Goal: Task Accomplishment & Management: Manage account settings

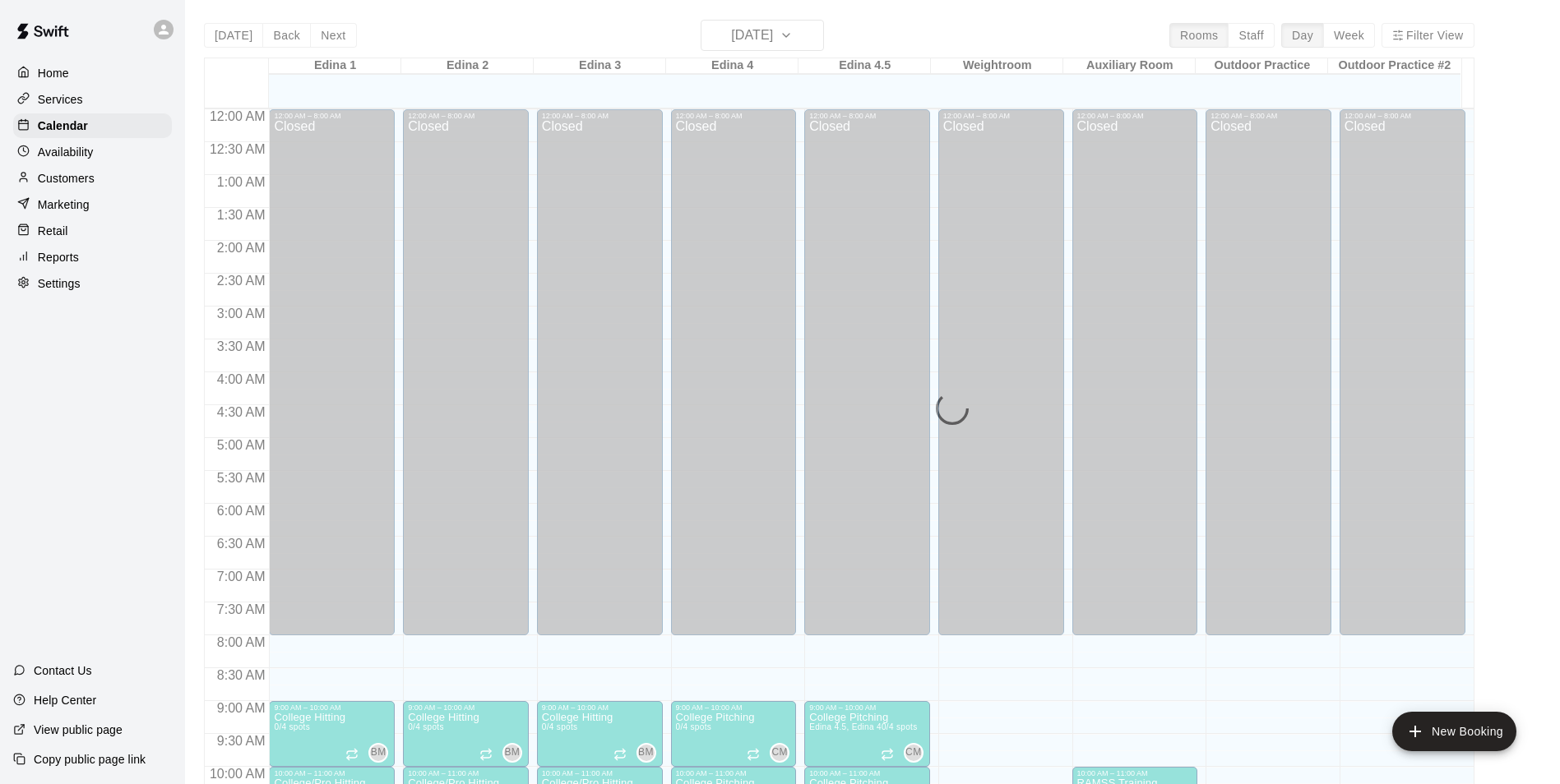
scroll to position [588, 0]
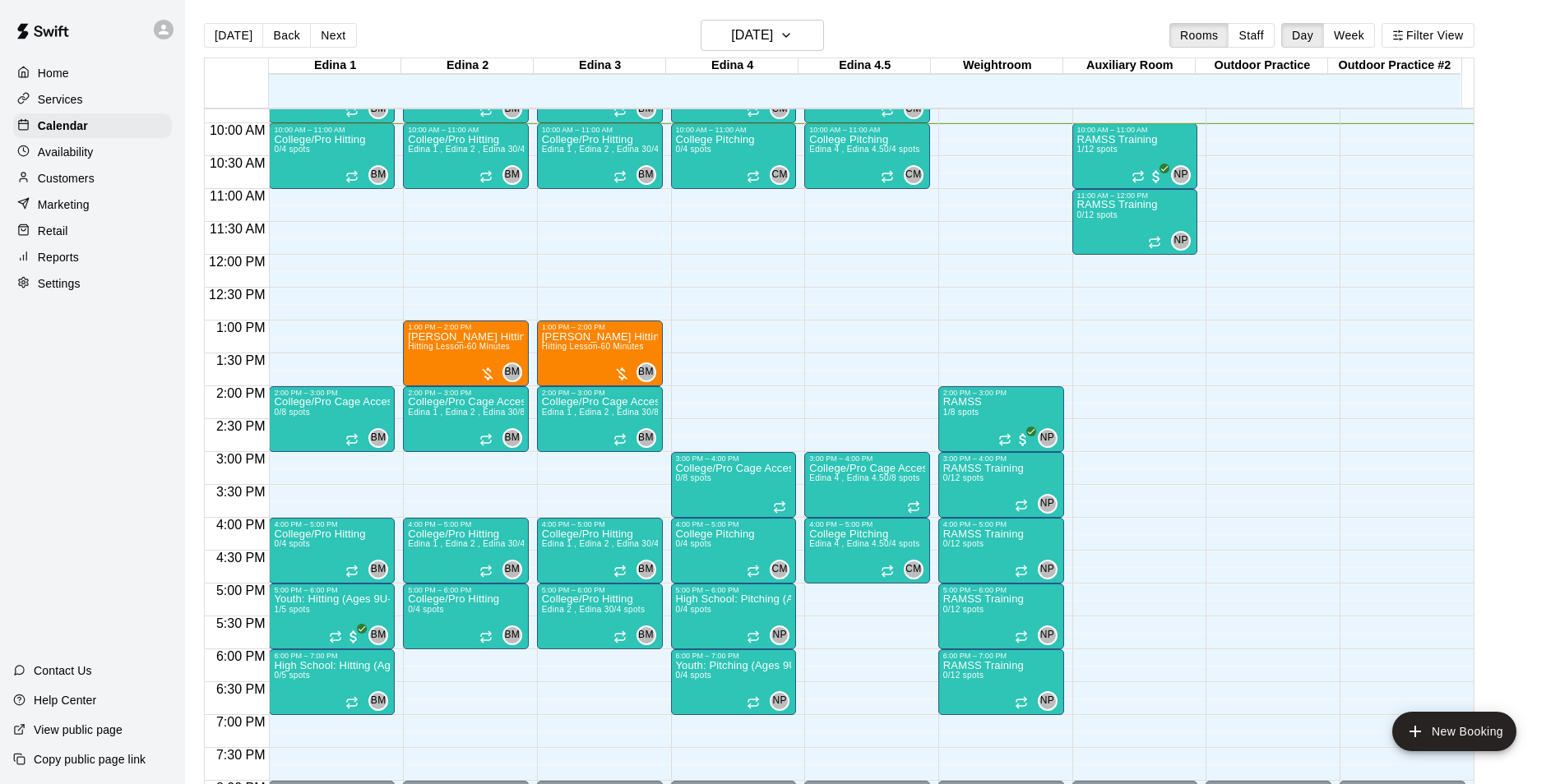
scroll to position [562, 0]
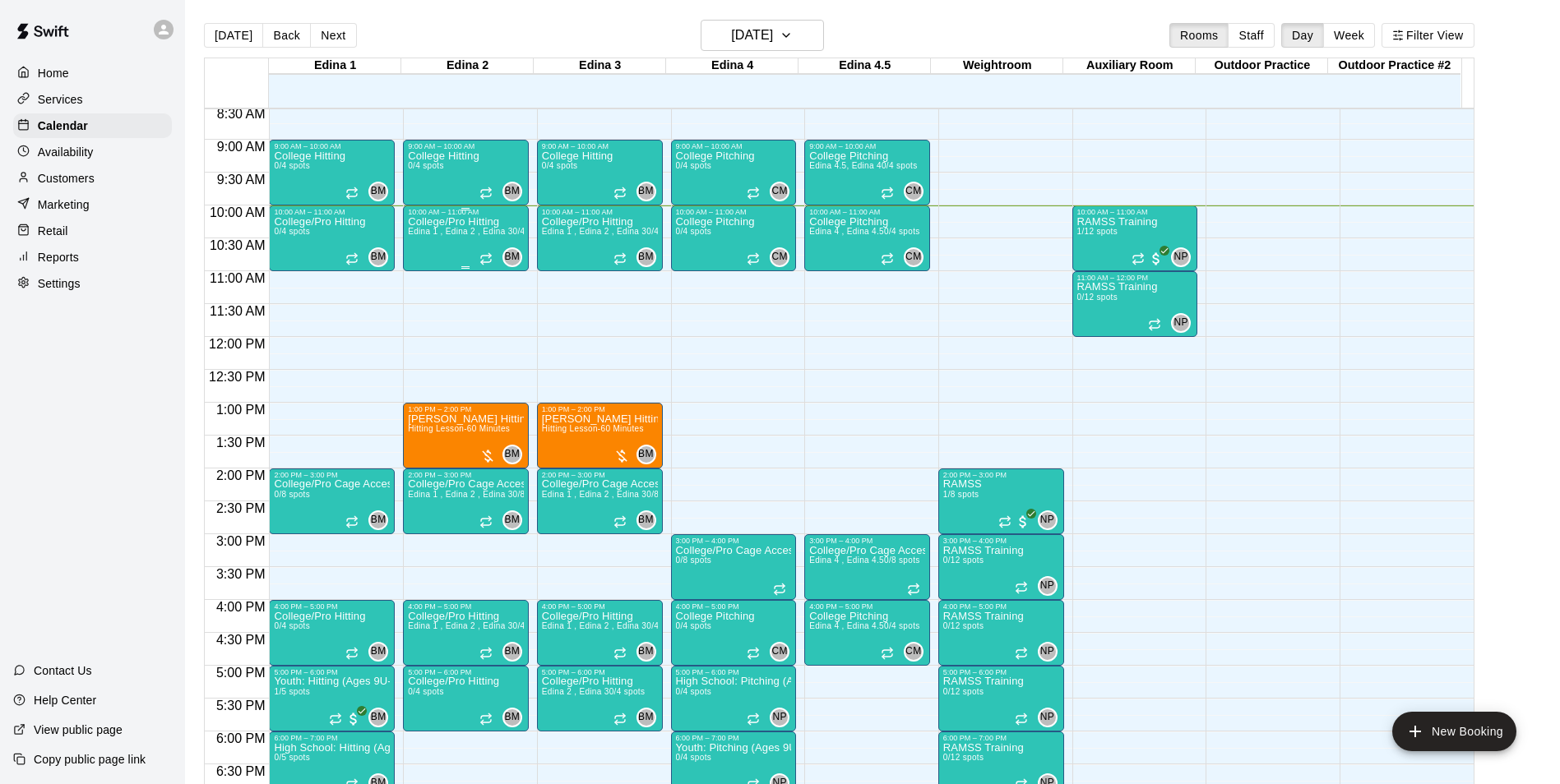
click at [463, 231] on span "Edina 1 , Edina 2 , Edina 3" at bounding box center [460, 232] width 104 height 9
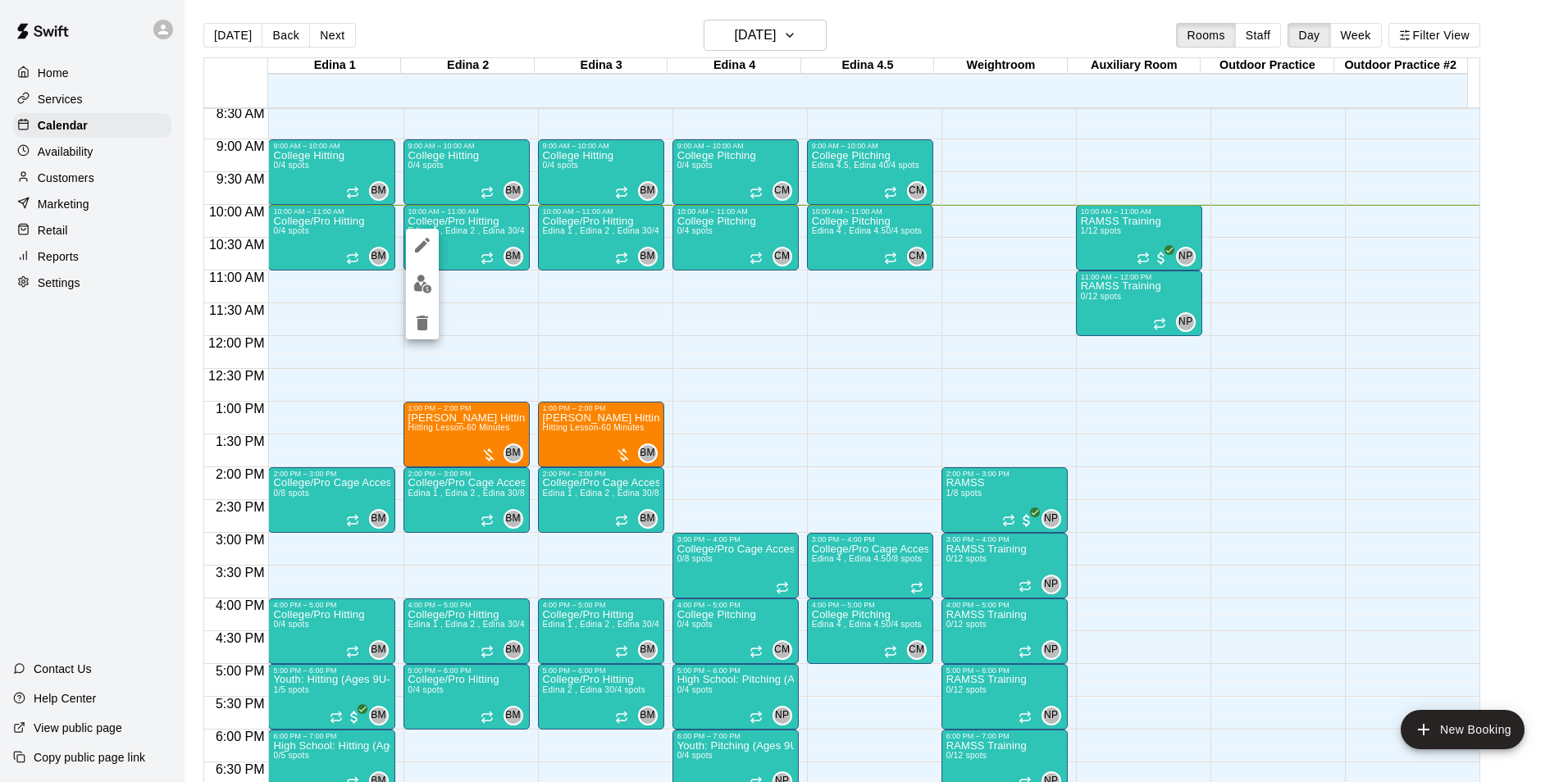
click at [513, 286] on div at bounding box center [784, 391] width 1568 height 782
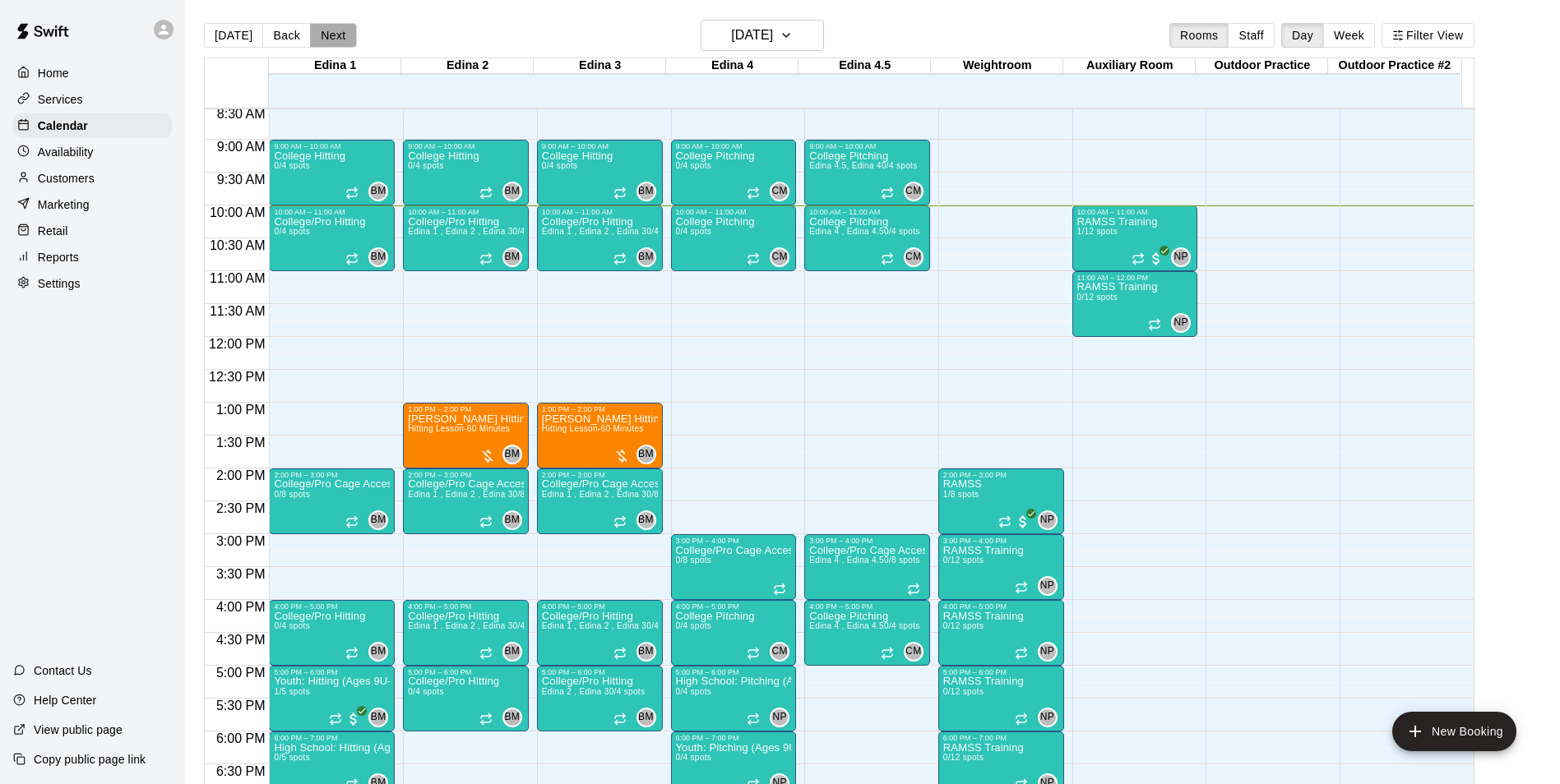
click at [329, 30] on button "Next" at bounding box center [333, 35] width 46 height 25
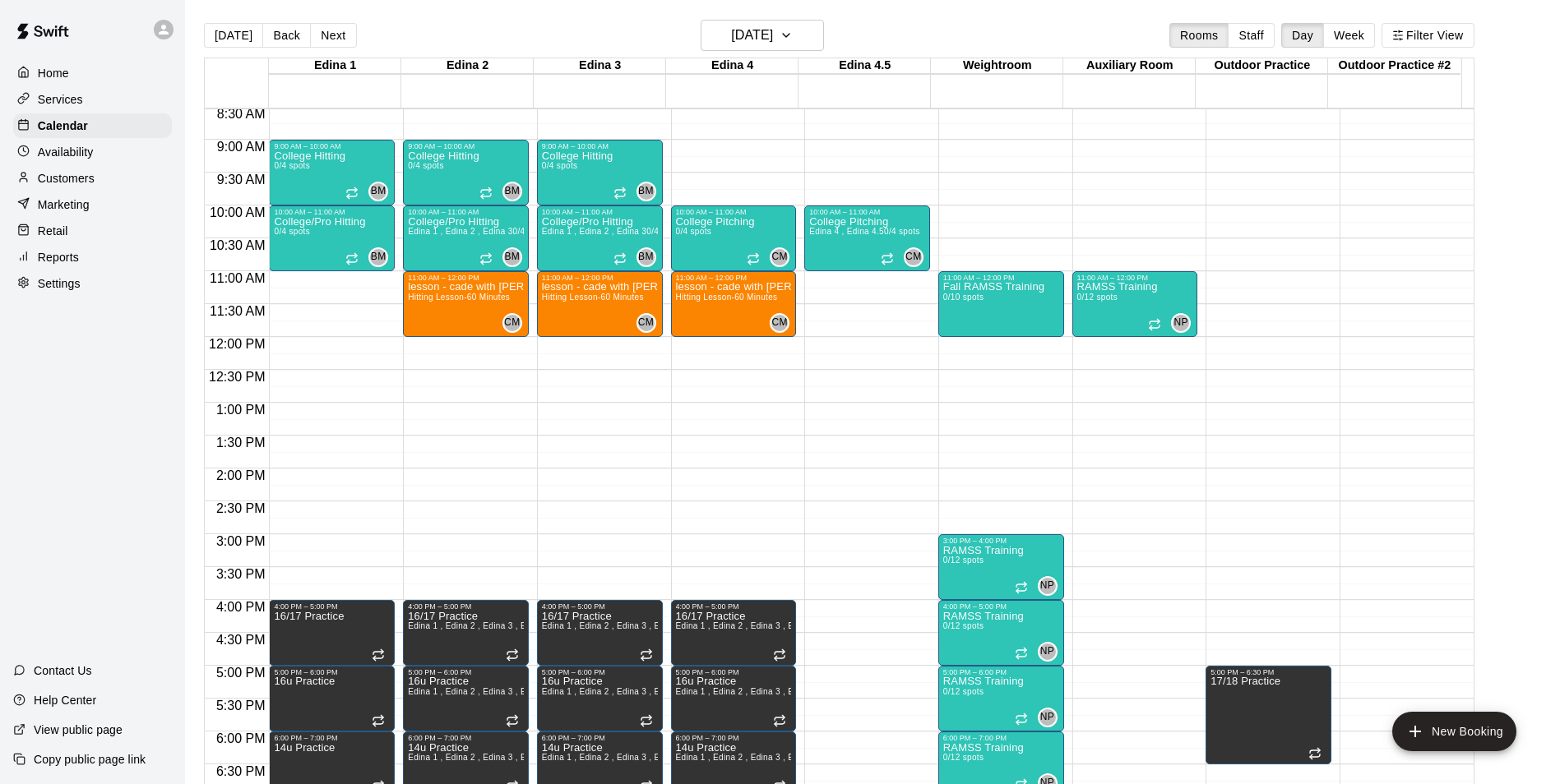
click at [244, 46] on button "[DATE]" at bounding box center [234, 35] width 59 height 25
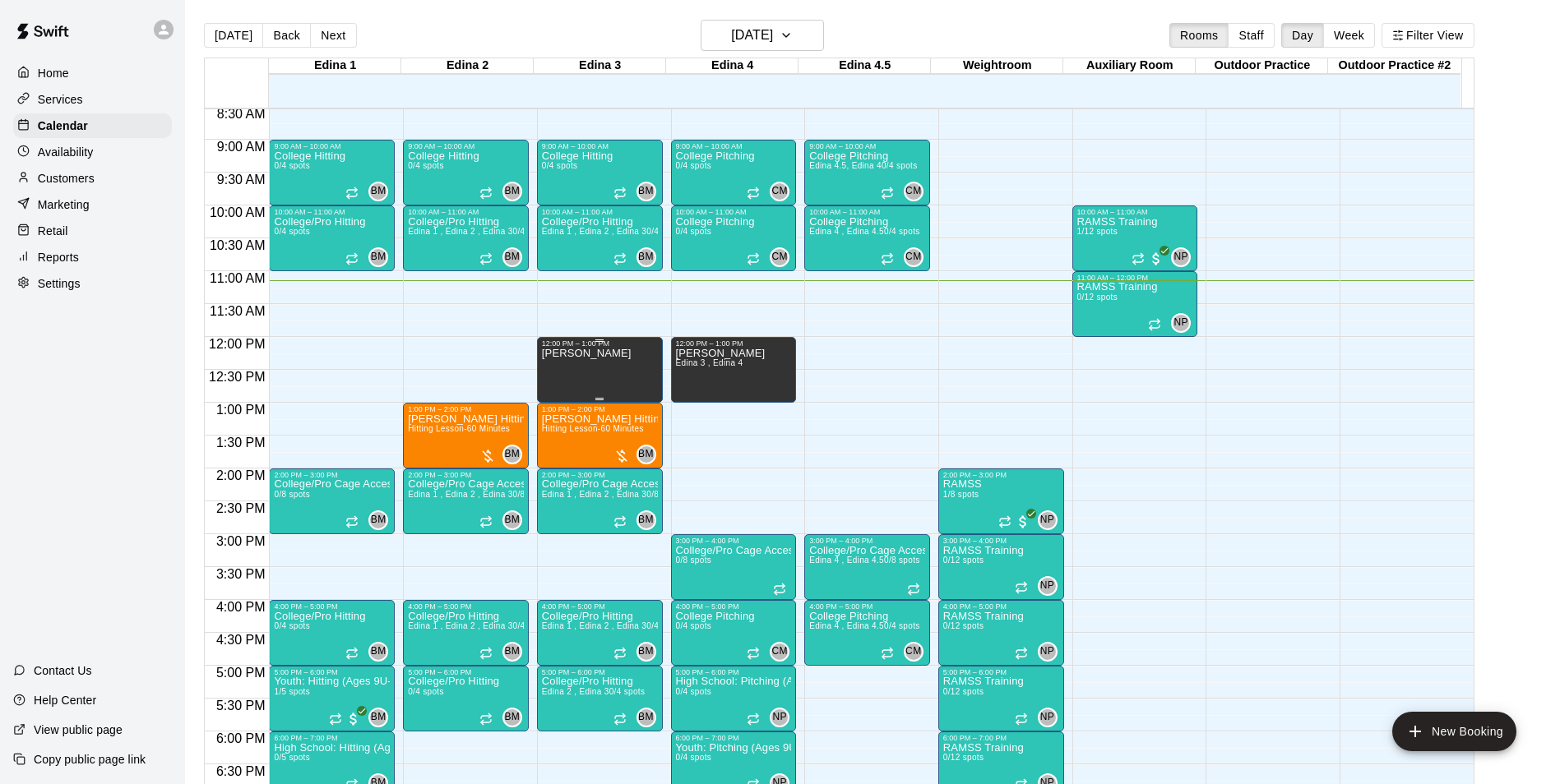
click at [592, 371] on div "Eval Trevor Eliason" at bounding box center [587, 739] width 89 height 784
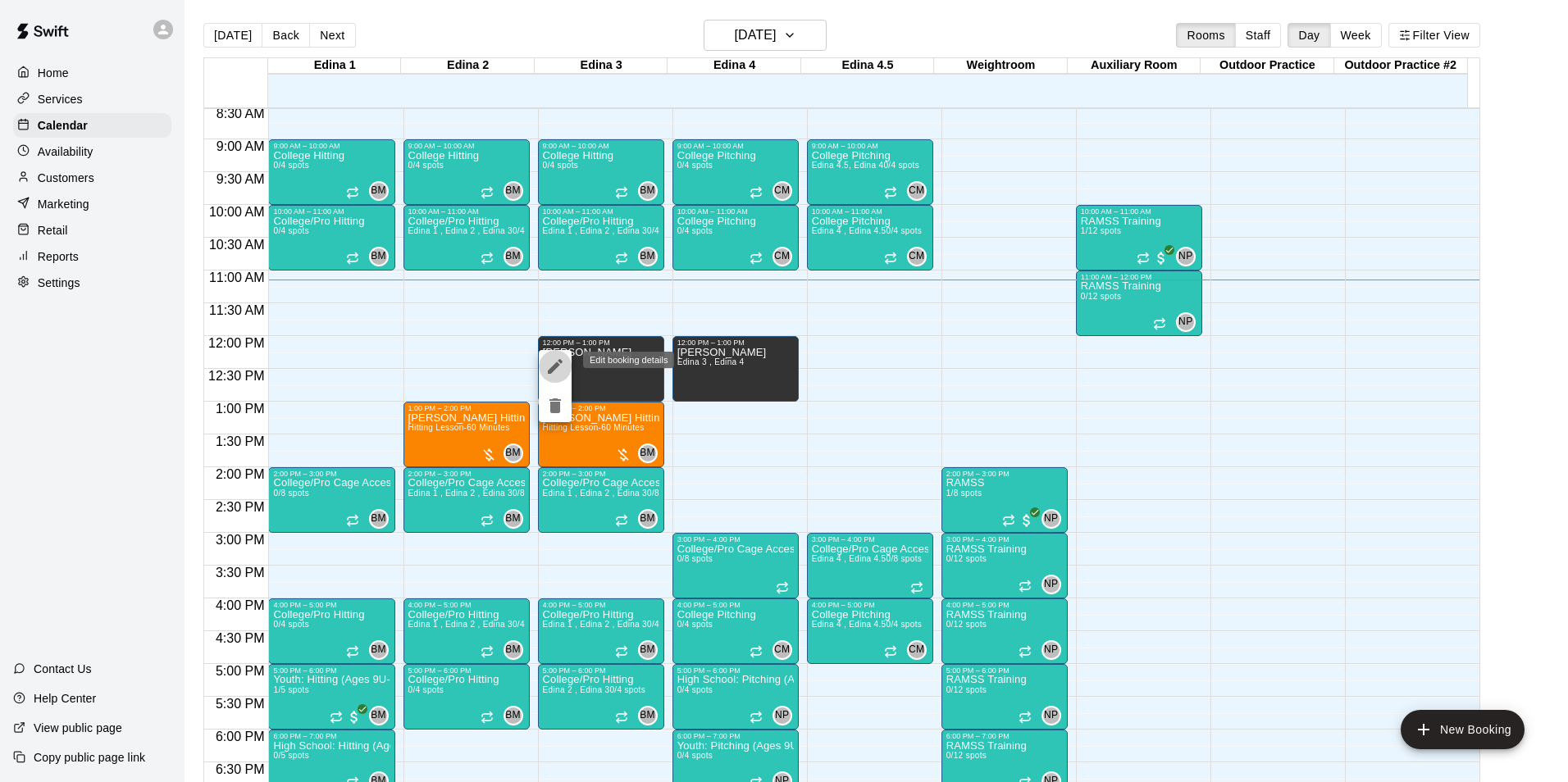
click at [568, 358] on button "edit" at bounding box center [555, 366] width 33 height 33
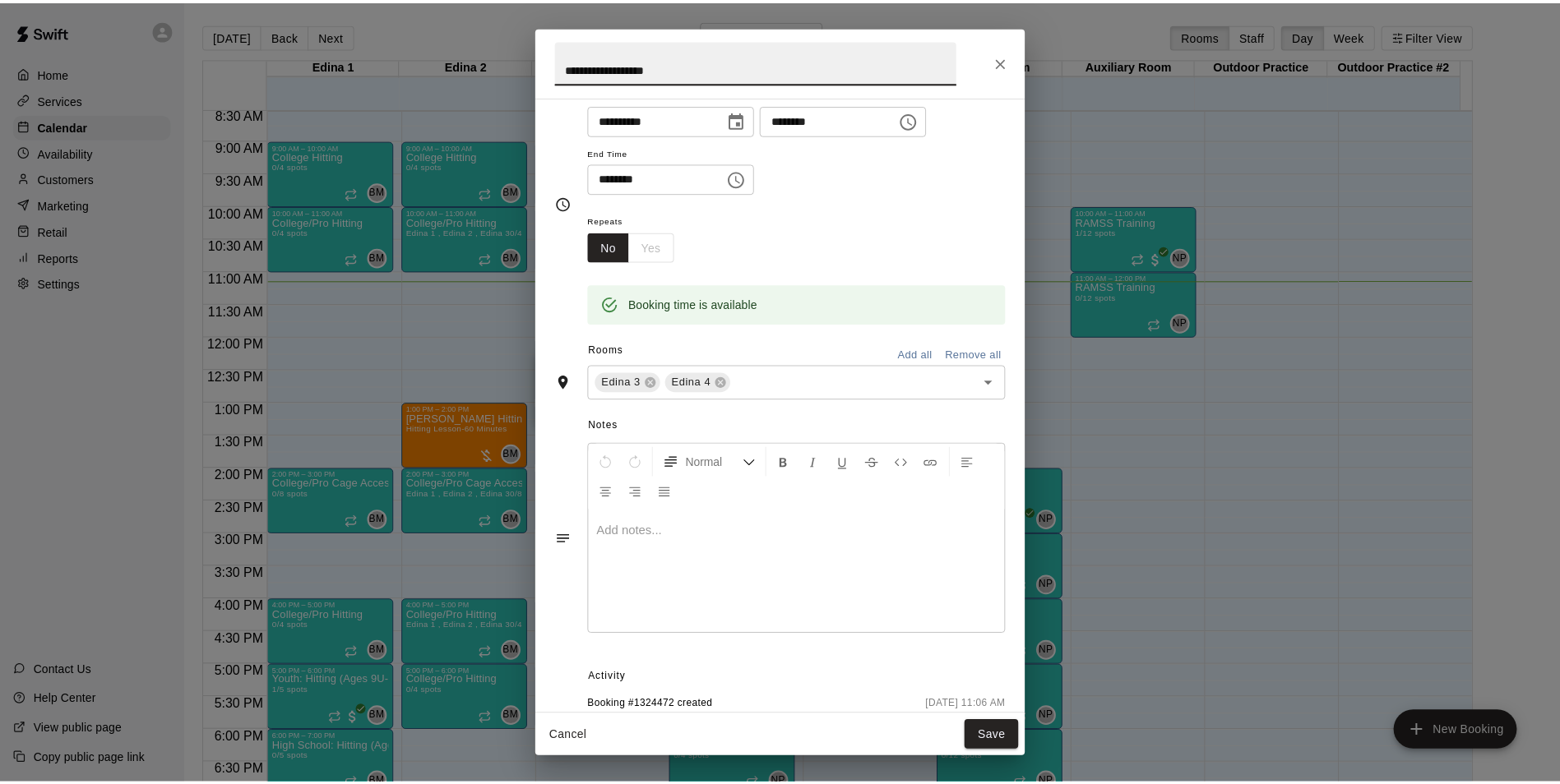
scroll to position [130, 0]
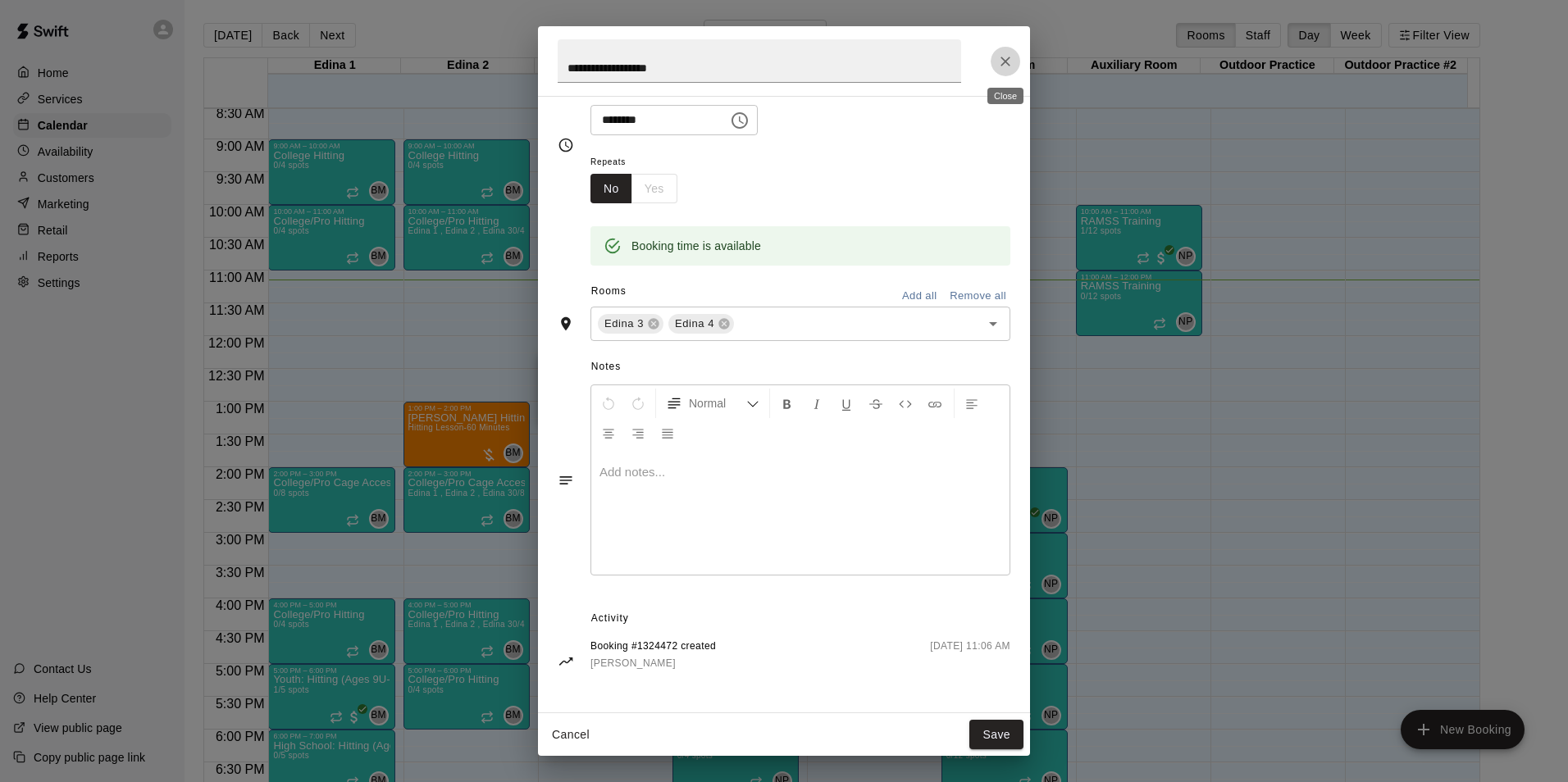
click at [1010, 62] on icon "Close" at bounding box center [1005, 61] width 16 height 16
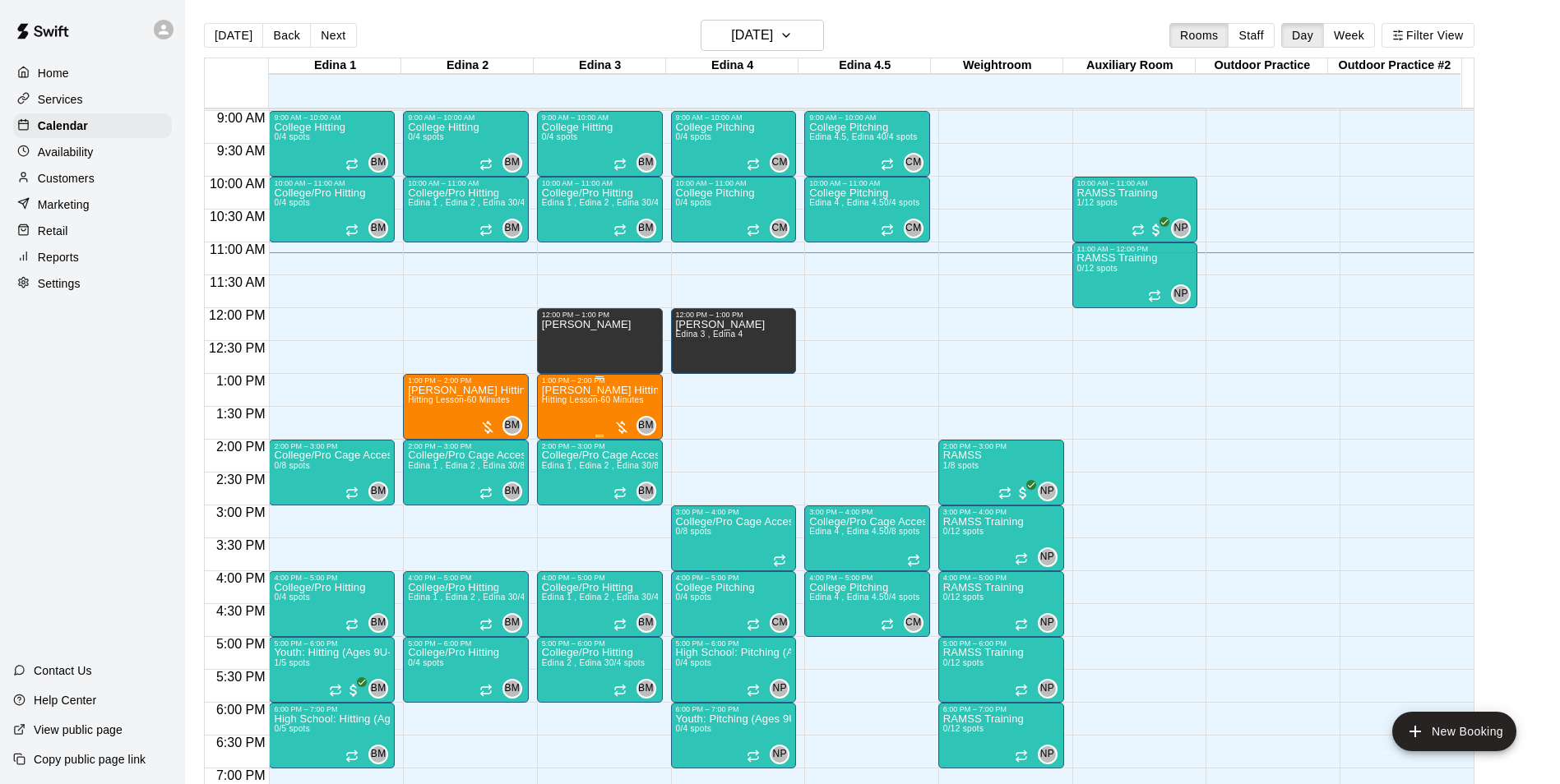
scroll to position [562, 0]
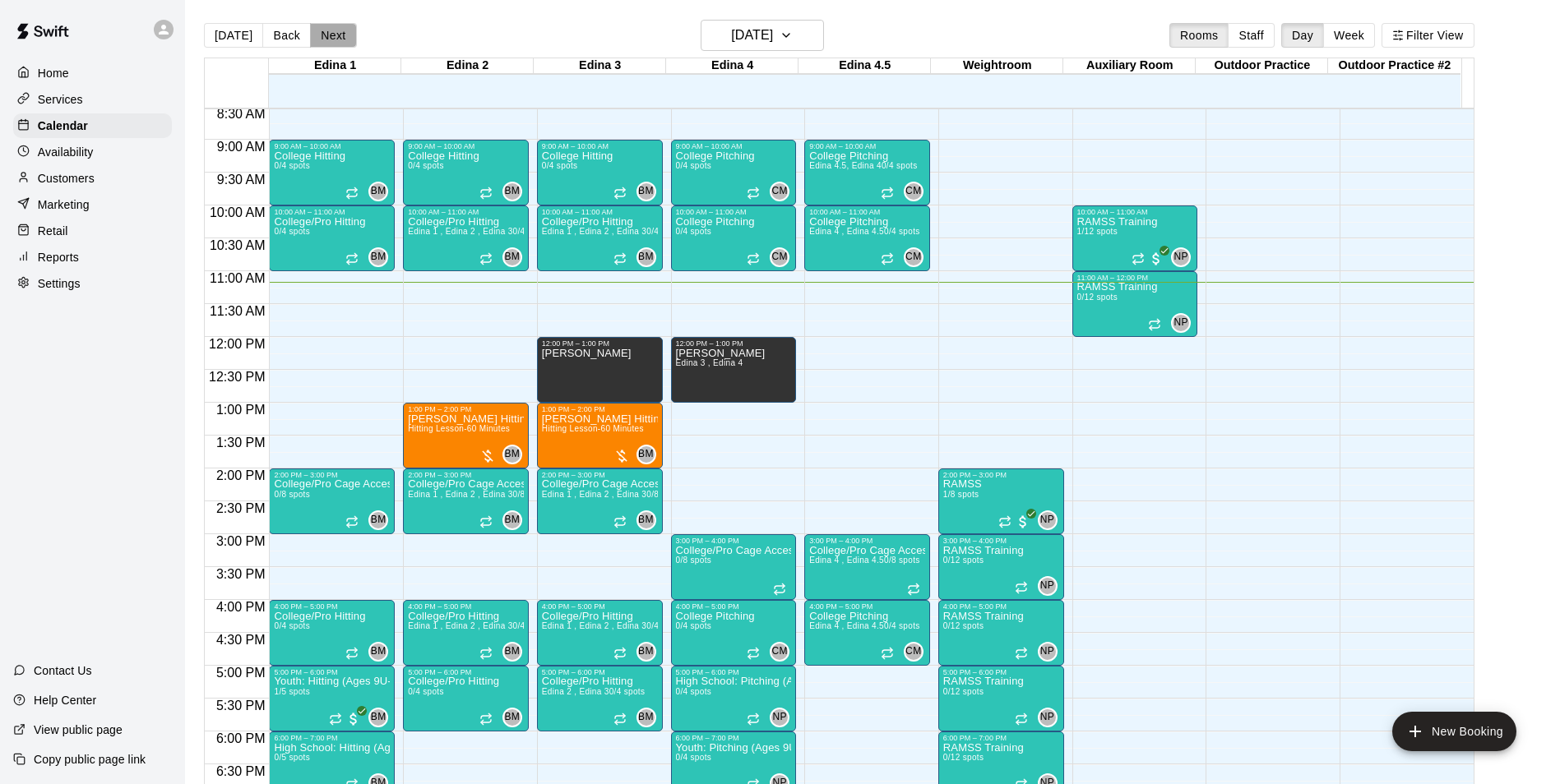
click at [324, 29] on button "Next" at bounding box center [333, 35] width 46 height 25
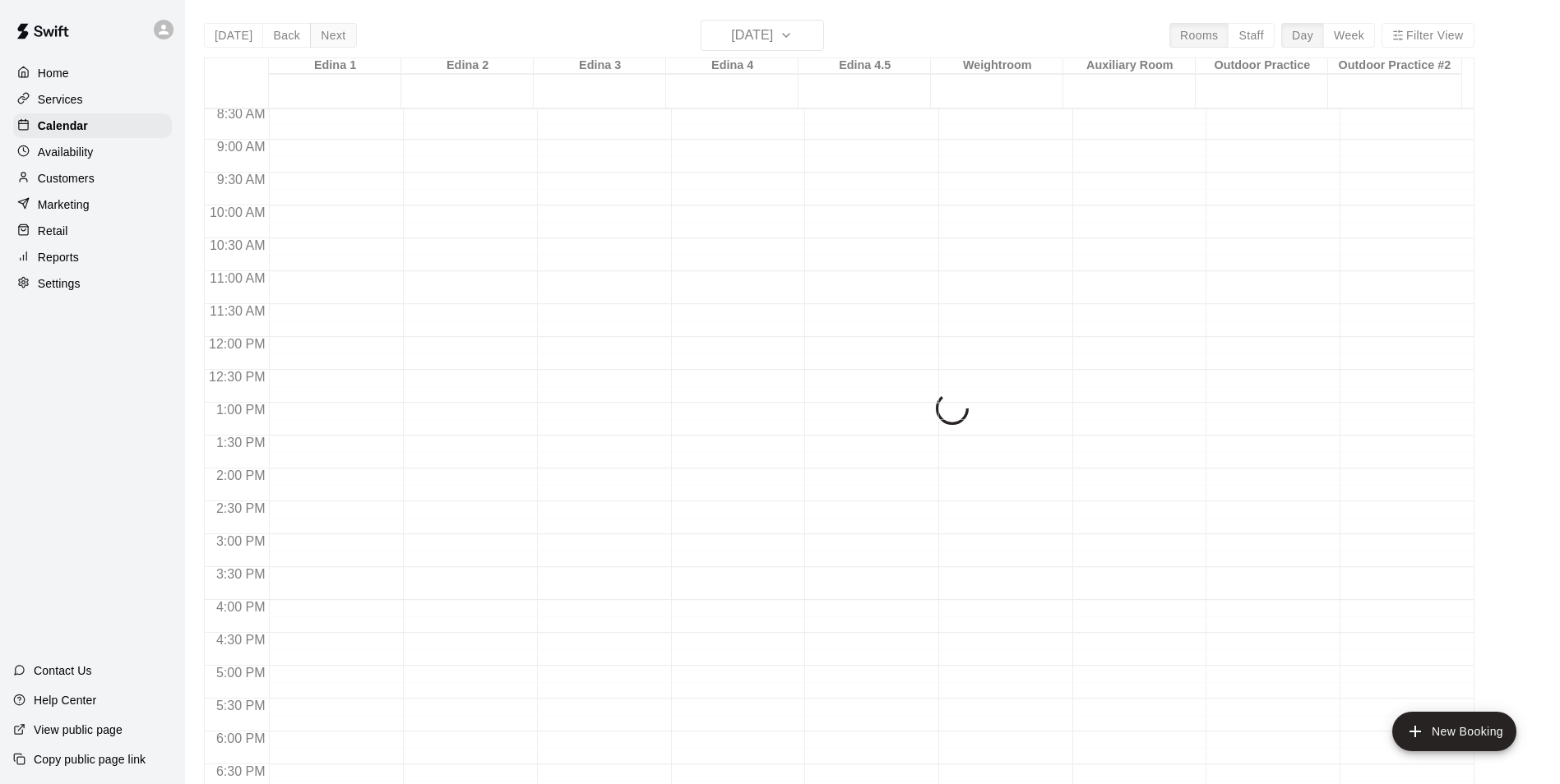
click at [324, 29] on div "Today Back Next Tuesday Aug 19 Rooms Staff Day Week Filter View Edina 1 19 Tue …" at bounding box center [839, 412] width 1270 height 784
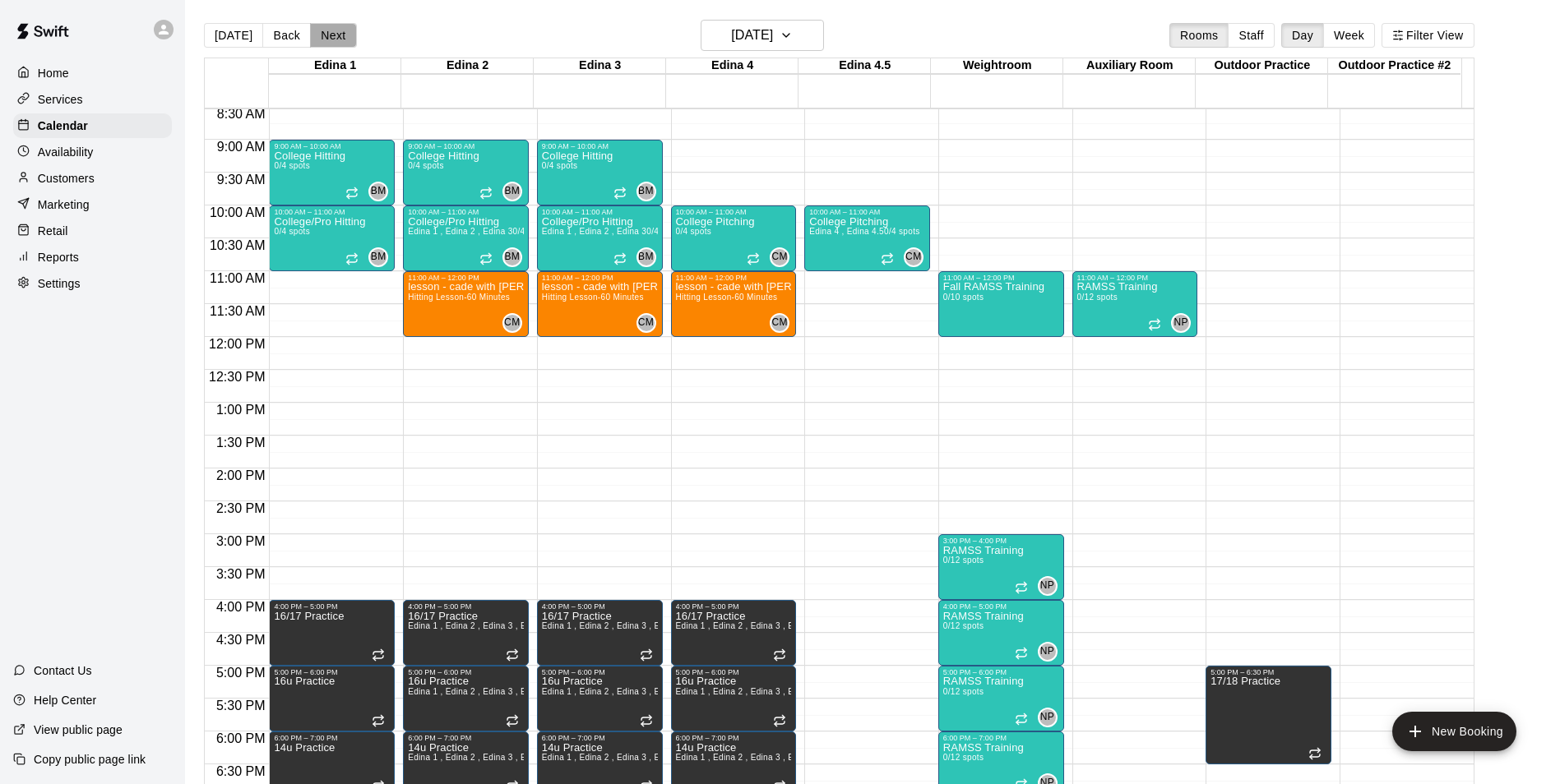
click at [324, 28] on button "Next" at bounding box center [333, 35] width 46 height 25
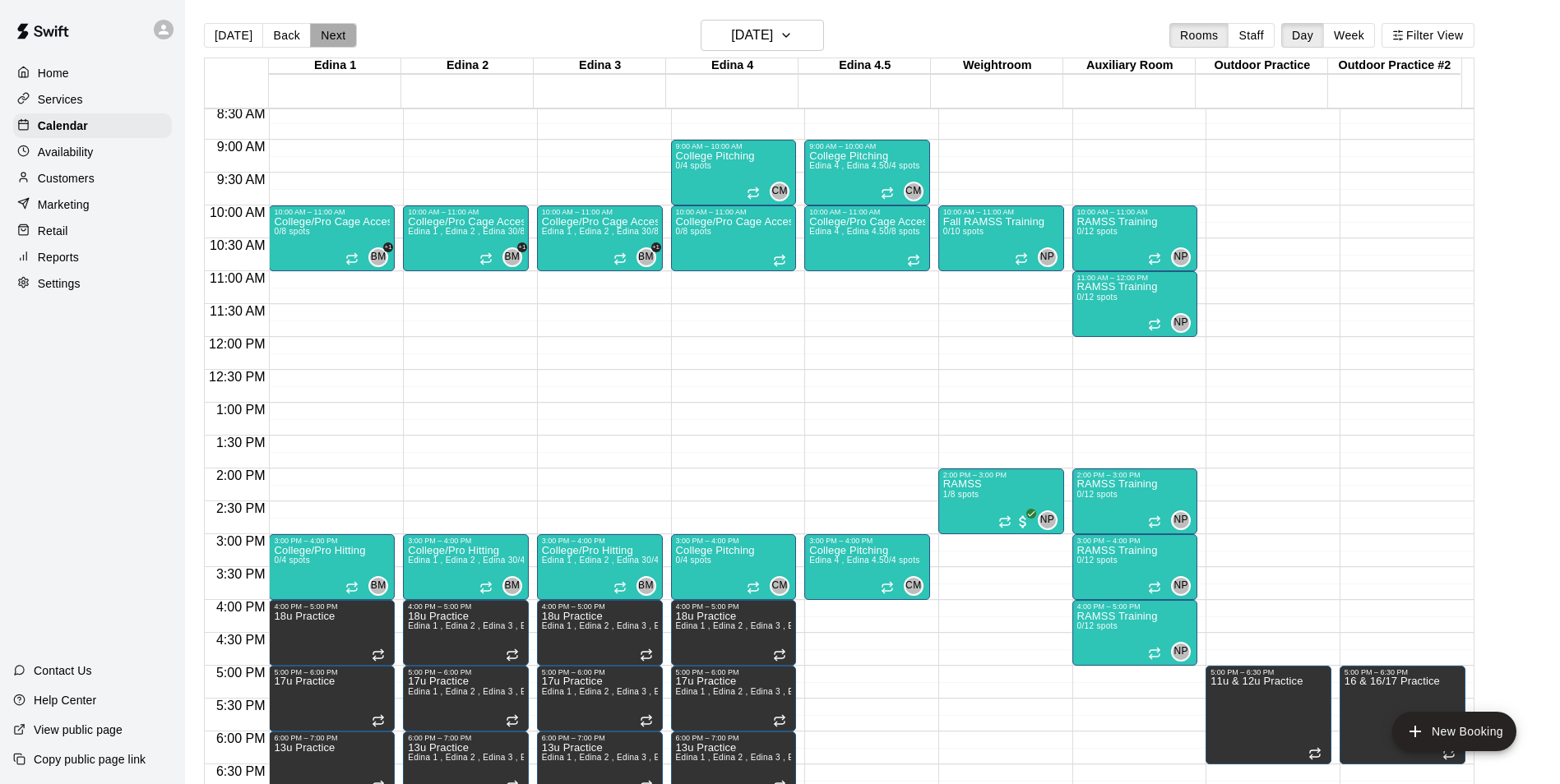
click at [324, 28] on button "Next" at bounding box center [333, 35] width 46 height 25
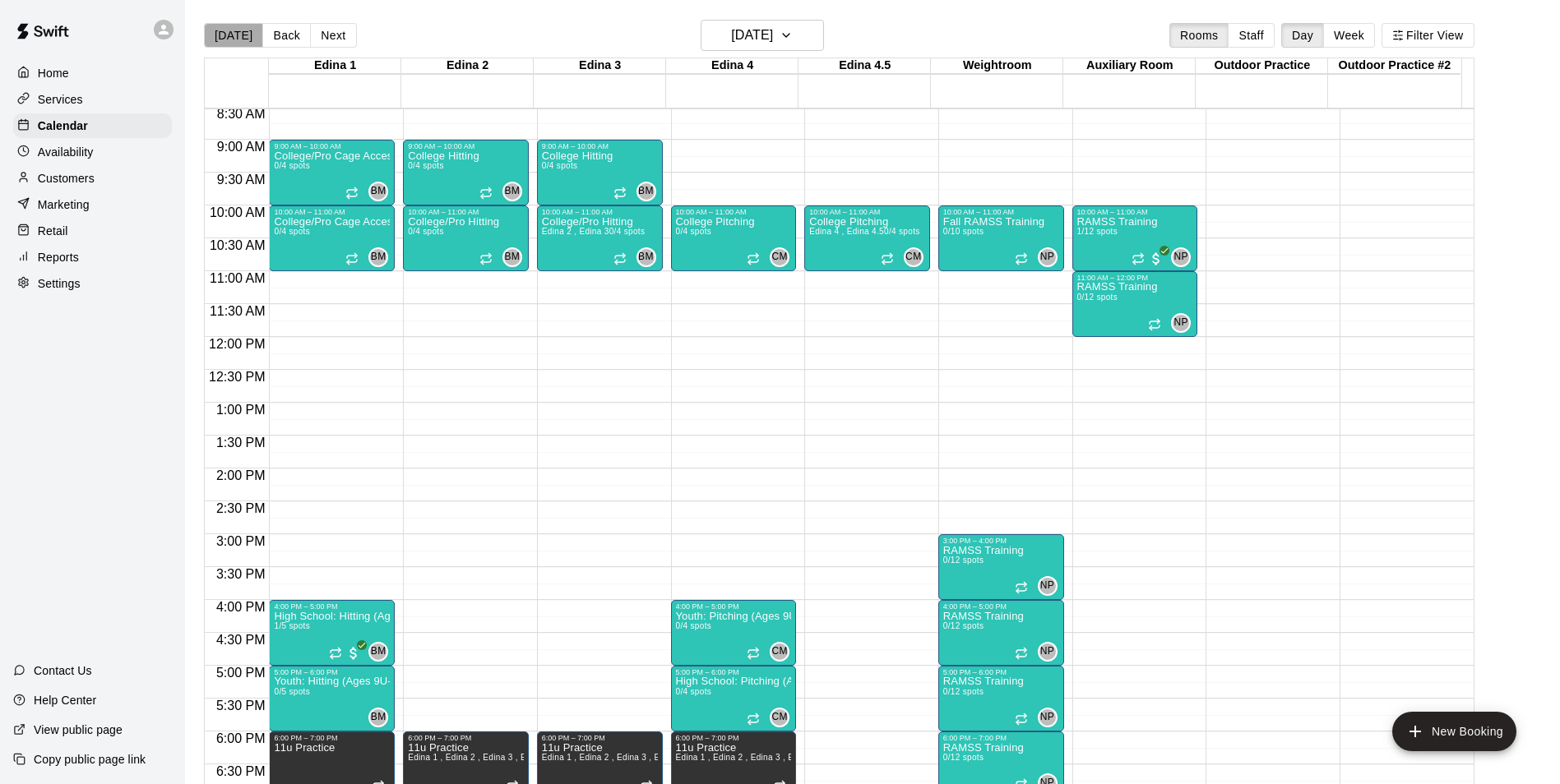
click at [245, 28] on button "[DATE]" at bounding box center [234, 35] width 59 height 25
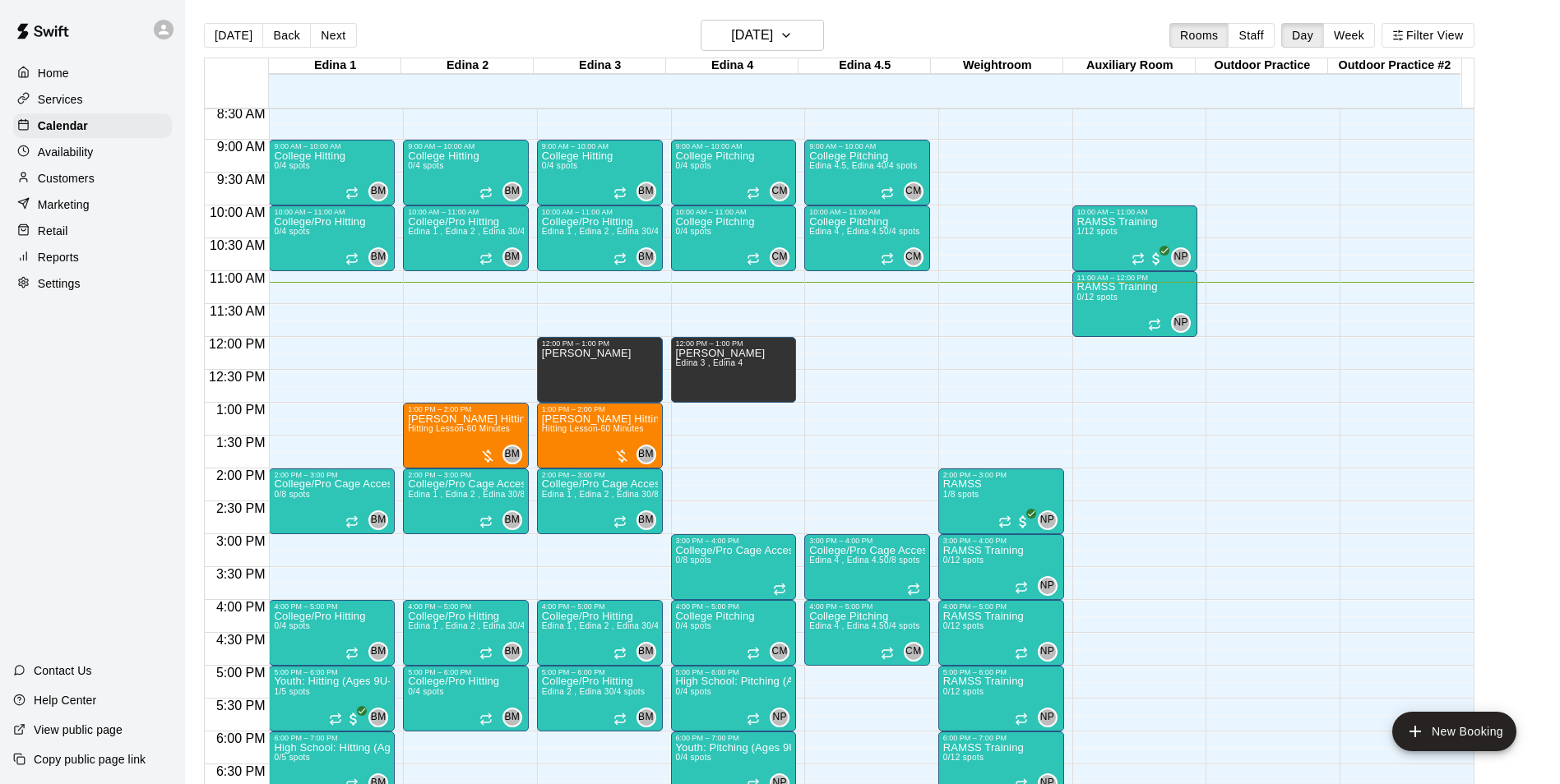
click at [89, 141] on div "Home Services Calendar Availability Customers Marketing Retail Reports Settings" at bounding box center [92, 177] width 185 height 238
click at [89, 147] on p "Availability" at bounding box center [66, 152] width 56 height 16
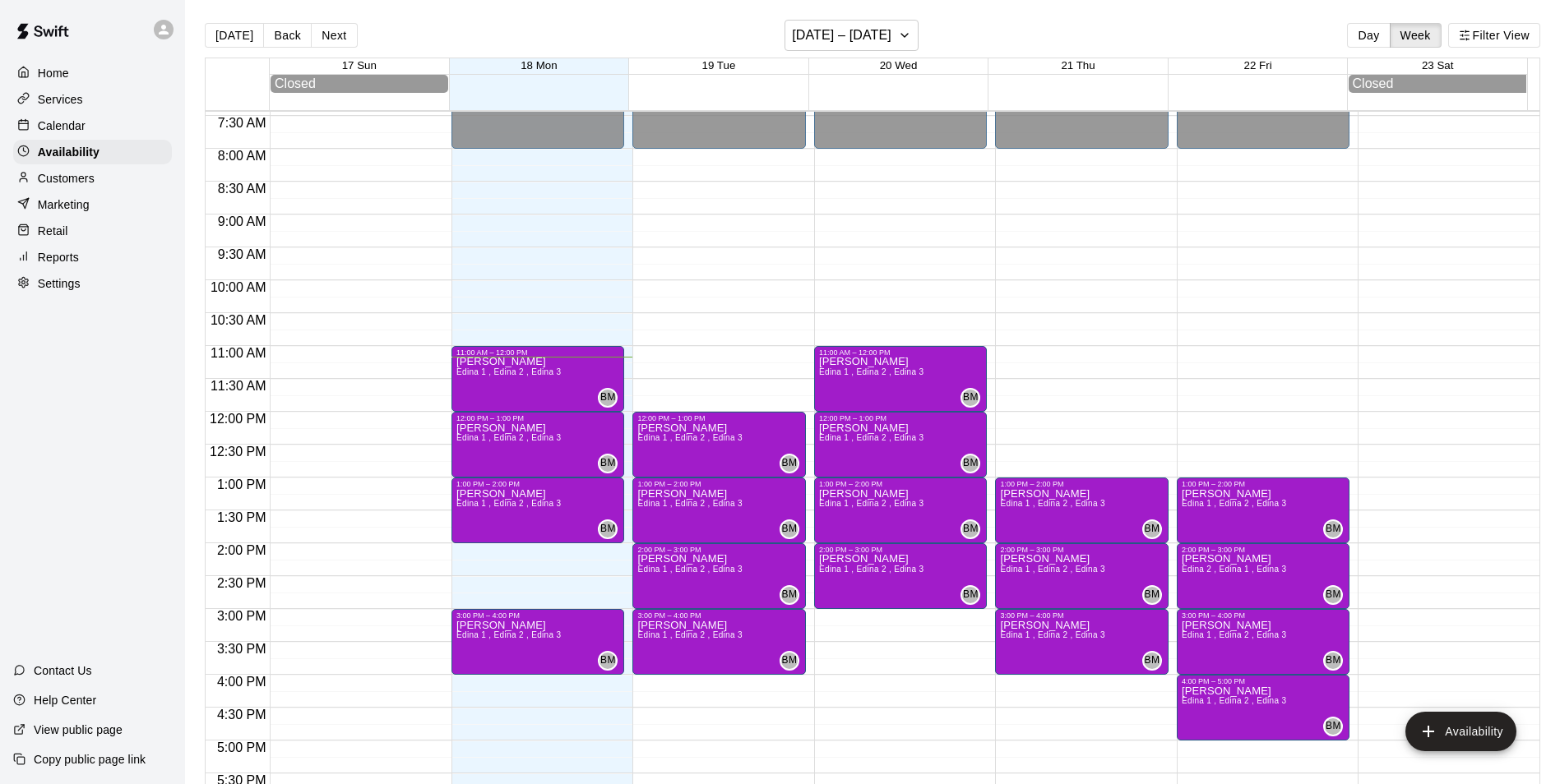
scroll to position [488, 0]
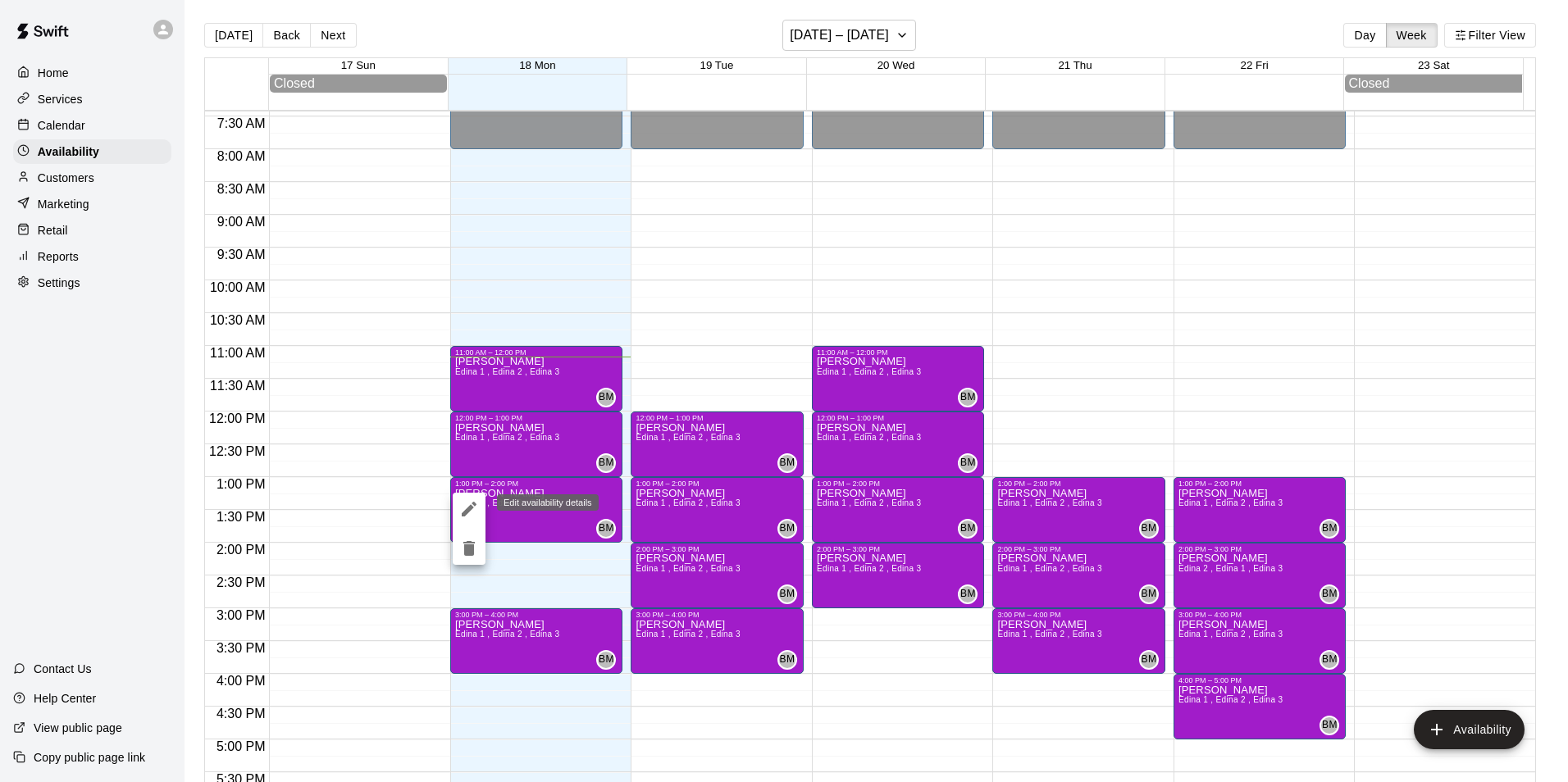
click at [474, 501] on icon "edit" at bounding box center [469, 508] width 20 height 20
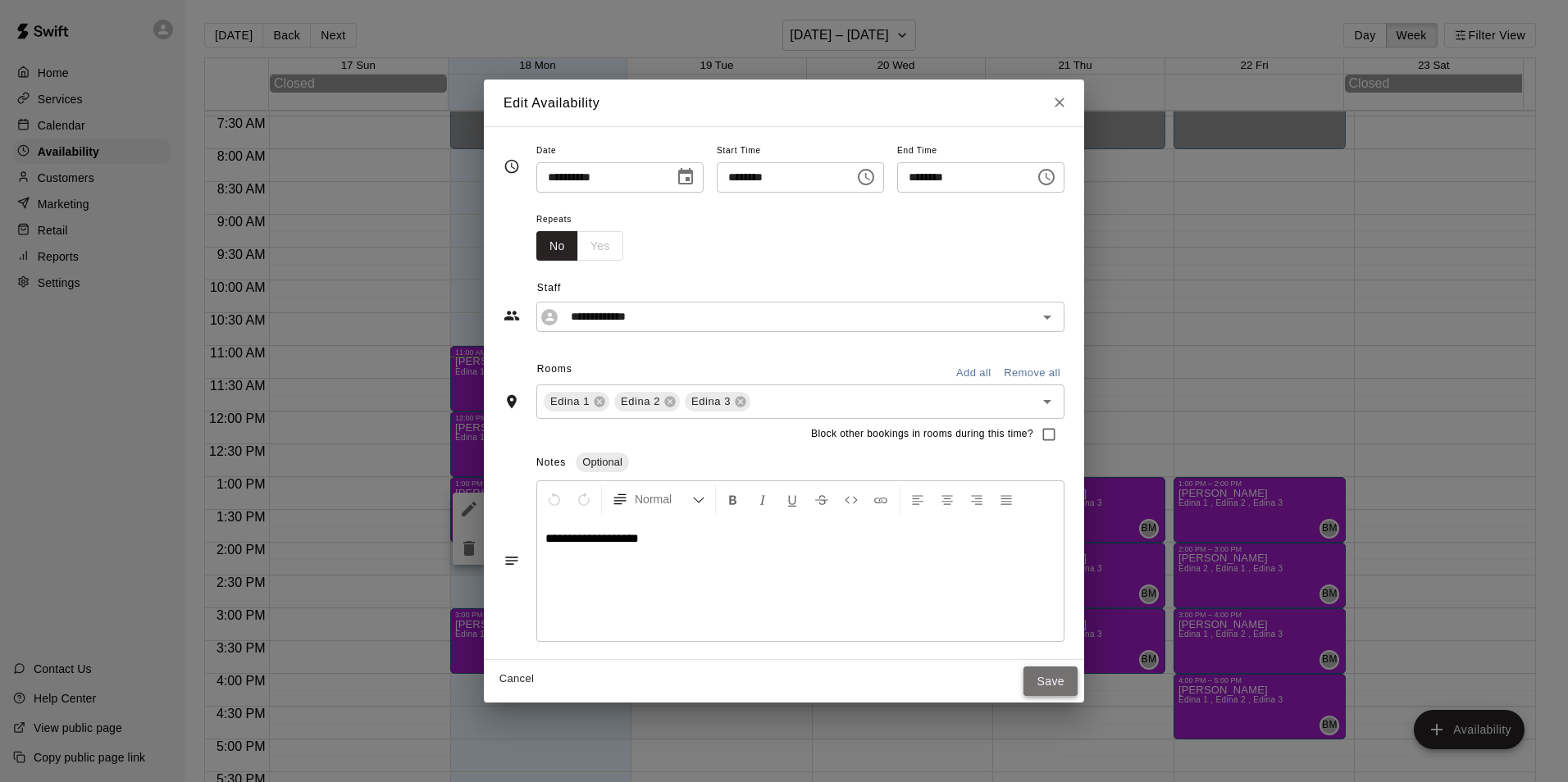
click at [1078, 677] on button "Save" at bounding box center [1050, 682] width 54 height 30
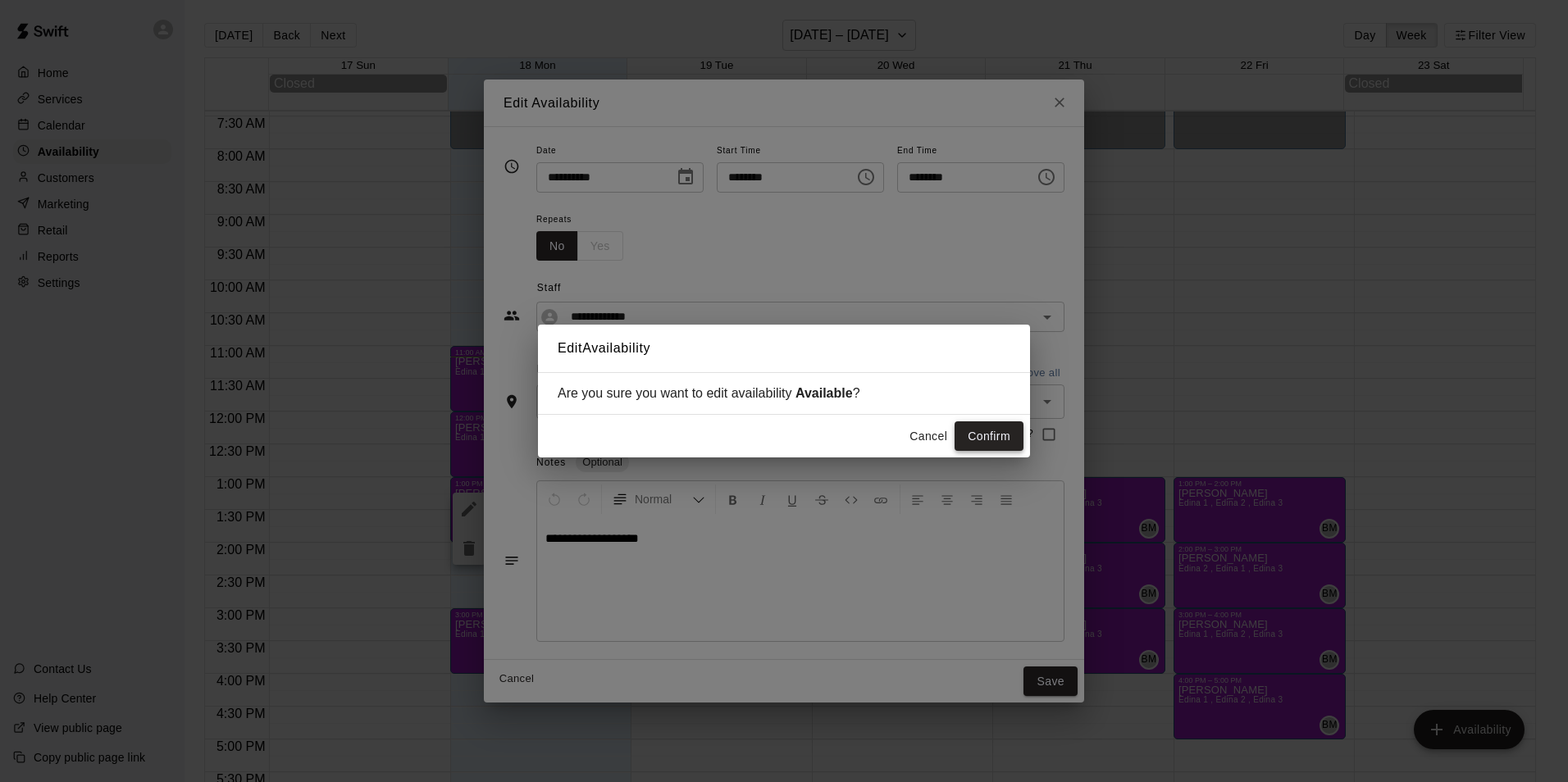
click at [982, 435] on button "Confirm" at bounding box center [989, 436] width 69 height 30
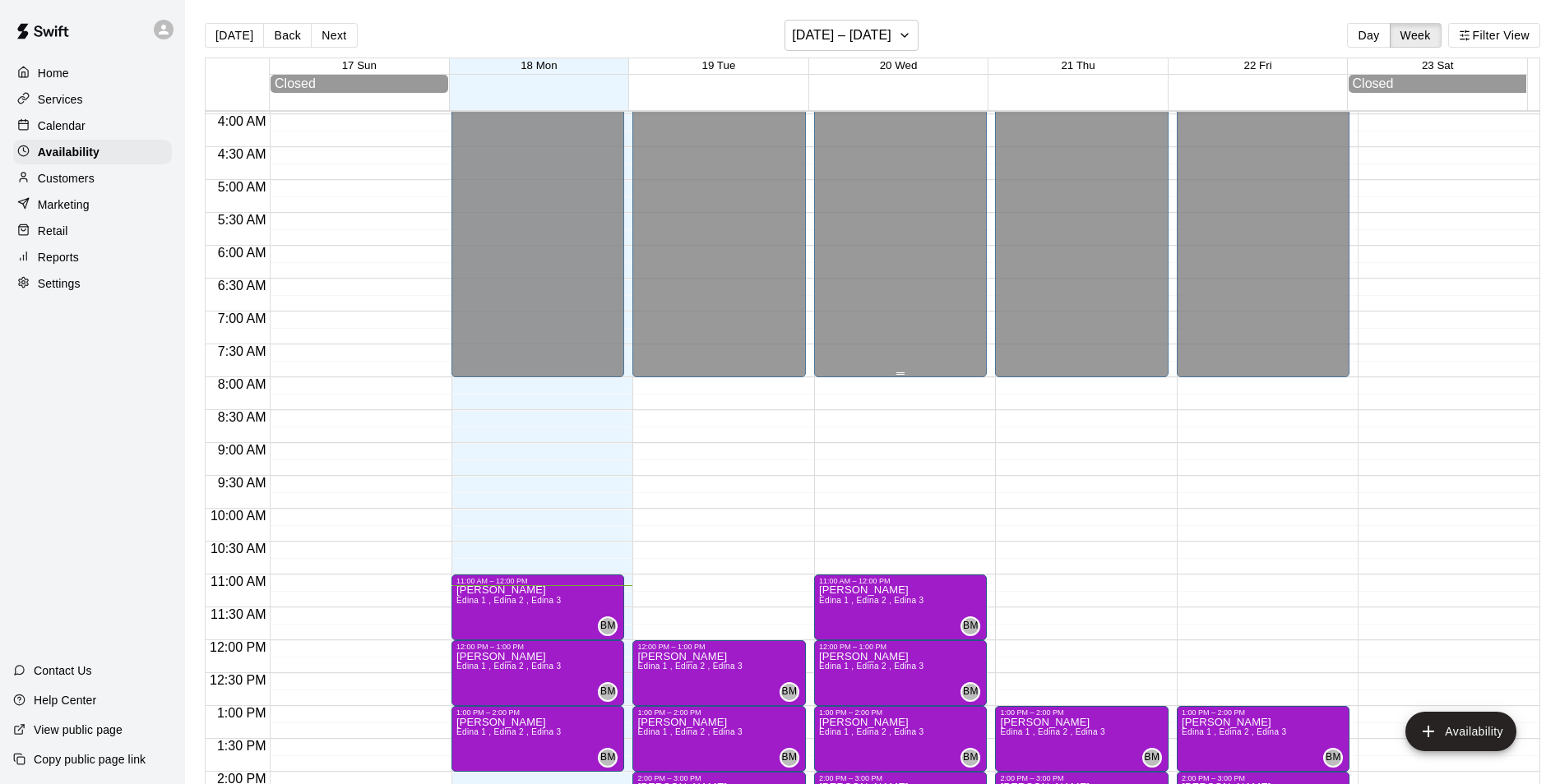
scroll to position [242, 0]
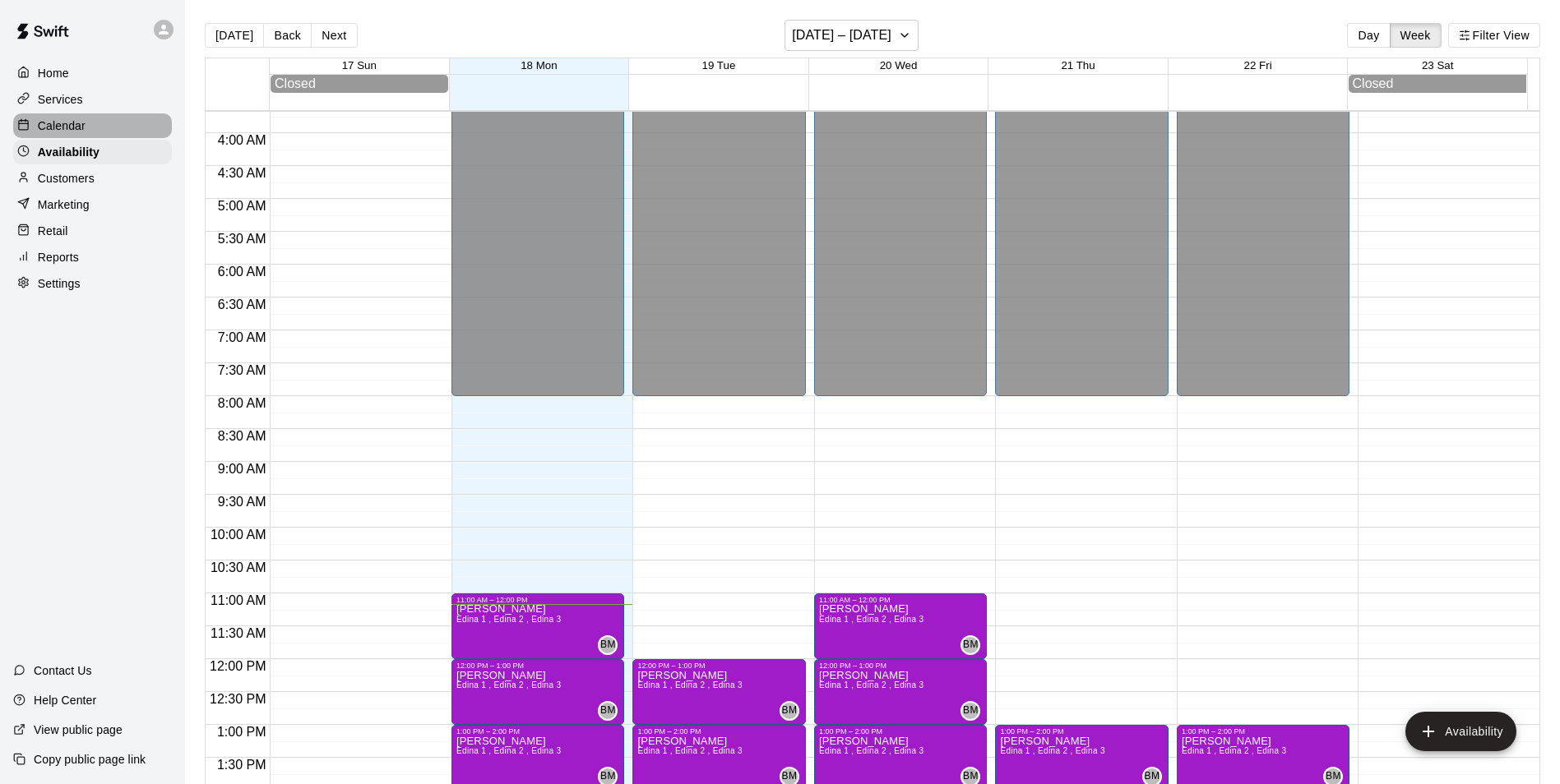
click at [58, 137] on div "Calendar" at bounding box center [92, 126] width 159 height 25
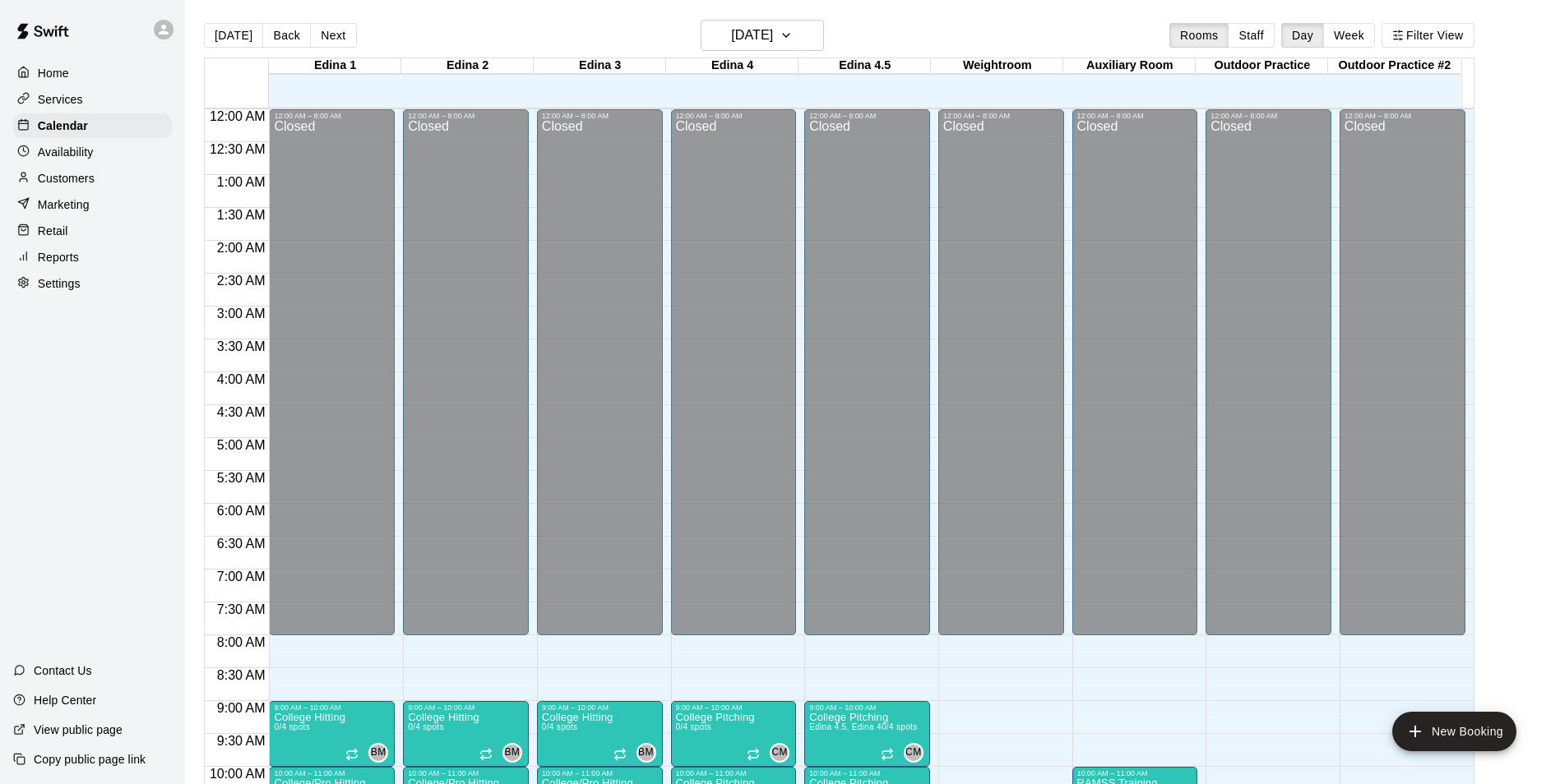
scroll to position [736, 0]
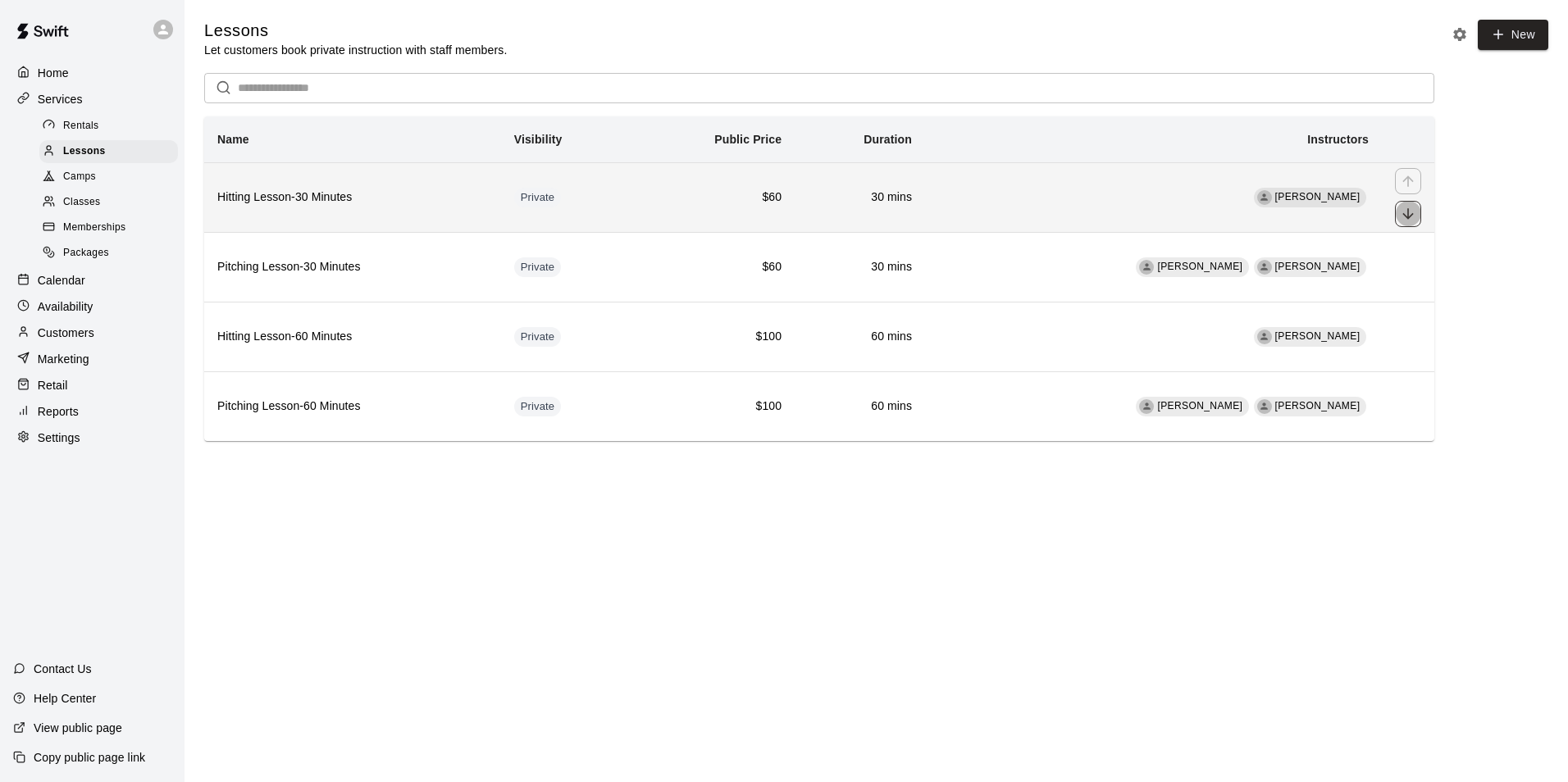
click at [1400, 214] on icon "move item down" at bounding box center [1407, 213] width 16 height 16
click at [1407, 219] on icon "move item down" at bounding box center [1407, 213] width 10 height 10
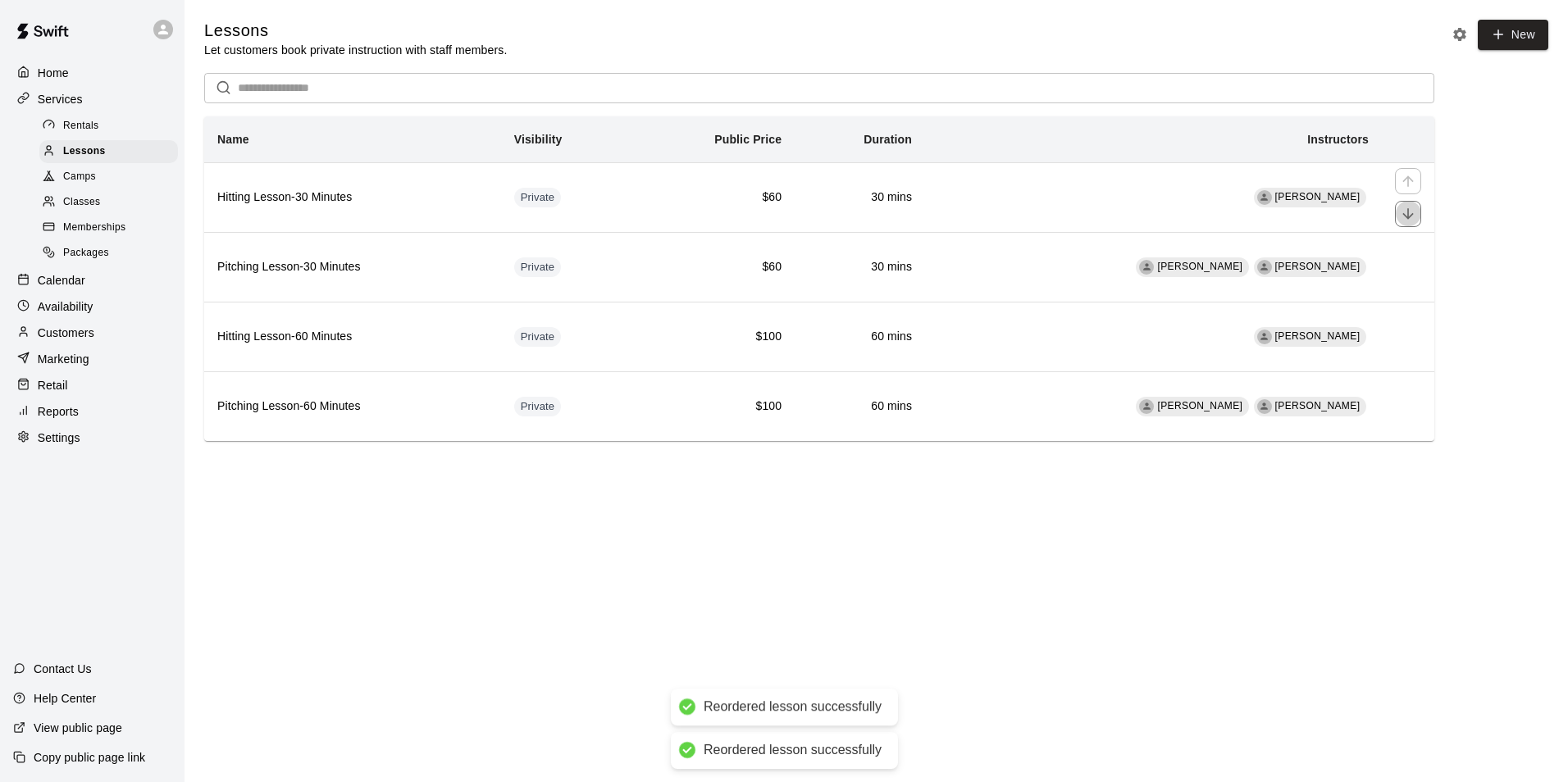
click at [1407, 219] on icon "move item down" at bounding box center [1407, 213] width 10 height 10
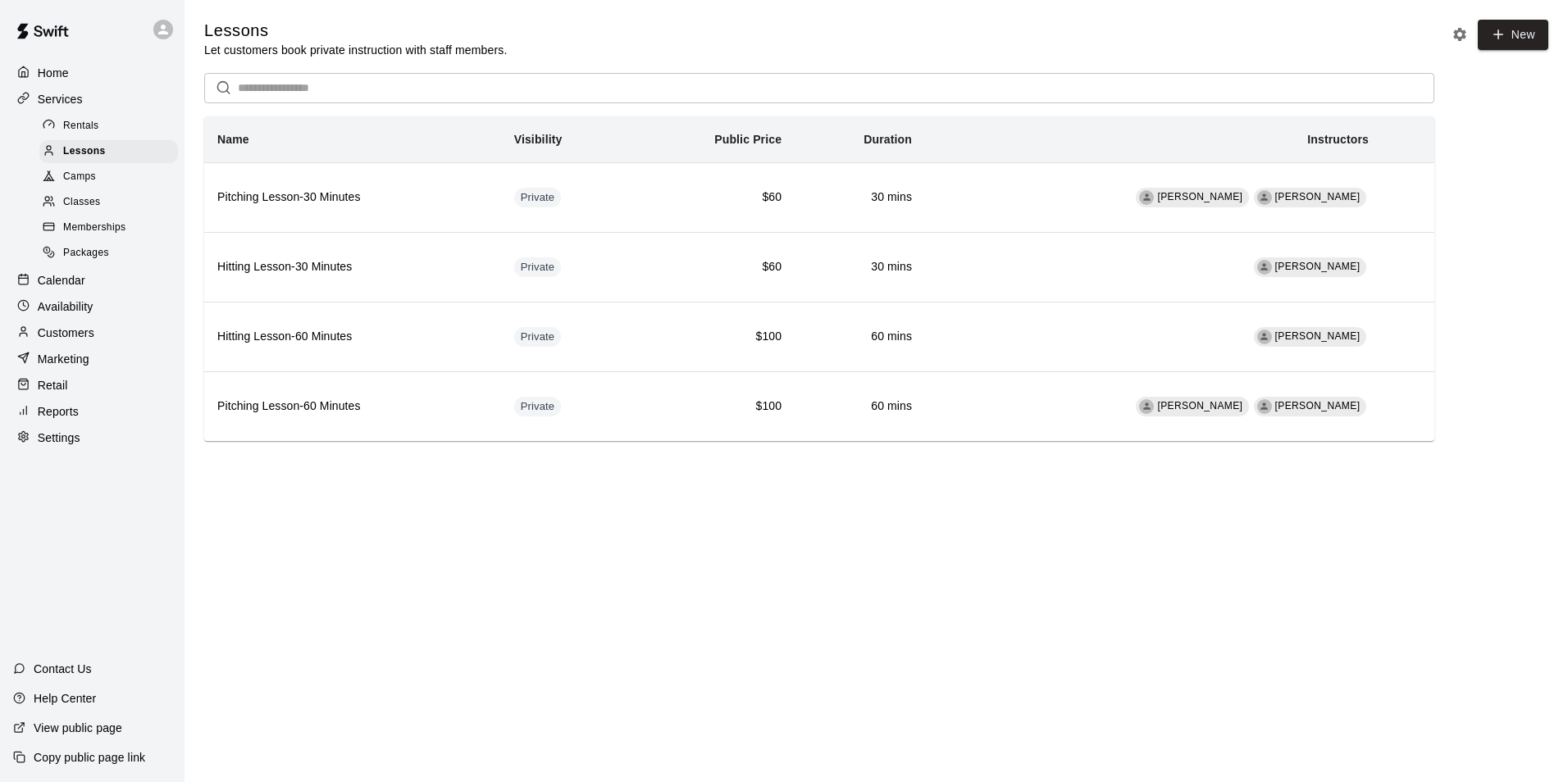
click at [90, 128] on span "Rentals" at bounding box center [81, 126] width 36 height 16
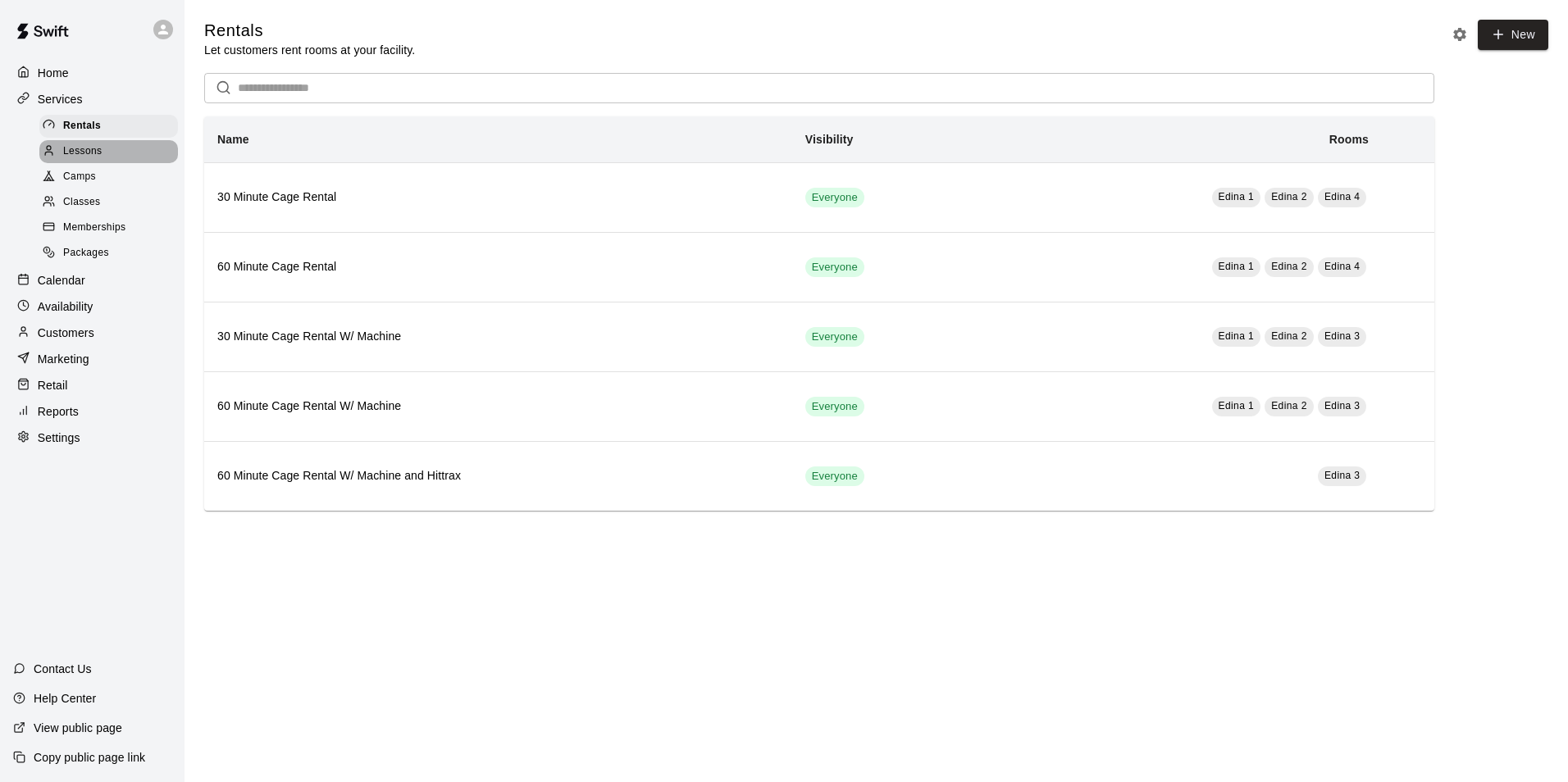
click at [82, 158] on span "Lessons" at bounding box center [83, 151] width 40 height 16
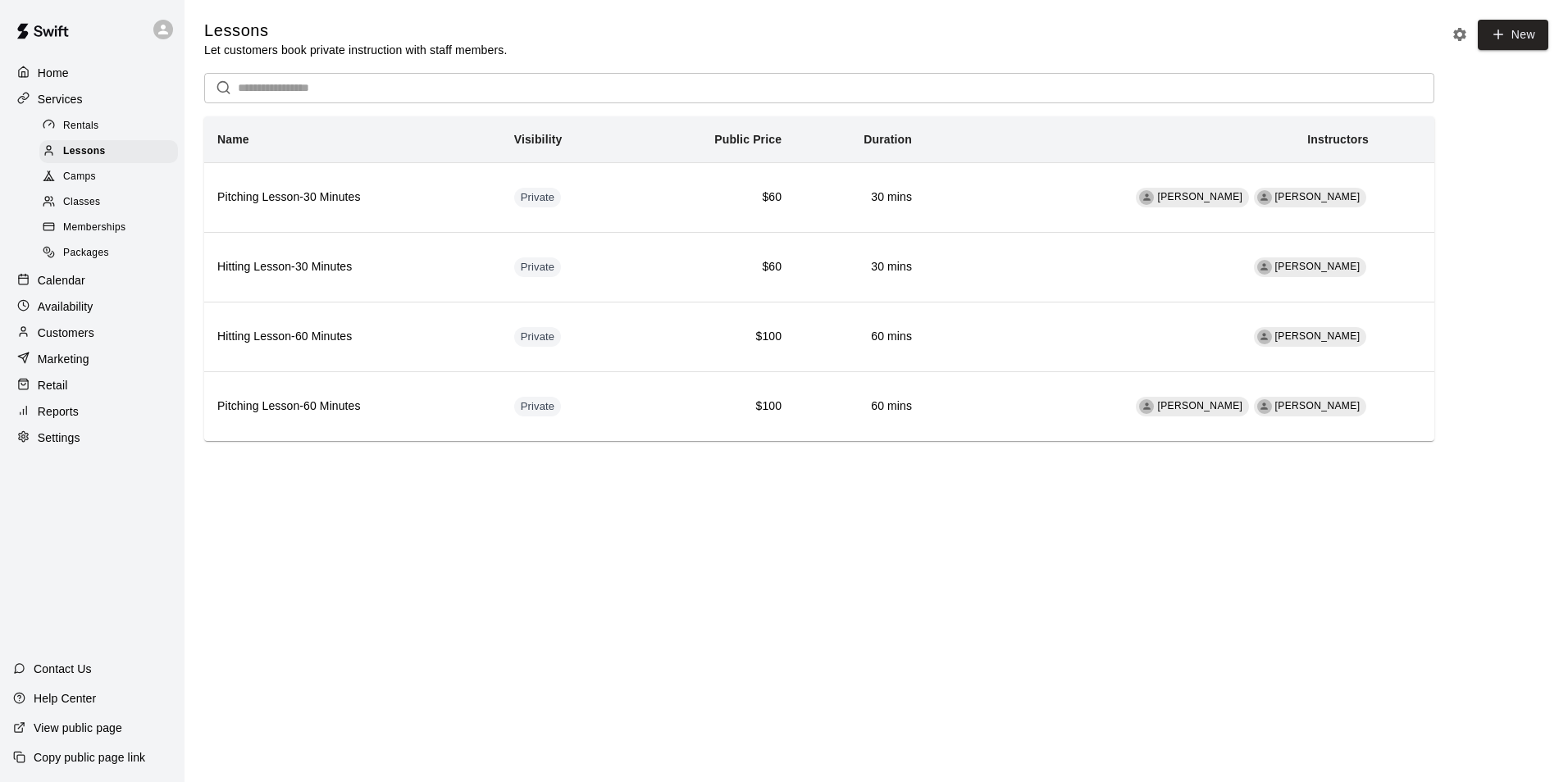
click at [167, 32] on icon at bounding box center [163, 29] width 9 height 9
click at [164, 119] on icon at bounding box center [169, 126] width 13 height 13
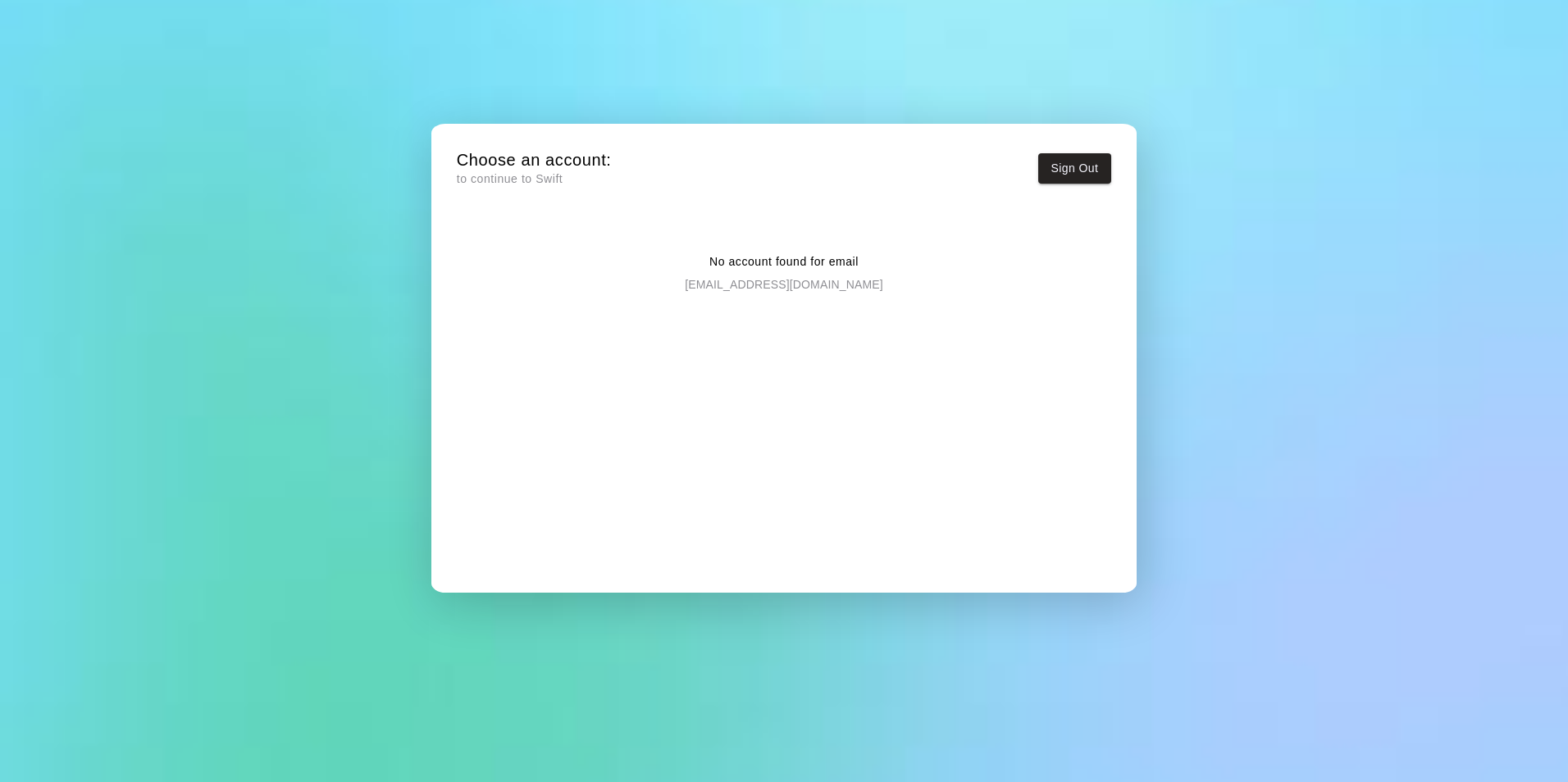
click at [492, 180] on p "to continue to Swift" at bounding box center [534, 179] width 155 height 17
click at [751, 258] on p "No account found for email" at bounding box center [784, 262] width 150 height 17
click at [546, 165] on h5 "Choose an account:" at bounding box center [534, 160] width 155 height 22
click at [522, 184] on p "to continue to Swift" at bounding box center [534, 179] width 155 height 17
click at [1080, 172] on button "Sign Out" at bounding box center [1075, 169] width 74 height 30
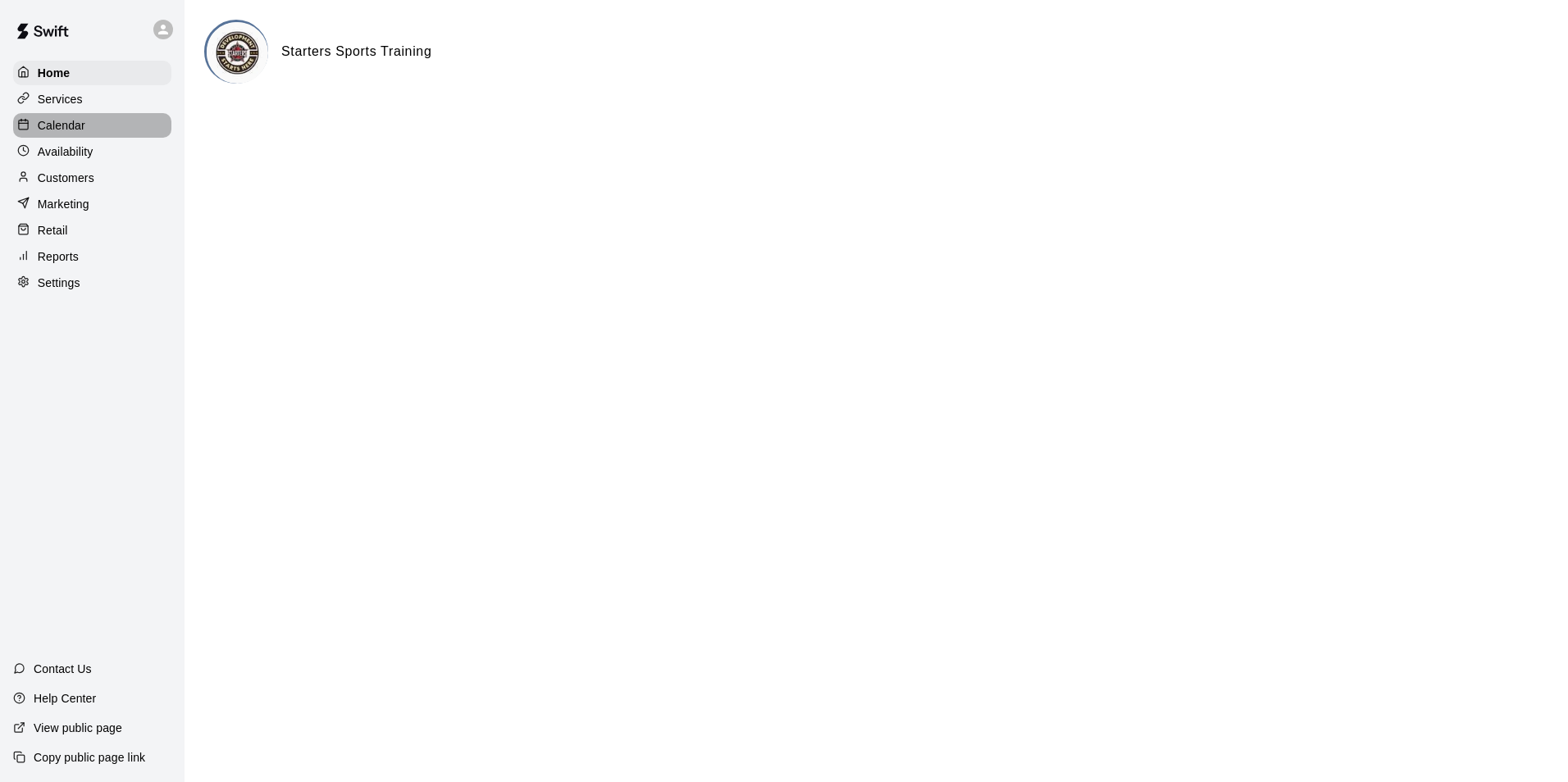
click at [70, 133] on p "Calendar" at bounding box center [62, 125] width 47 height 16
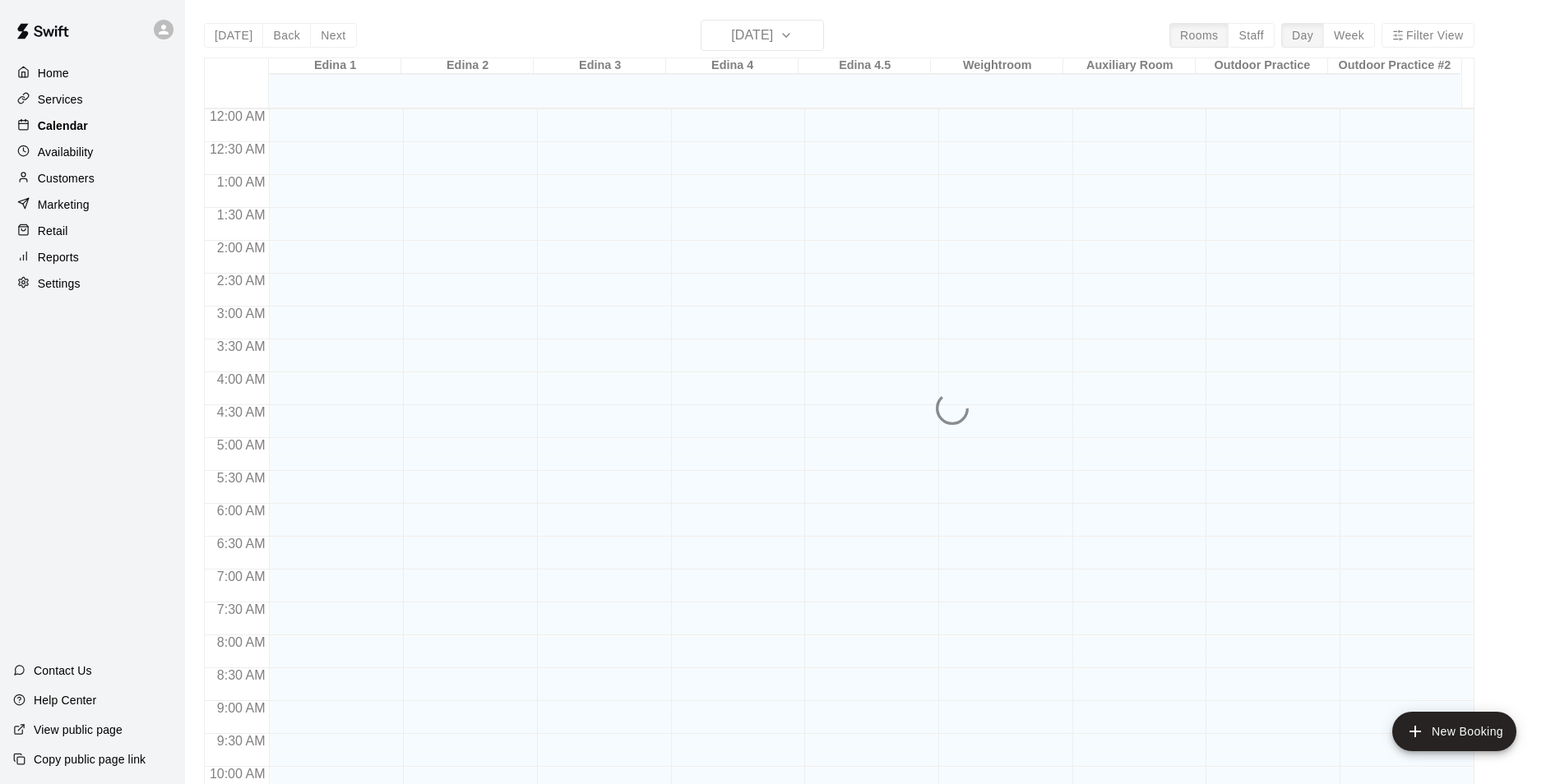
scroll to position [741, 0]
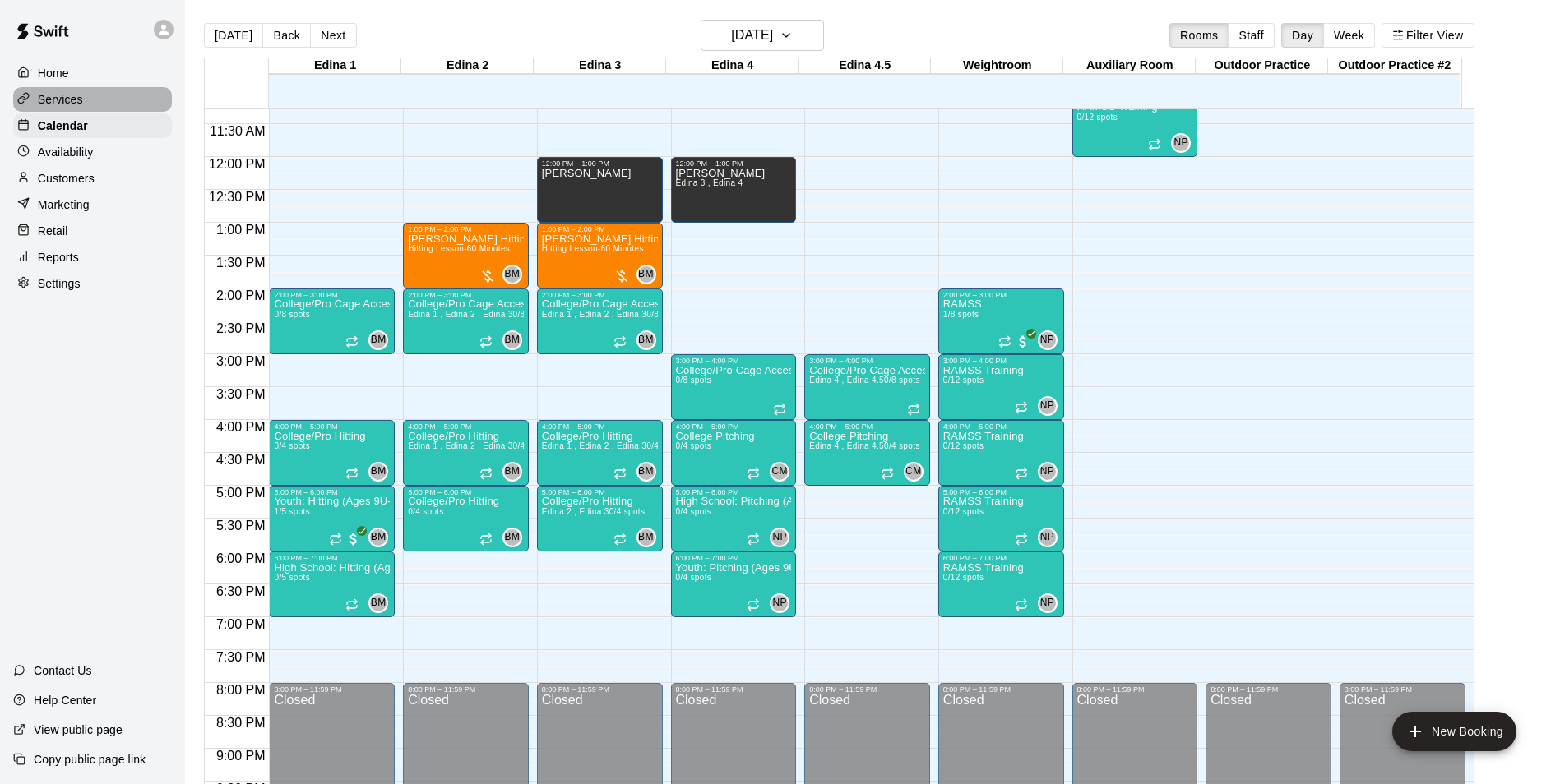
click at [77, 102] on p "Services" at bounding box center [61, 99] width 46 height 16
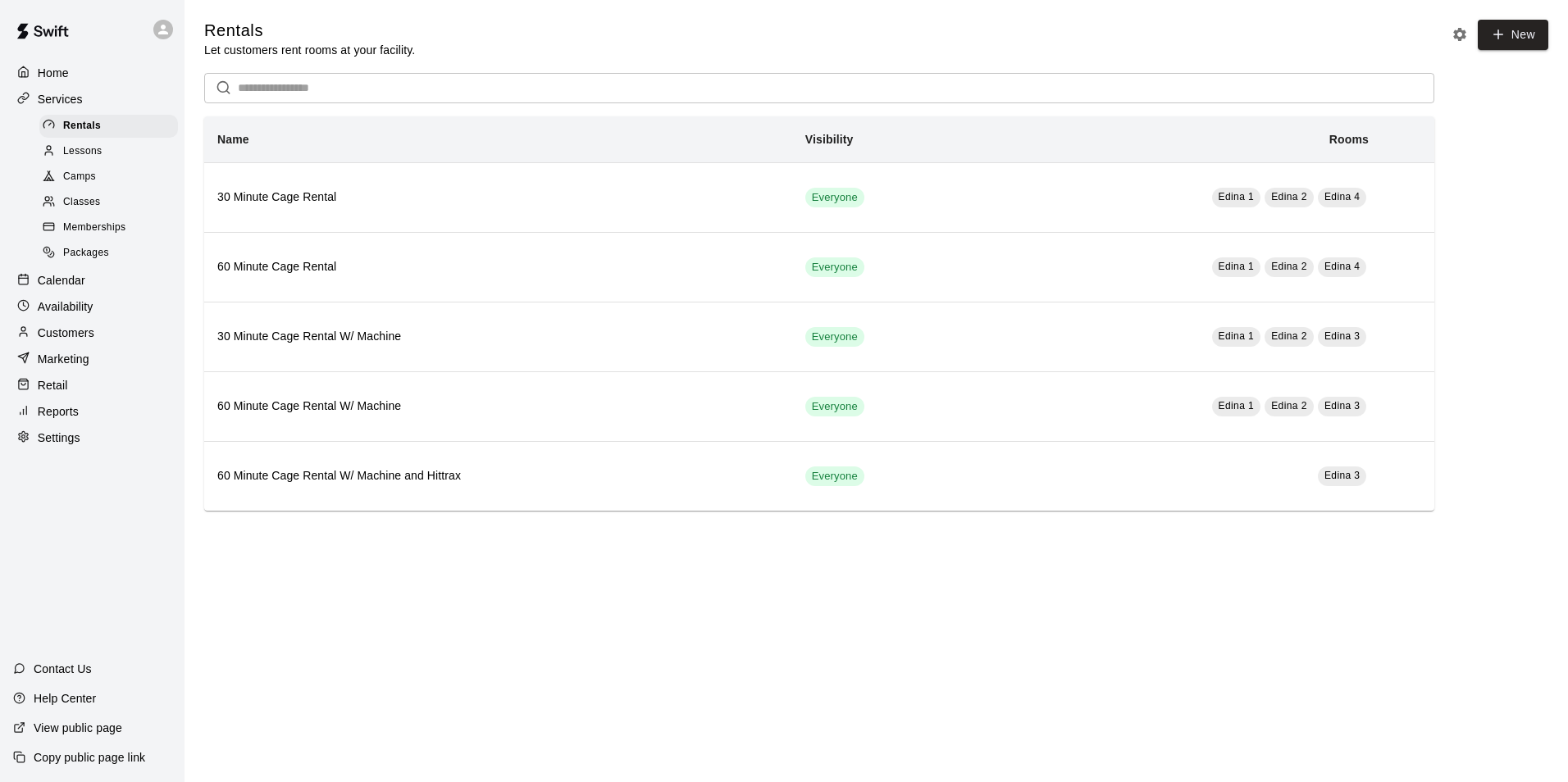
click at [77, 160] on span "Lessons" at bounding box center [83, 151] width 40 height 16
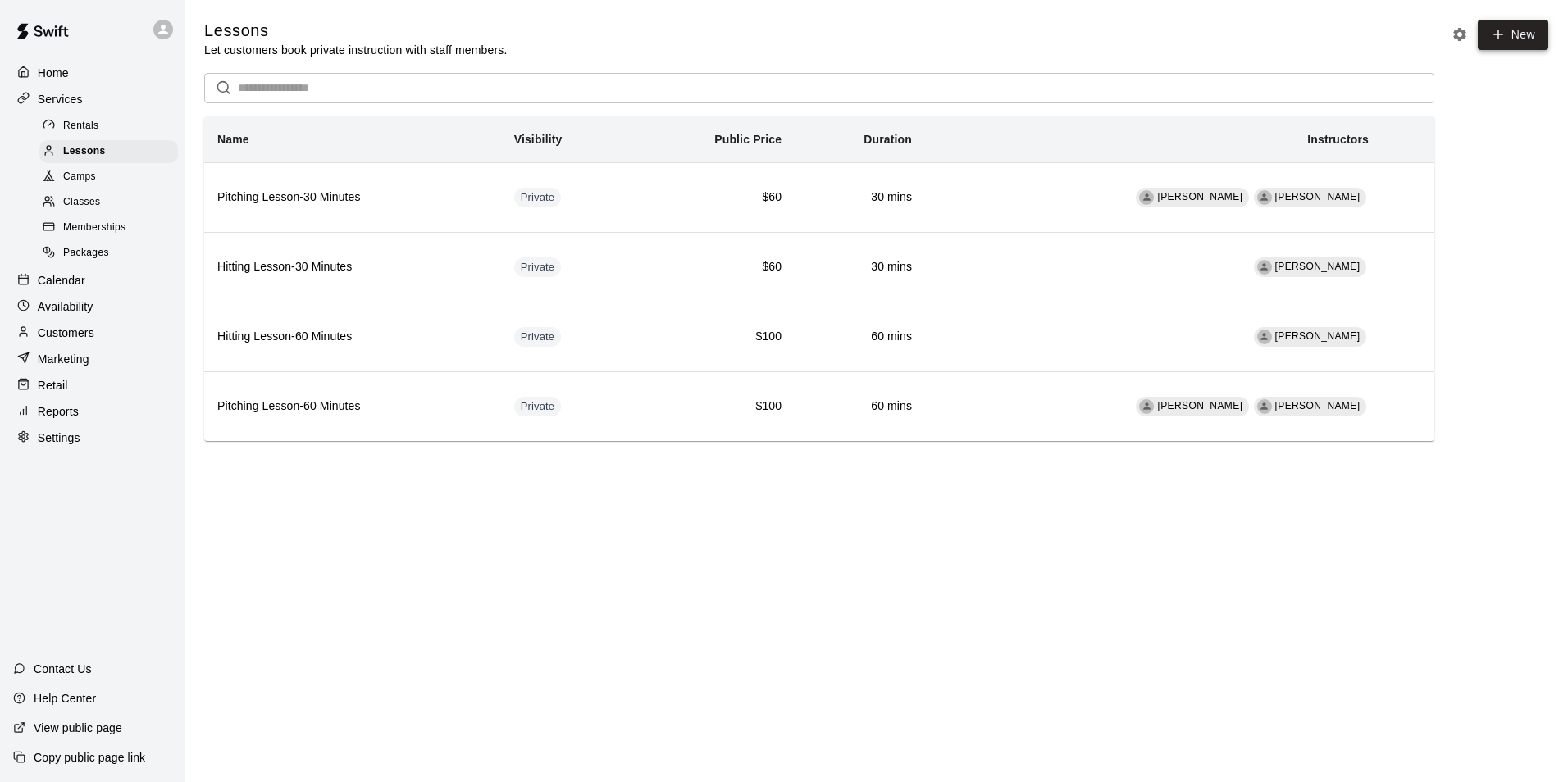
click at [1523, 42] on link "New" at bounding box center [1513, 35] width 70 height 30
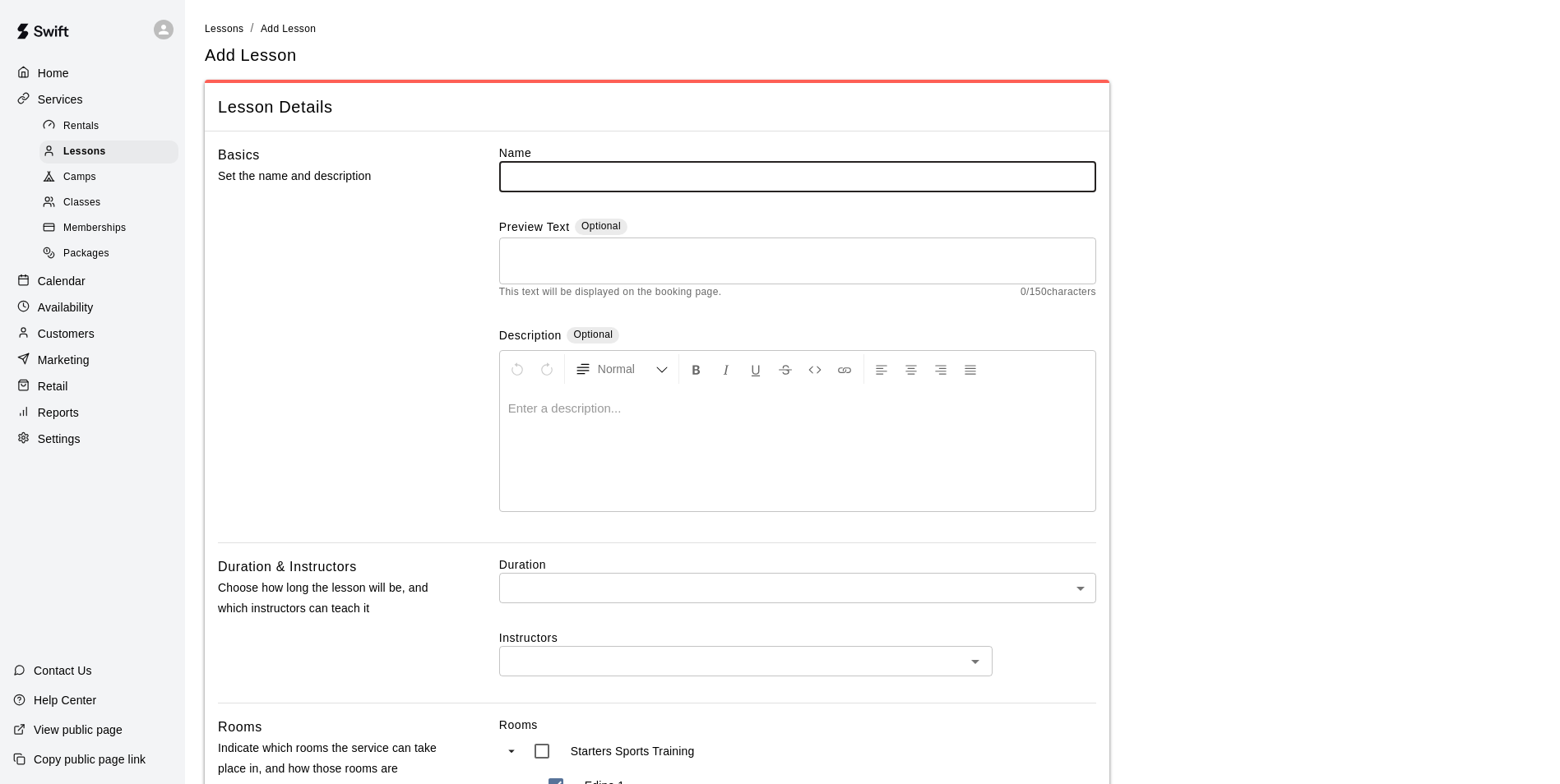
click at [690, 191] on input "text" at bounding box center [798, 177] width 597 height 30
type input "**********"
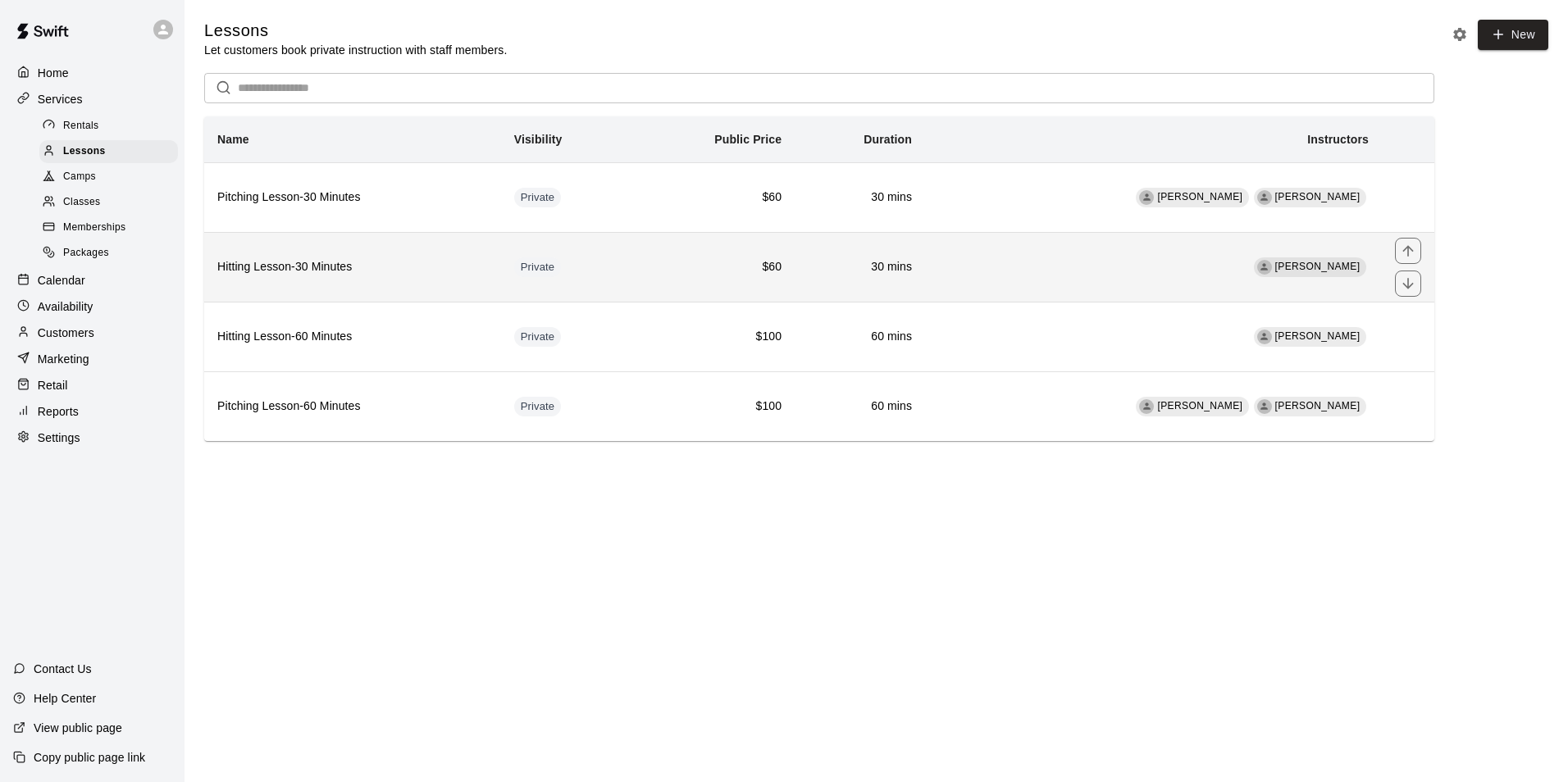
click at [904, 256] on td "30 mins" at bounding box center [860, 267] width 131 height 70
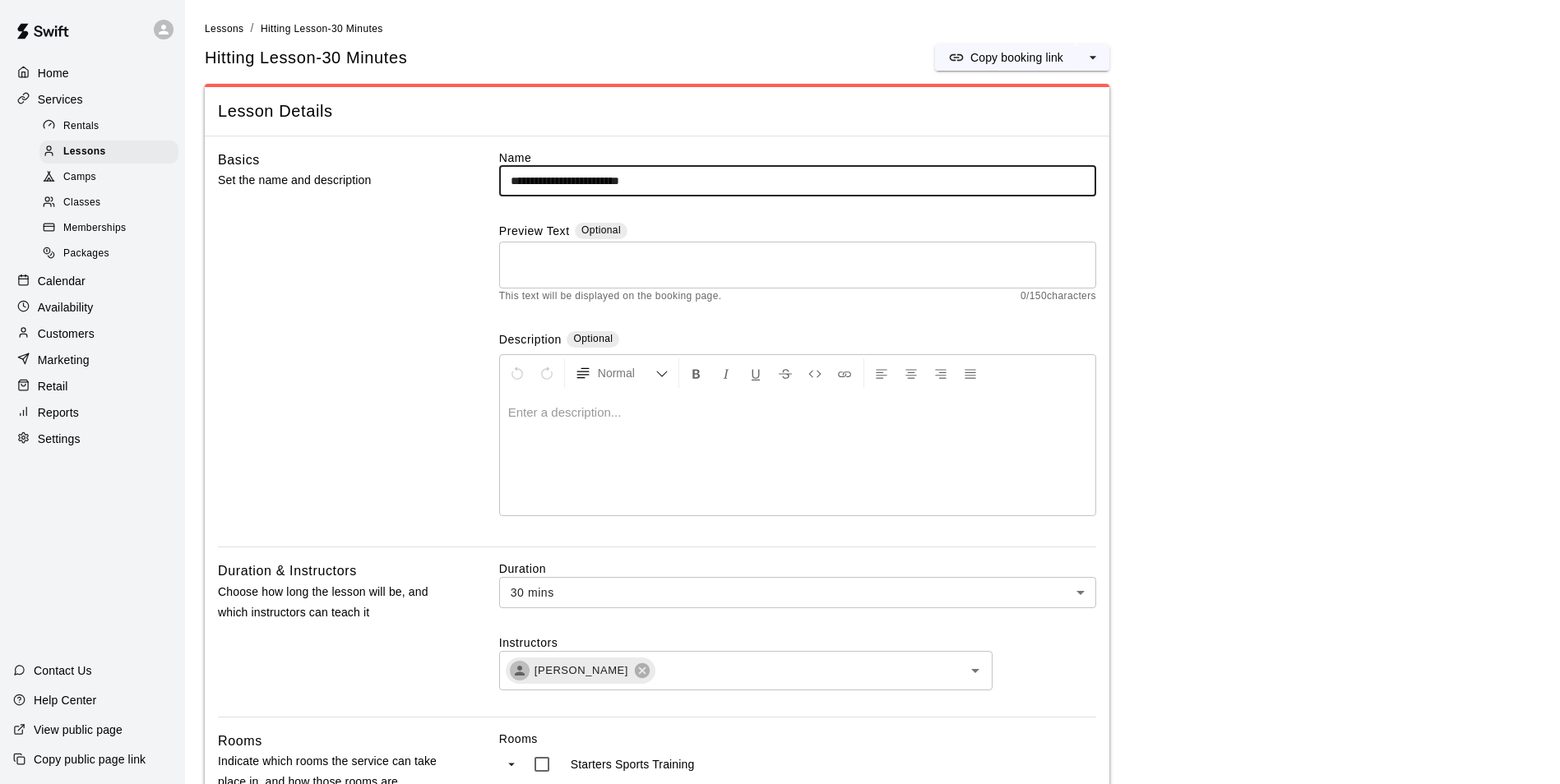
drag, startPoint x: 716, startPoint y: 177, endPoint x: 211, endPoint y: 201, distance: 505.6
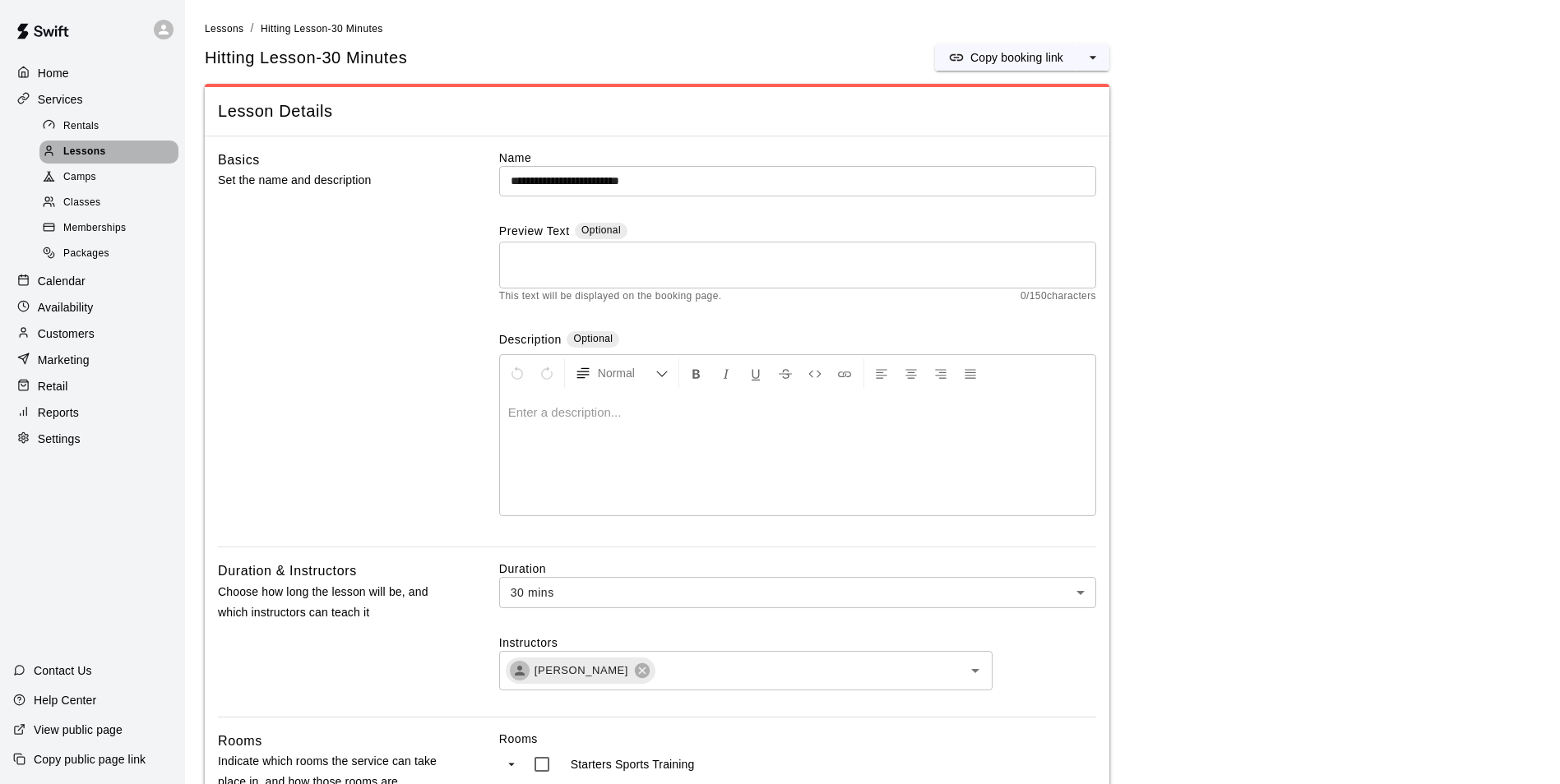
click at [85, 148] on span "Lessons" at bounding box center [85, 152] width 43 height 16
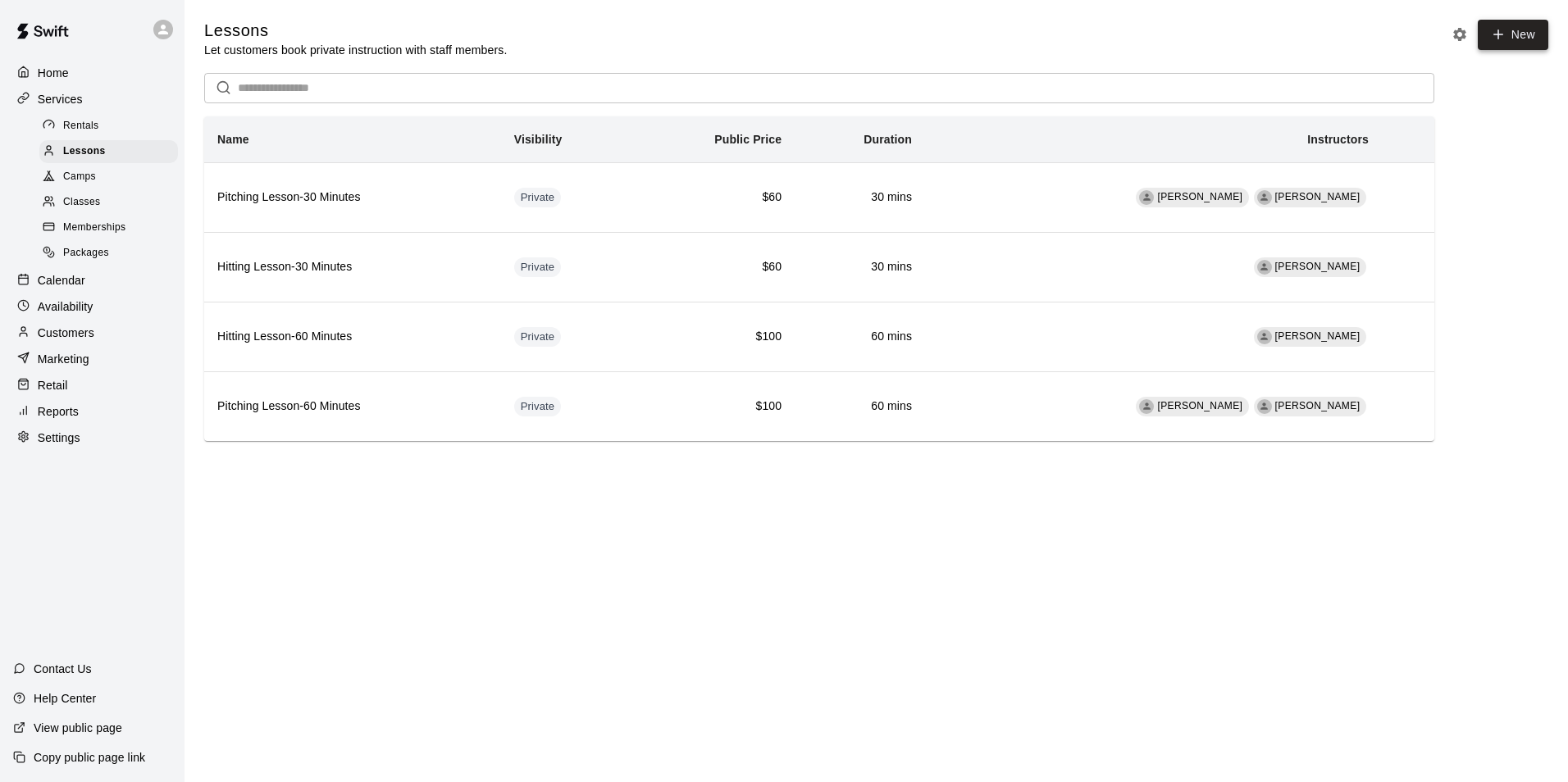
click at [1501, 34] on icon at bounding box center [1499, 34] width 9 height 0
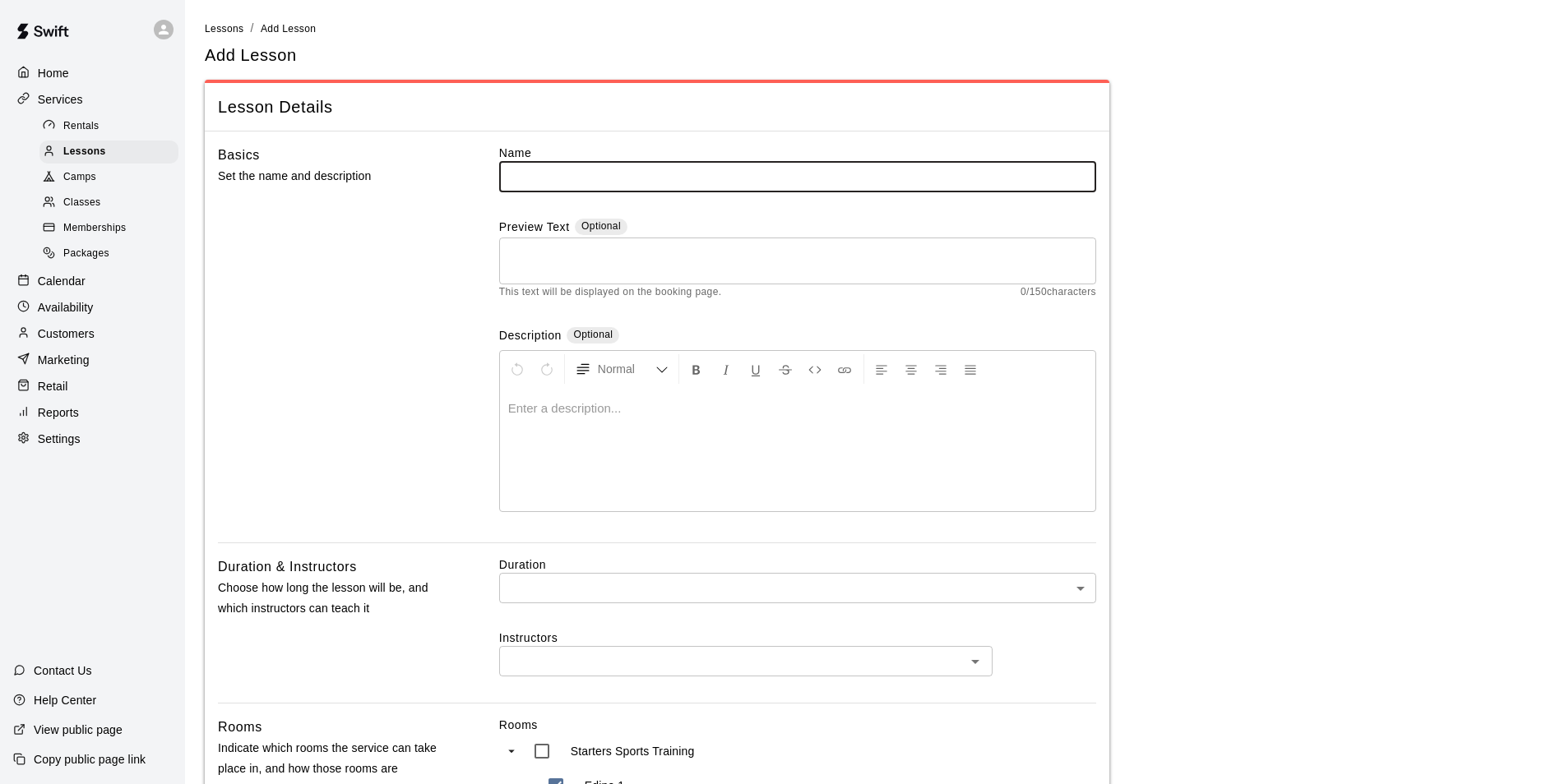
click at [802, 181] on input "text" at bounding box center [798, 177] width 597 height 30
type input "**********"
click at [563, 261] on textarea at bounding box center [798, 260] width 574 height 33
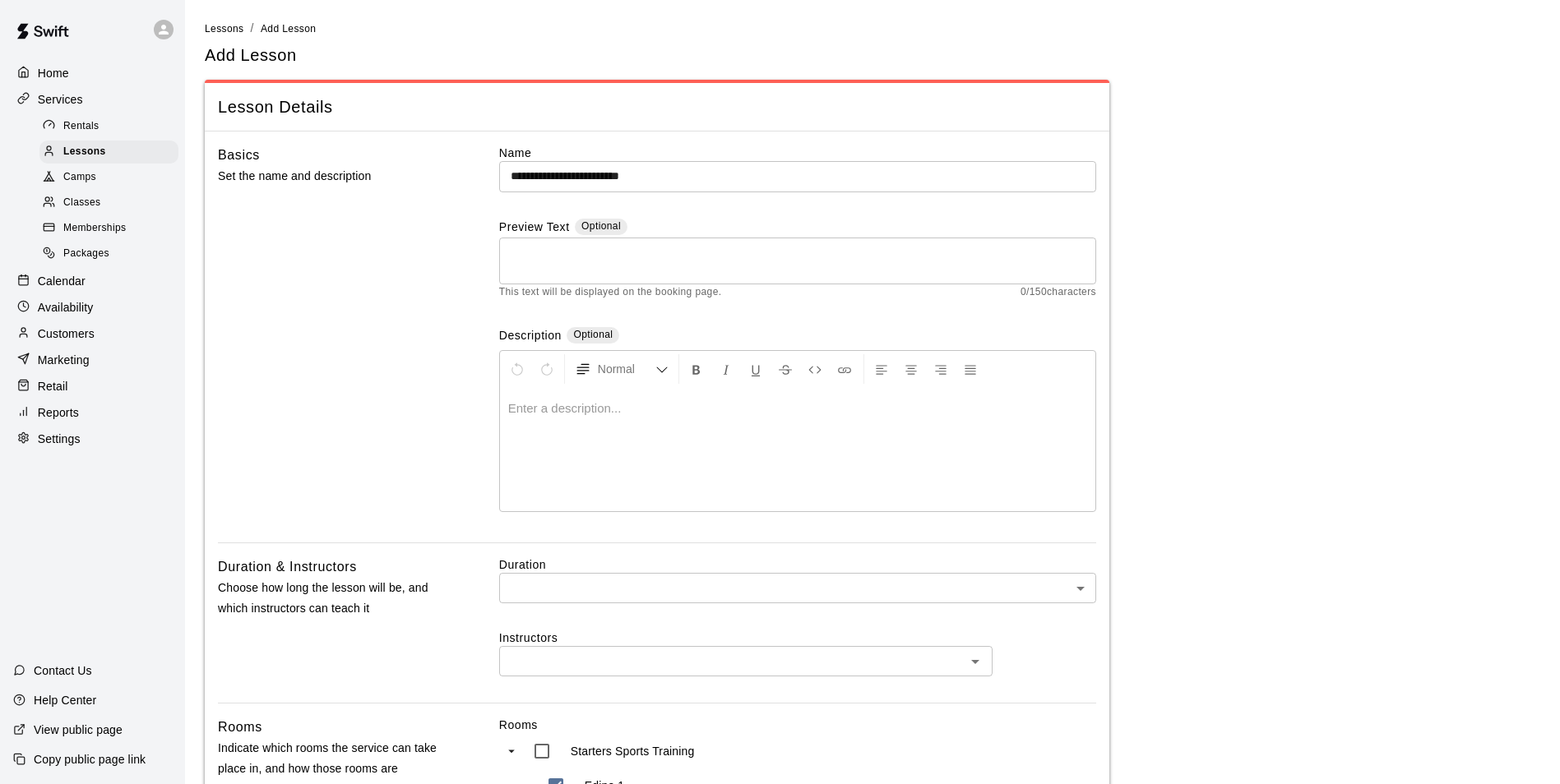
click at [568, 412] on p at bounding box center [798, 408] width 579 height 16
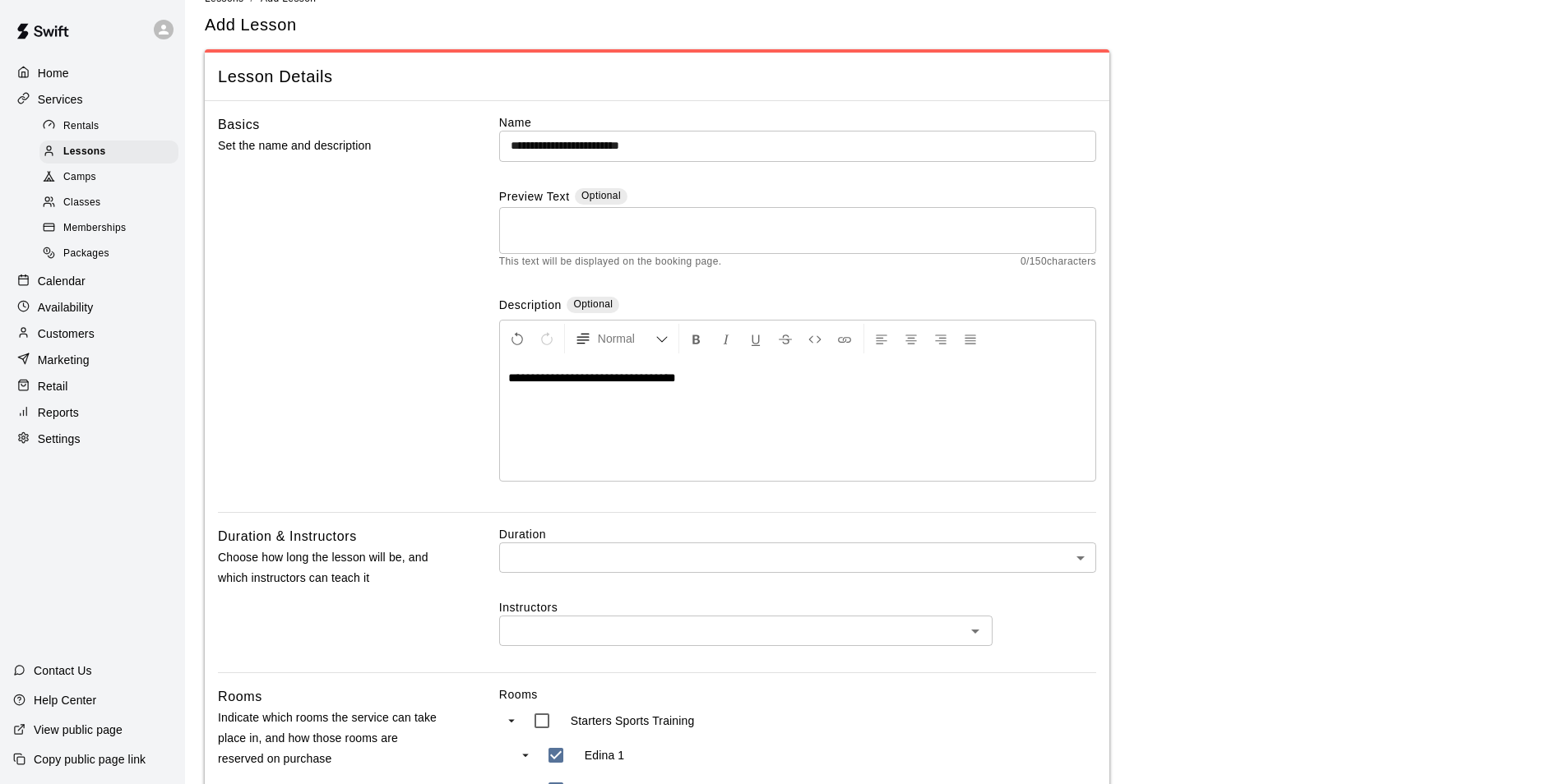
scroll to position [83, 0]
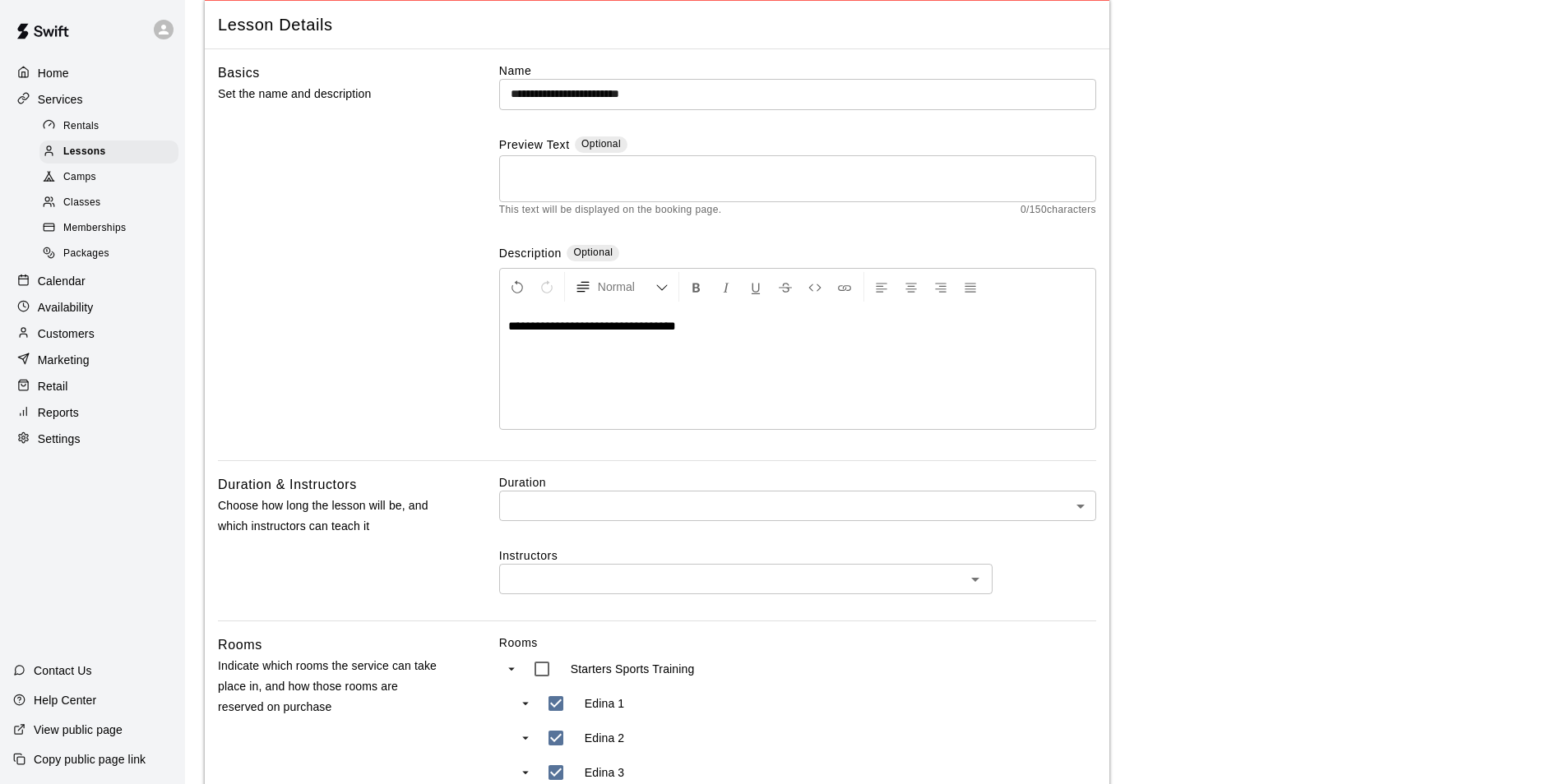
click at [592, 500] on body "**********" at bounding box center [780, 683] width 1560 height 1533
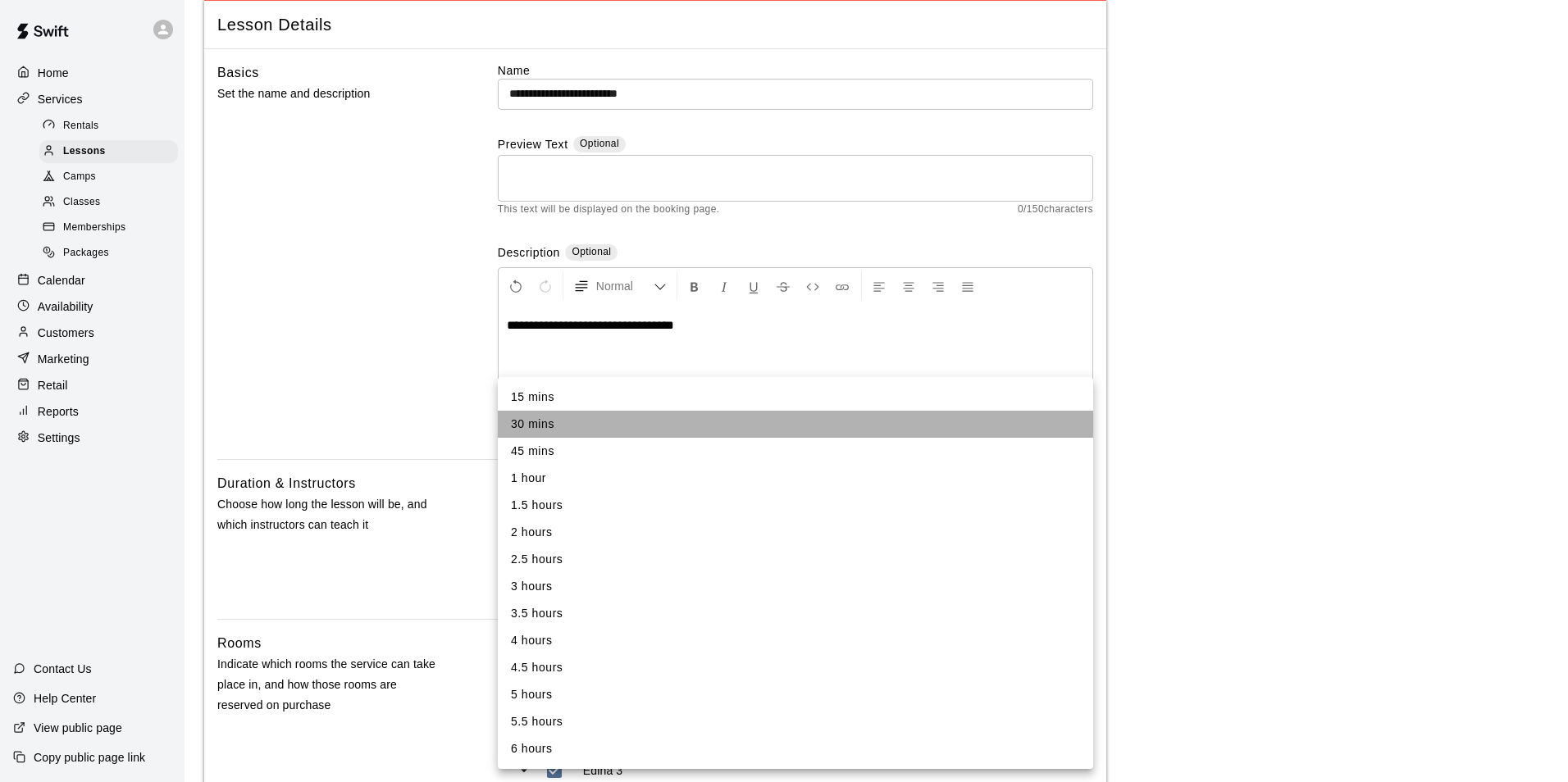
click at [579, 423] on li "30 mins" at bounding box center [795, 424] width 596 height 27
type input "**"
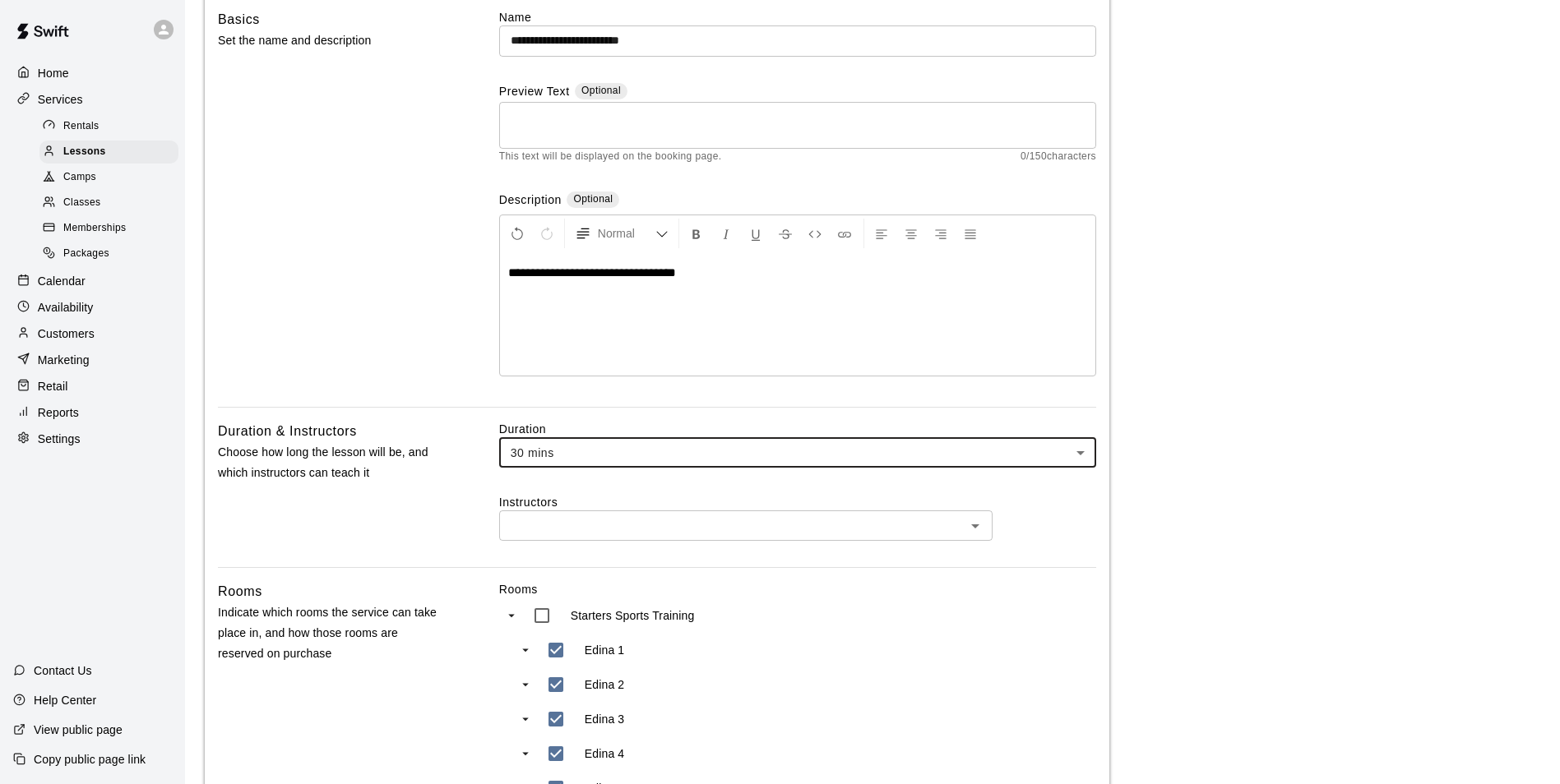
scroll to position [164, 0]
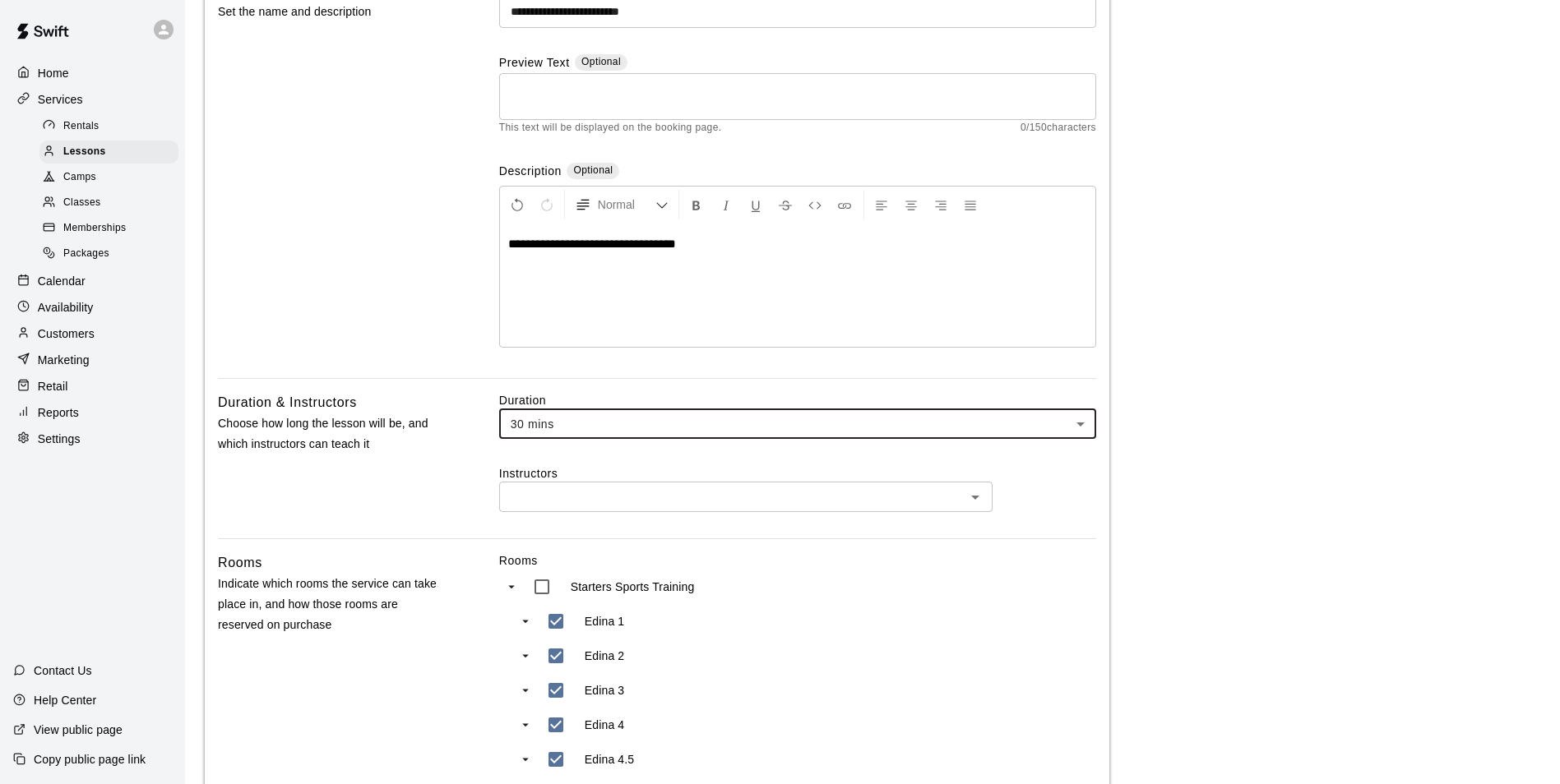
click at [592, 513] on div "​" at bounding box center [746, 497] width 494 height 30
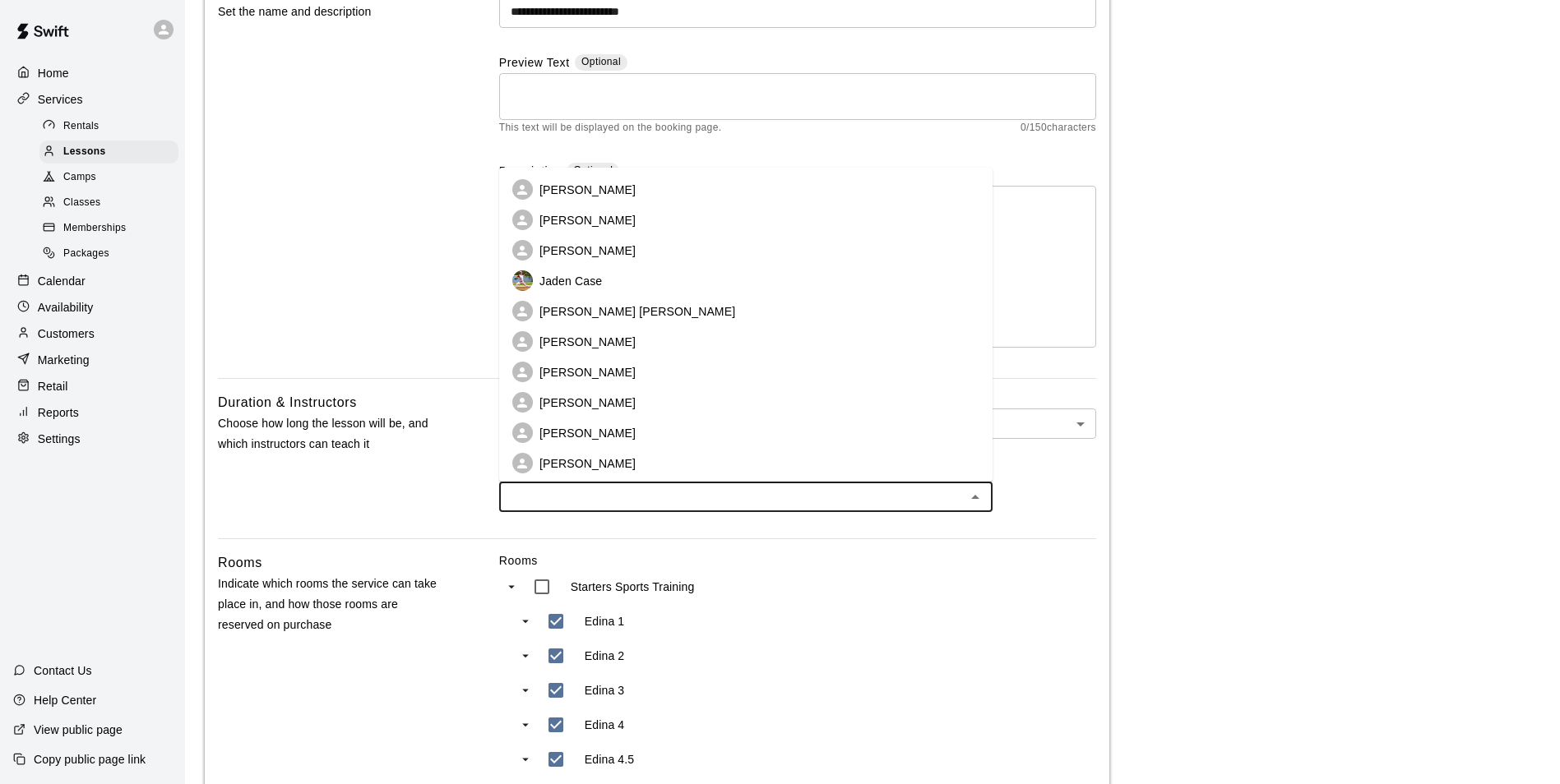
click at [555, 181] on p "[PERSON_NAME]" at bounding box center [587, 189] width 96 height 16
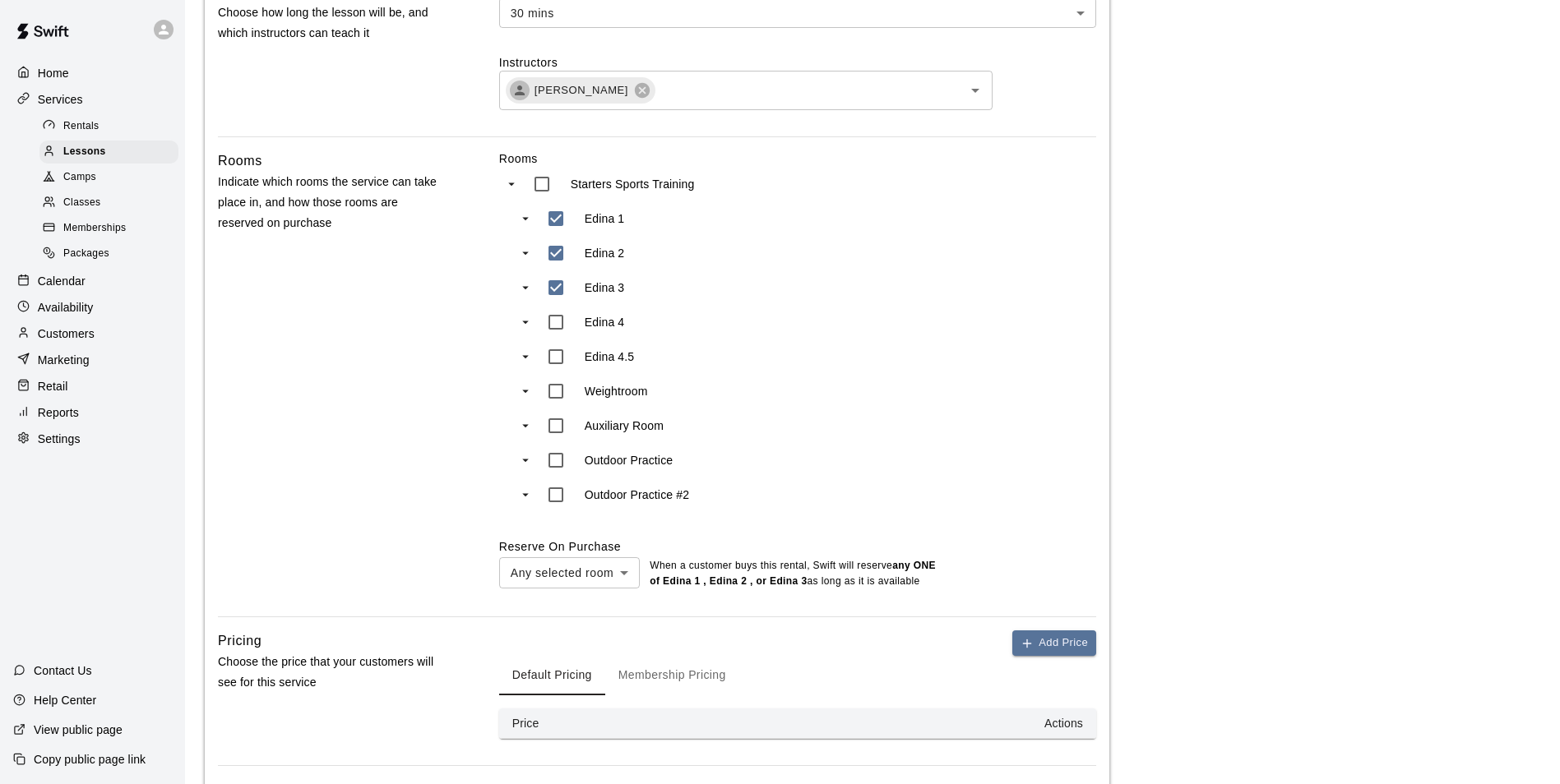
scroll to position [727, 0]
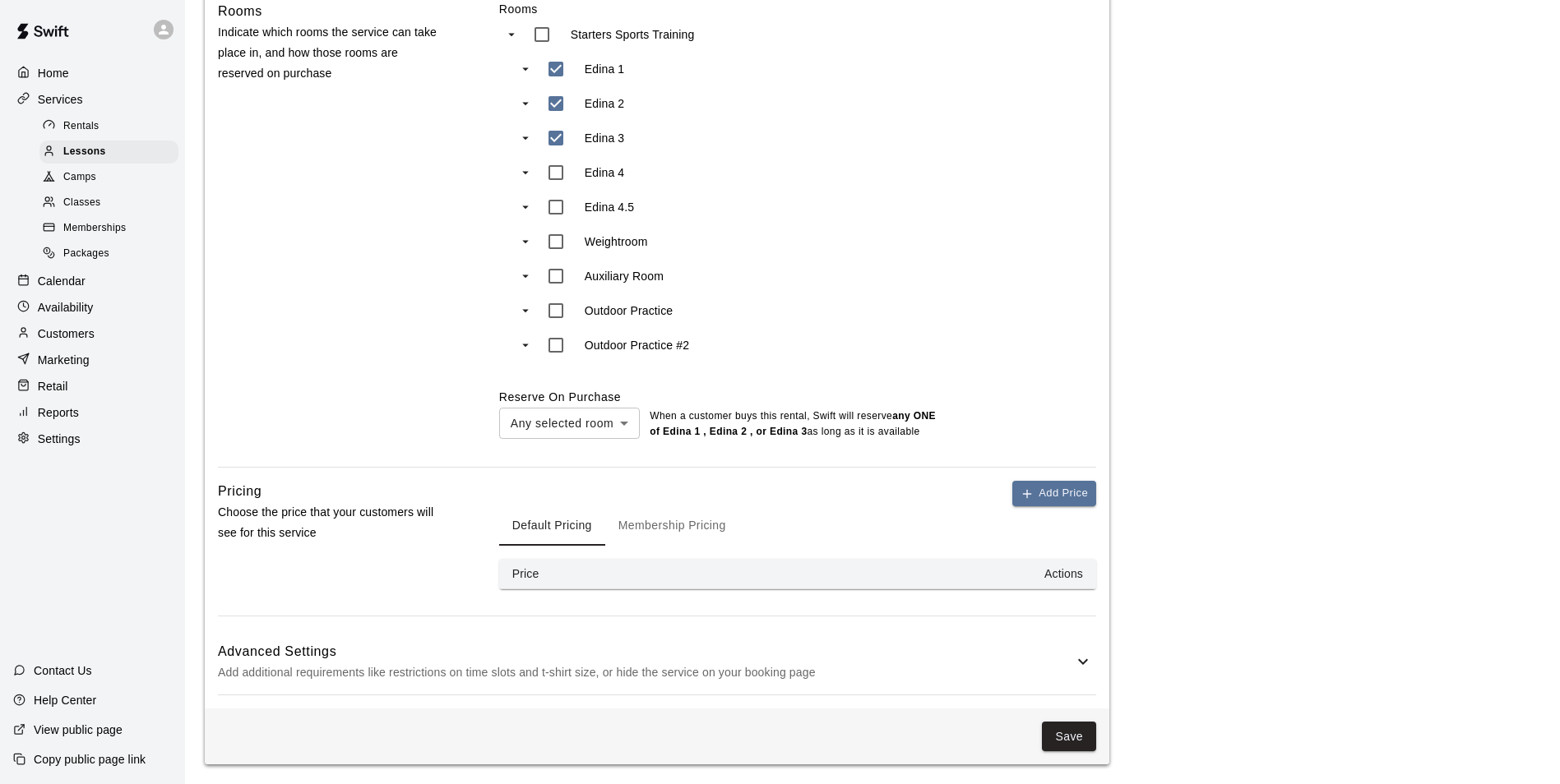
click at [574, 574] on th "Price" at bounding box center [581, 574] width 164 height 30
click at [526, 580] on th "Price" at bounding box center [581, 574] width 164 height 30
click at [566, 525] on button "Default Pricing" at bounding box center [553, 526] width 106 height 40
click at [543, 529] on button "Default Pricing" at bounding box center [553, 526] width 106 height 40
click at [1071, 730] on button "Save" at bounding box center [1068, 737] width 54 height 30
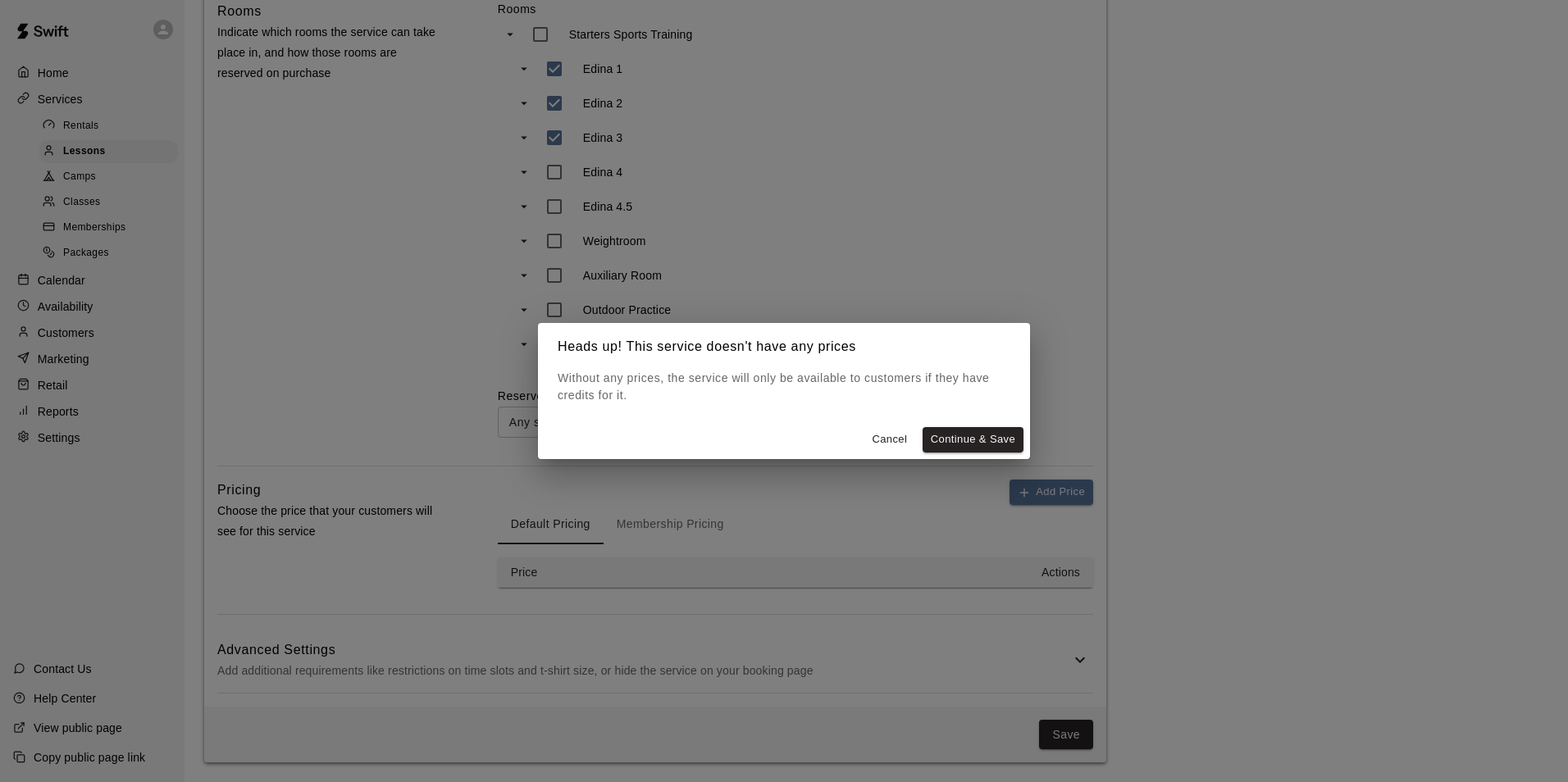
click at [882, 437] on button "Cancel" at bounding box center [889, 439] width 52 height 26
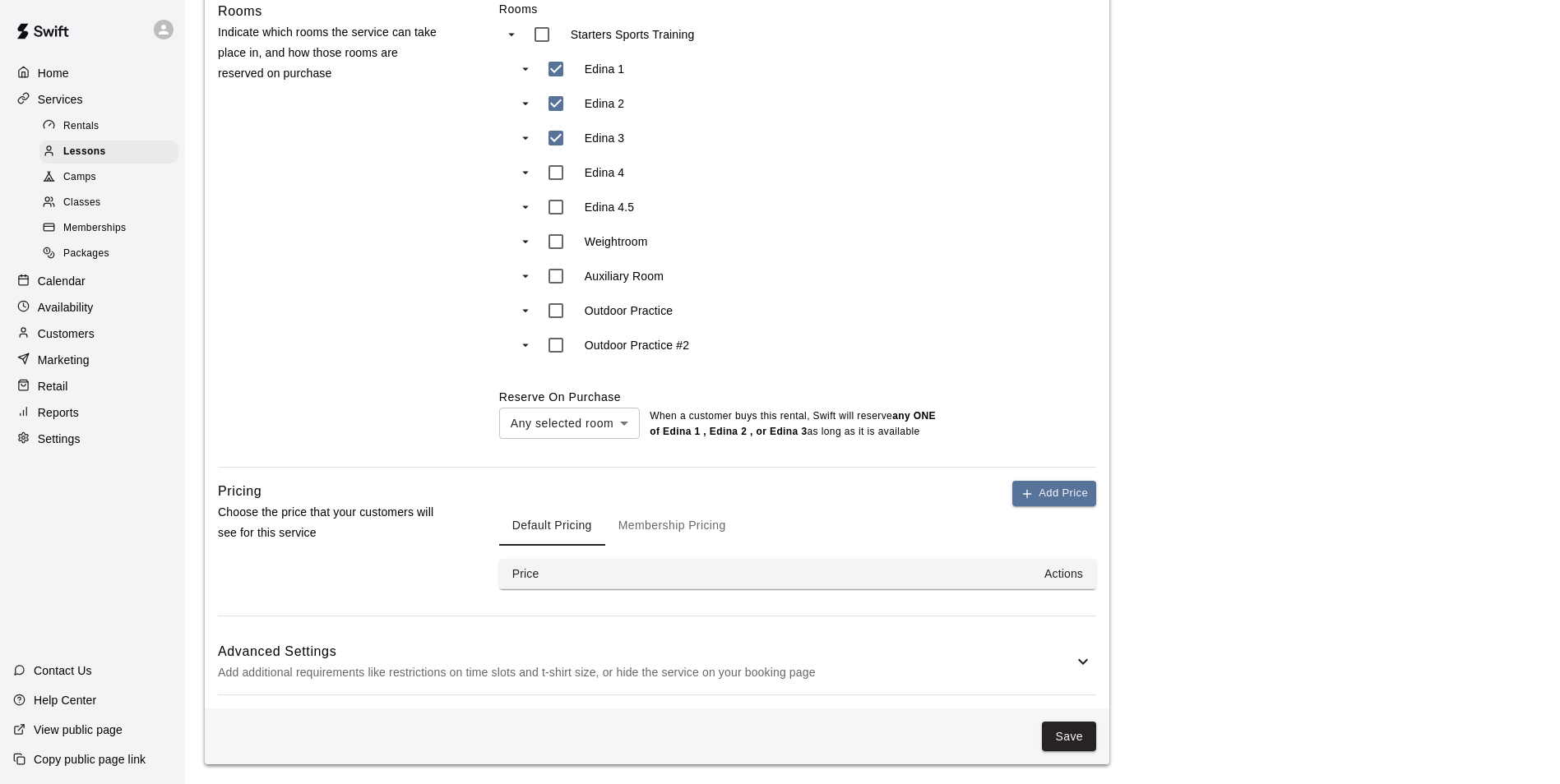
click at [1057, 570] on th "Actions" at bounding box center [880, 574] width 433 height 30
click at [1027, 490] on icon "button" at bounding box center [1027, 494] width 0 height 8
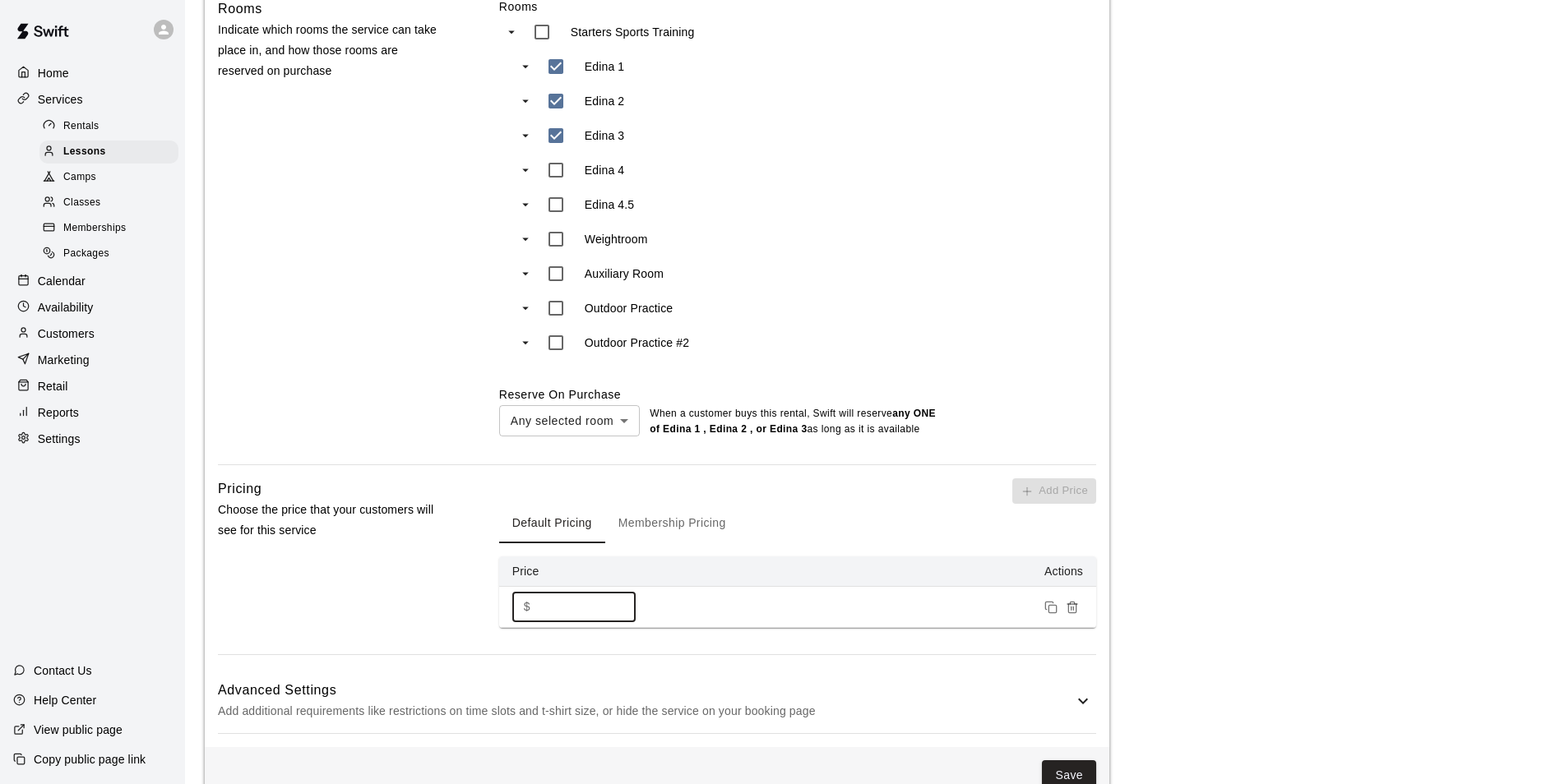
click at [538, 622] on input "*" at bounding box center [587, 607] width 99 height 30
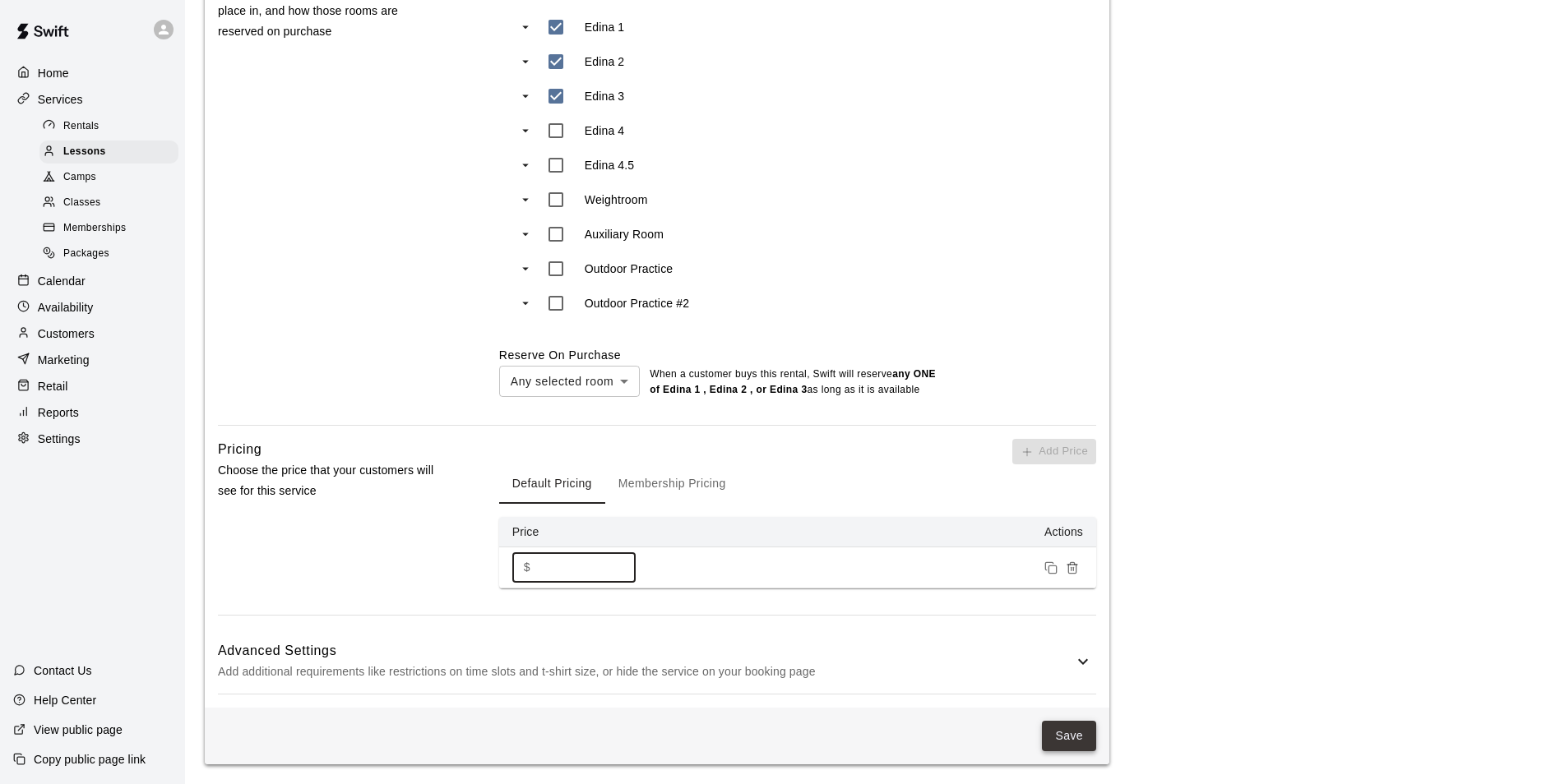
type input "**"
click at [1066, 739] on button "Save" at bounding box center [1068, 737] width 54 height 30
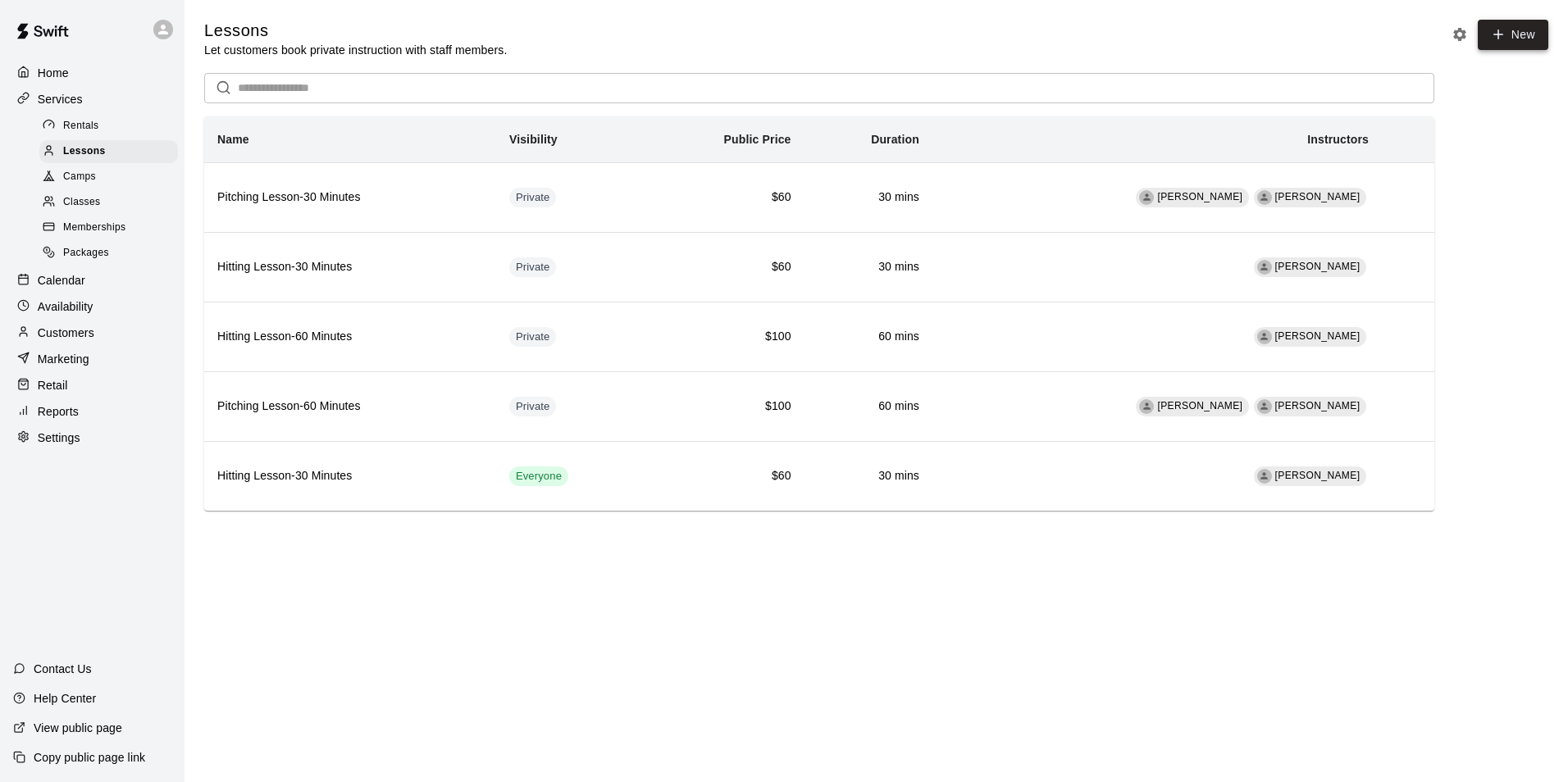
click at [1515, 36] on link "New" at bounding box center [1513, 35] width 70 height 30
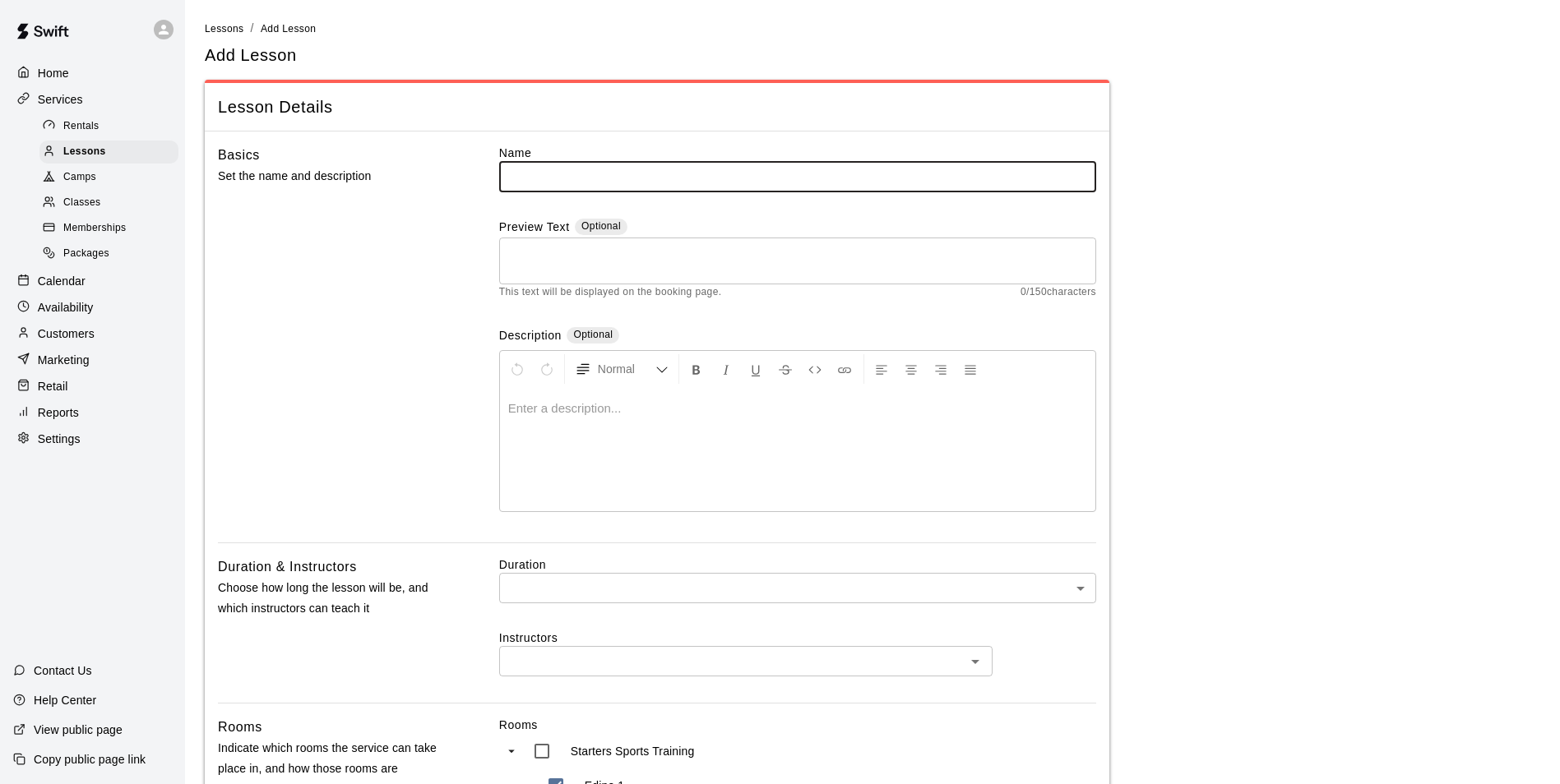
click at [611, 181] on input "text" at bounding box center [798, 177] width 597 height 30
click at [608, 174] on input "**********" at bounding box center [798, 177] width 597 height 30
type input "**********"
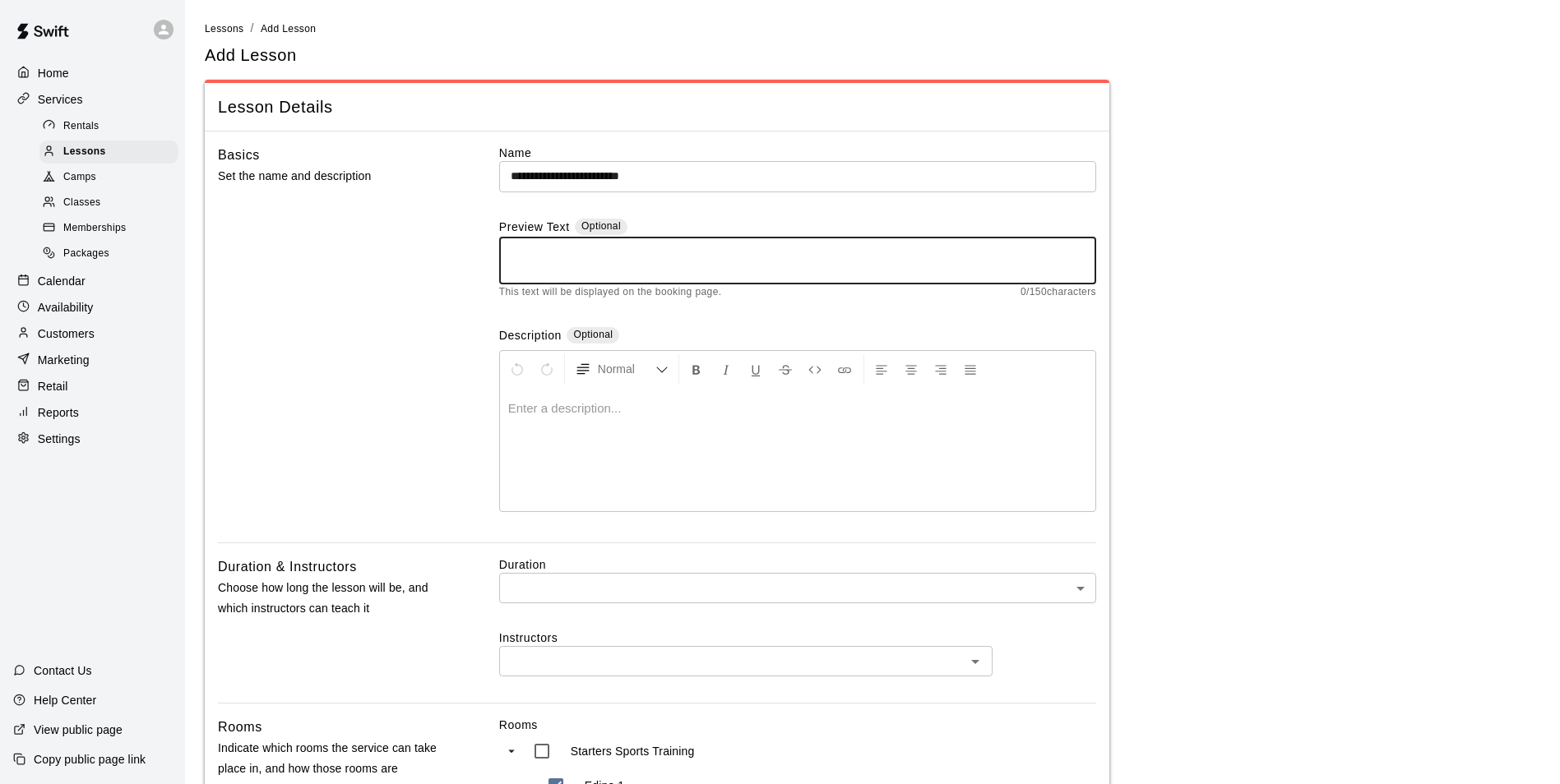
click at [623, 271] on textarea at bounding box center [798, 260] width 574 height 33
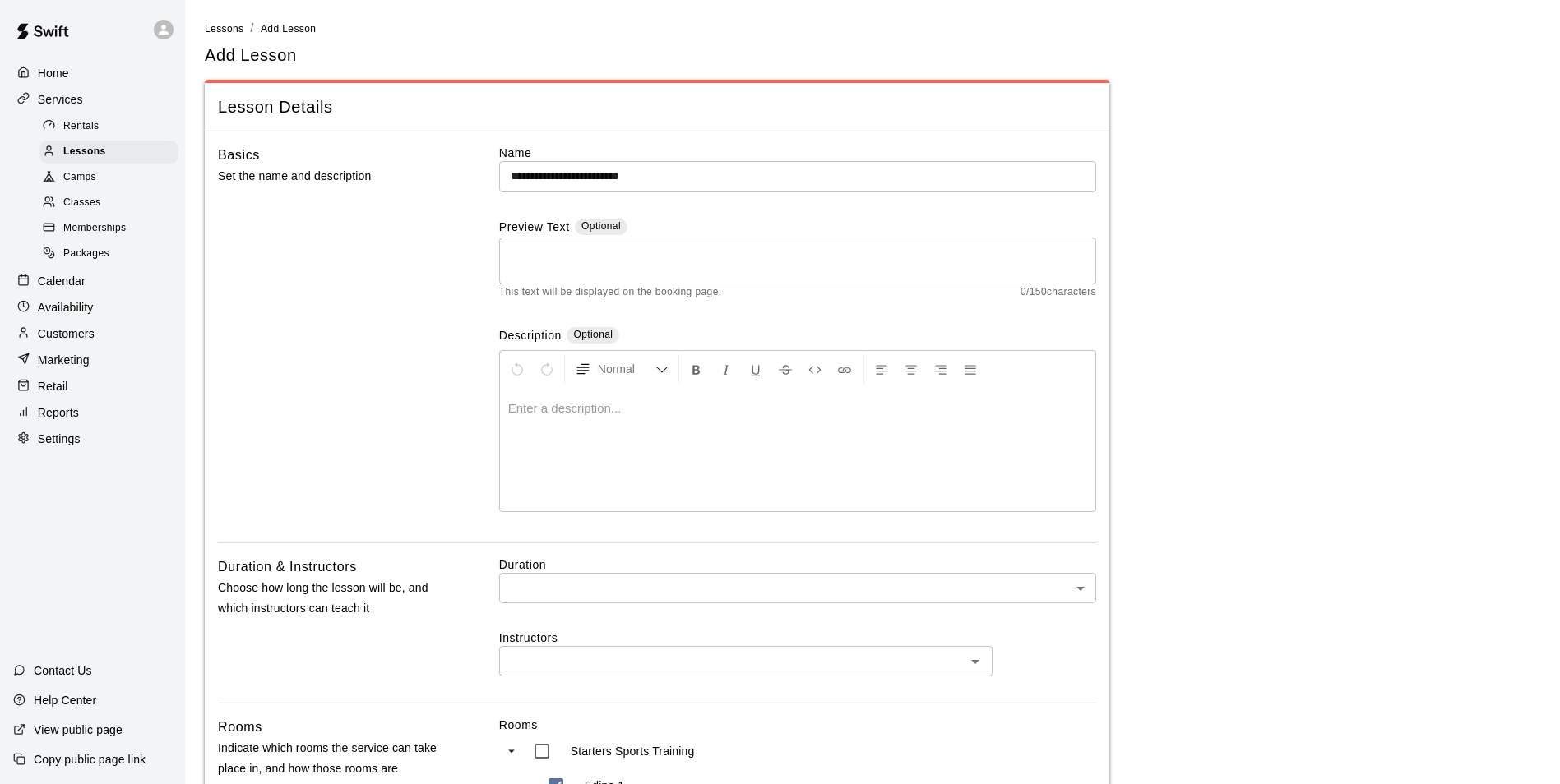
click at [549, 424] on div at bounding box center [798, 450] width 595 height 123
click at [591, 578] on body "**********" at bounding box center [786, 766] width 1572 height 1533
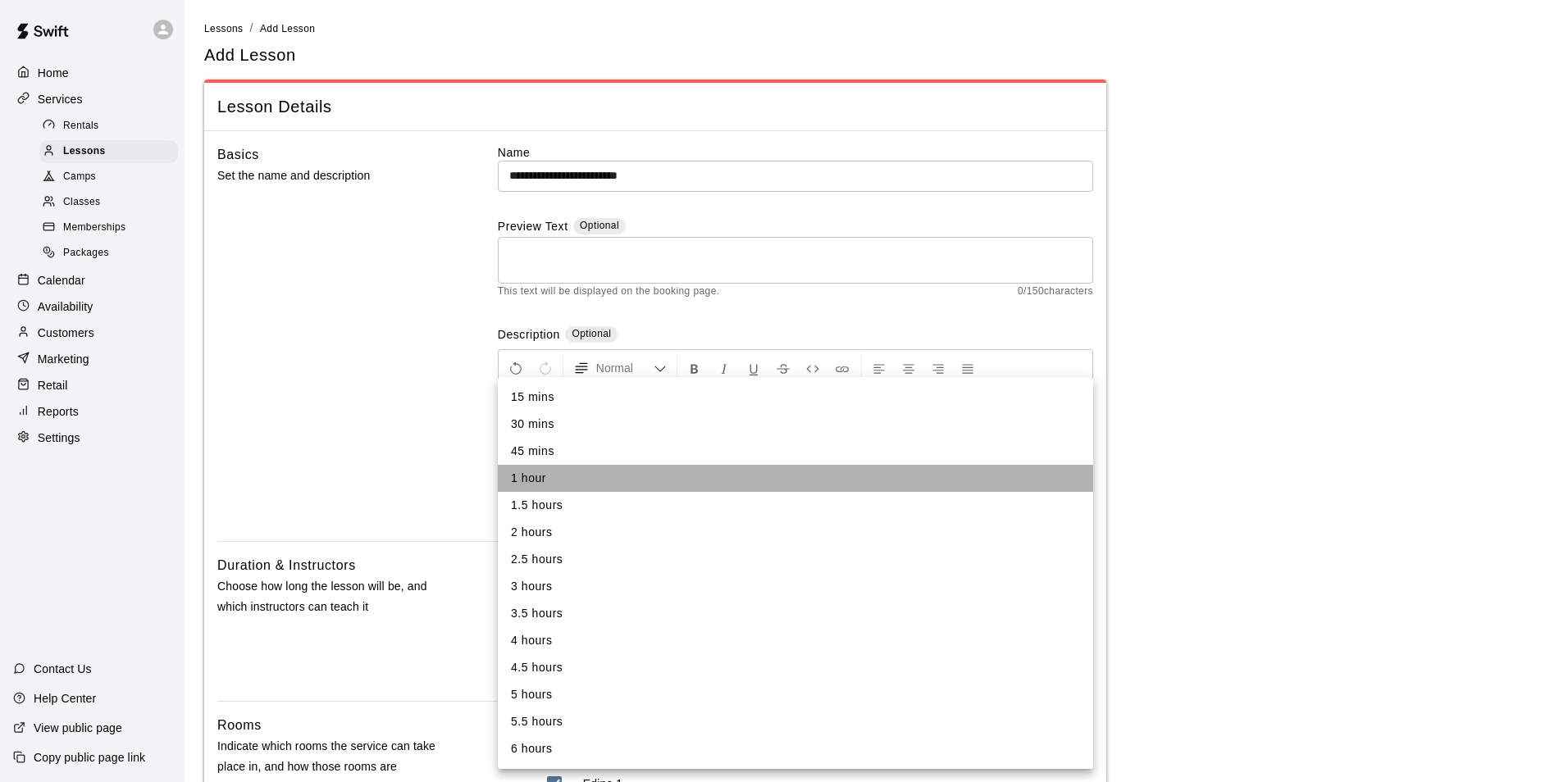
click at [523, 476] on li "1 hour" at bounding box center [795, 478] width 596 height 27
type input "**"
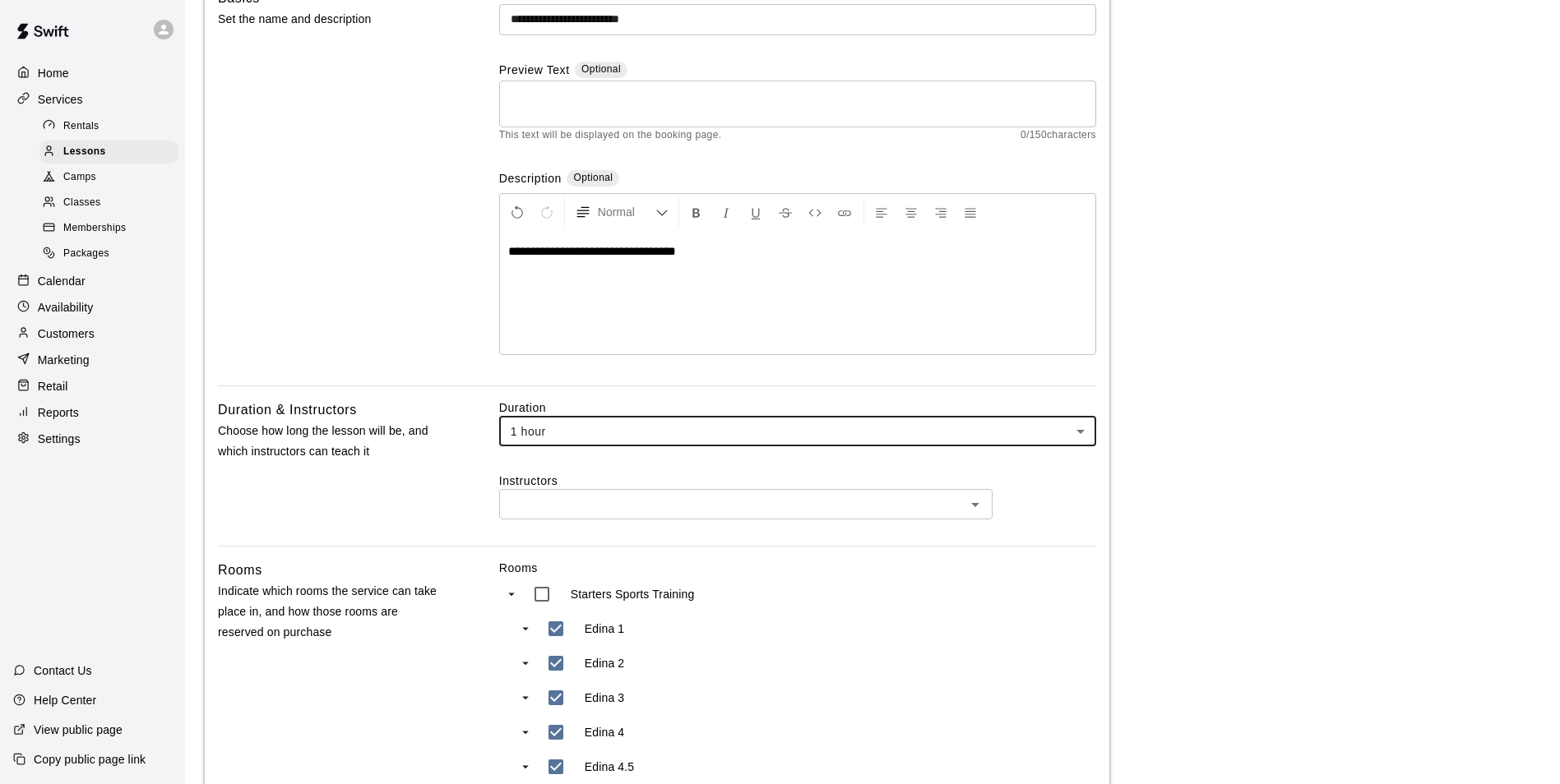
scroll to position [164, 0]
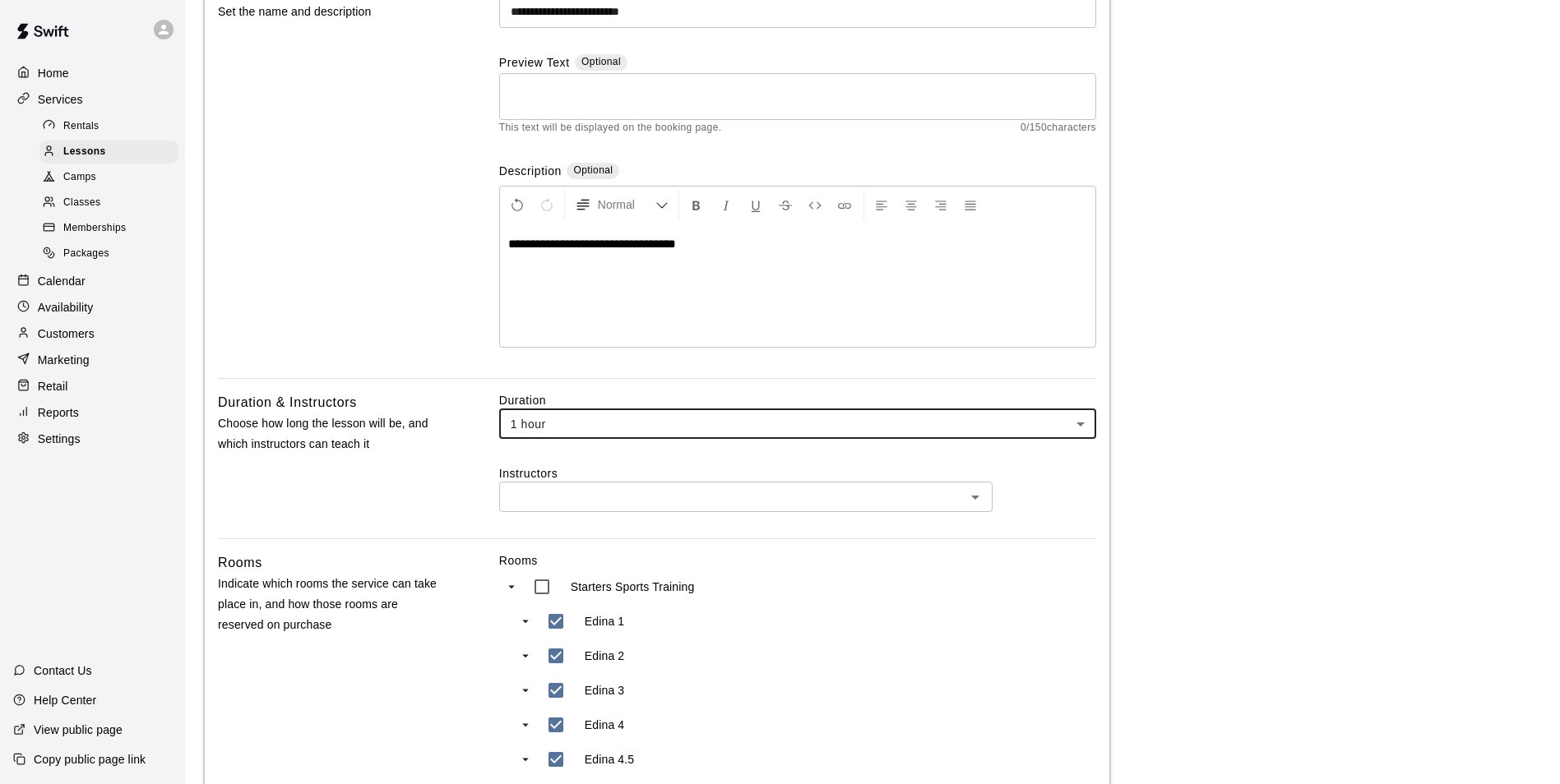
click at [547, 512] on div "​" at bounding box center [746, 497] width 494 height 30
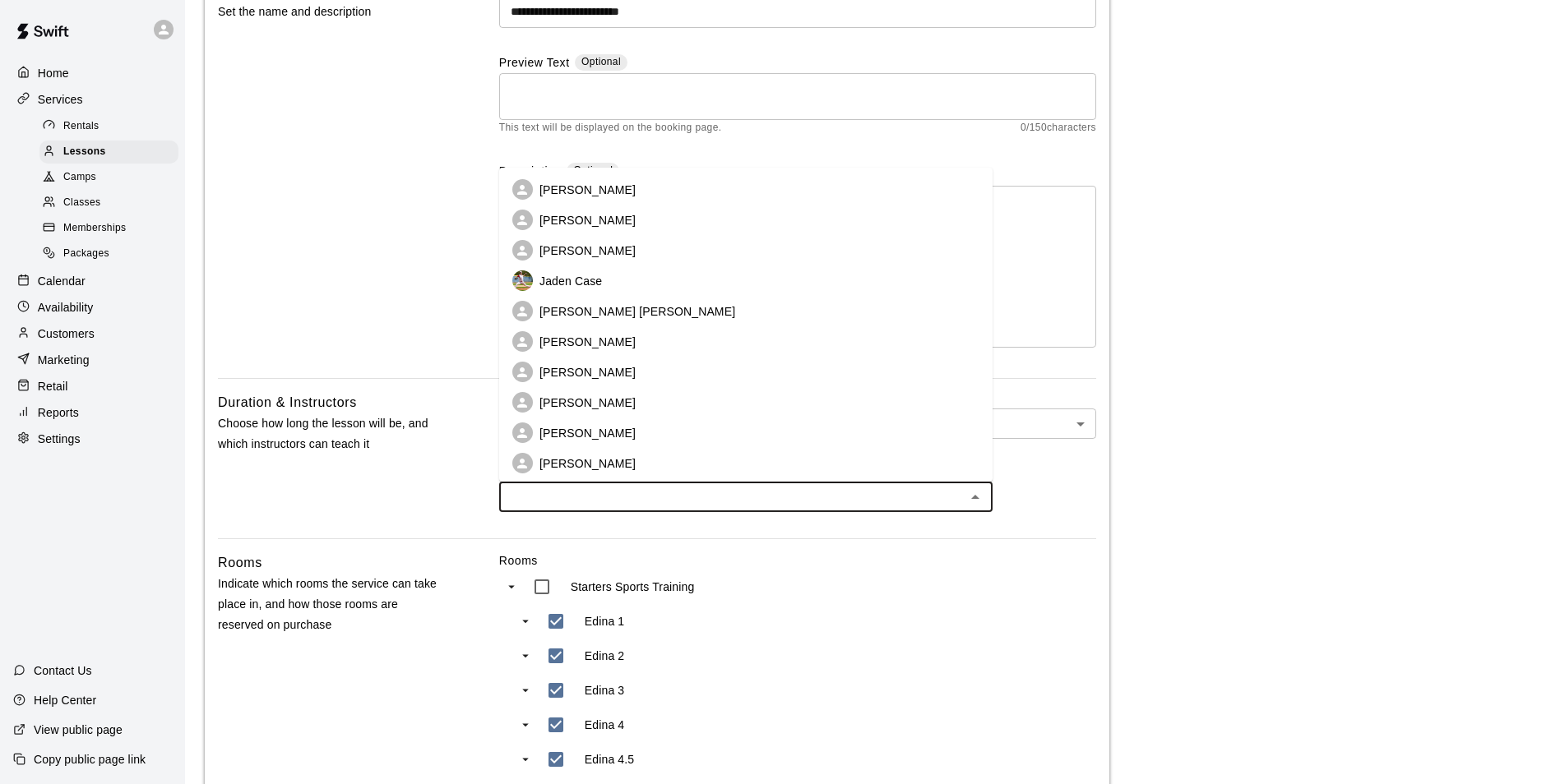
click at [587, 179] on li "[PERSON_NAME]" at bounding box center [746, 190] width 494 height 30
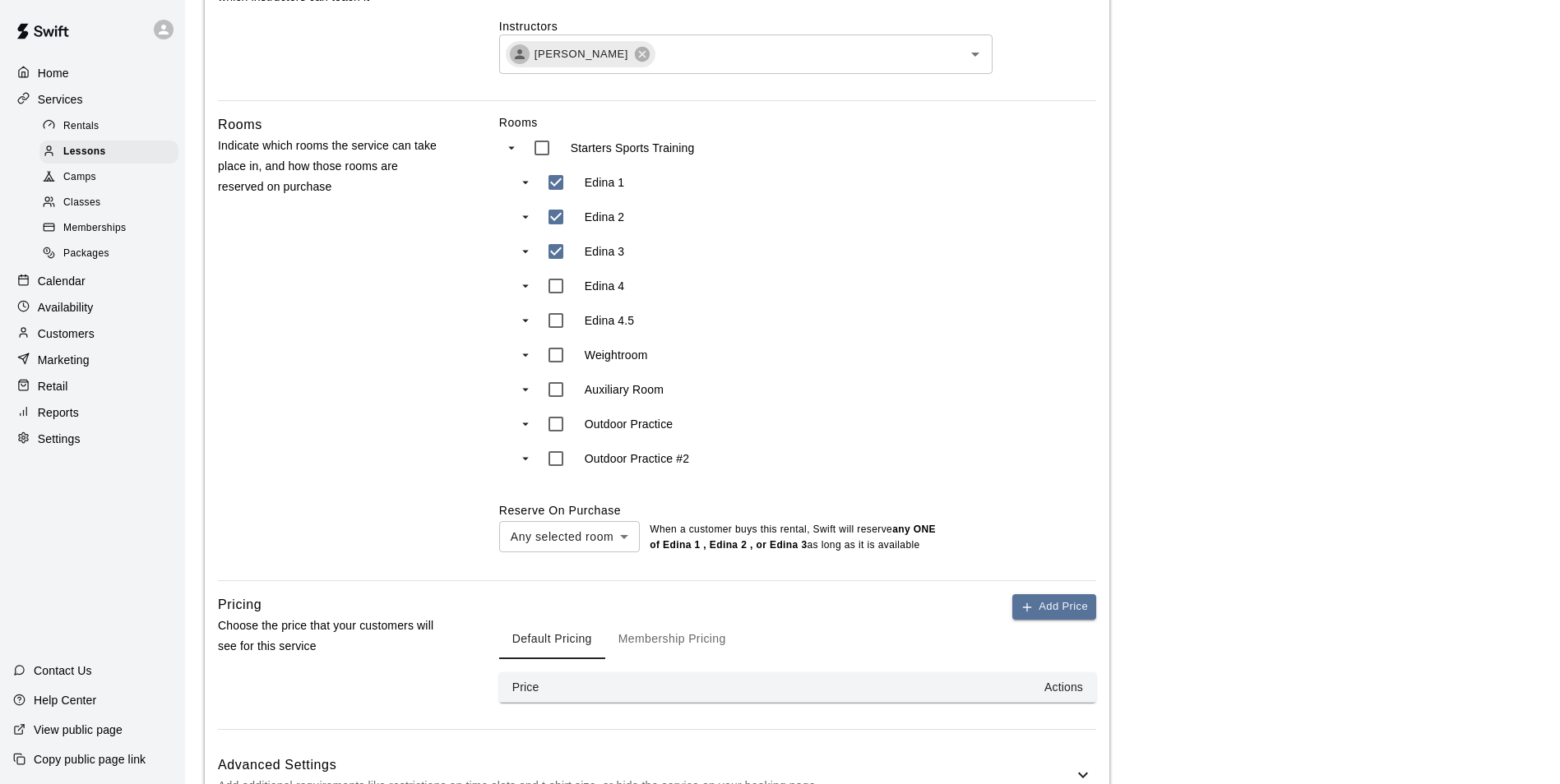
scroll to position [658, 0]
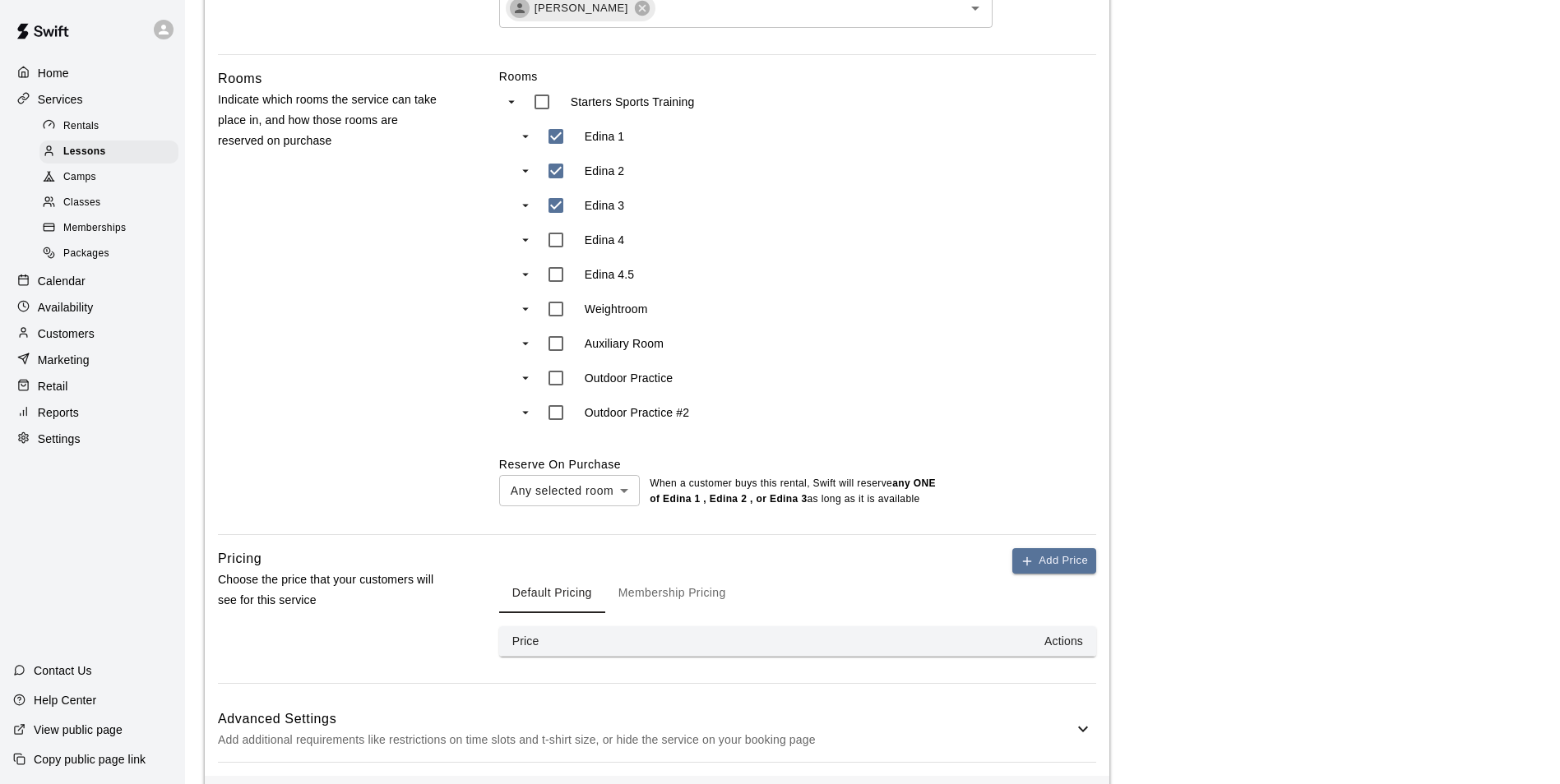
click at [1048, 561] on button "Add Price" at bounding box center [1054, 561] width 84 height 26
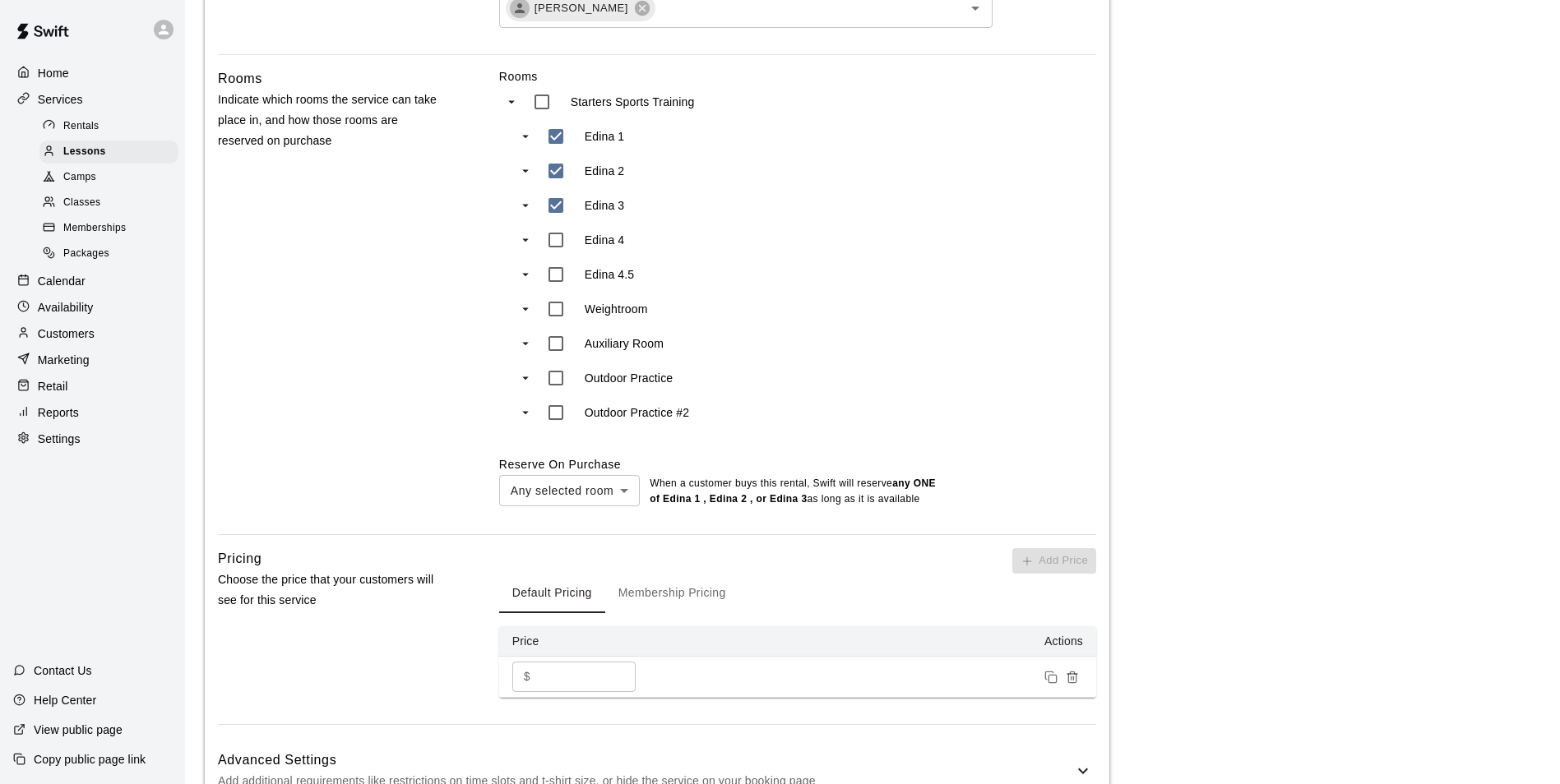
click at [550, 662] on td "$ * ​" at bounding box center [581, 677] width 164 height 41
click at [554, 668] on input "*" at bounding box center [587, 677] width 99 height 30
click at [545, 676] on input "****" at bounding box center [587, 677] width 99 height 30
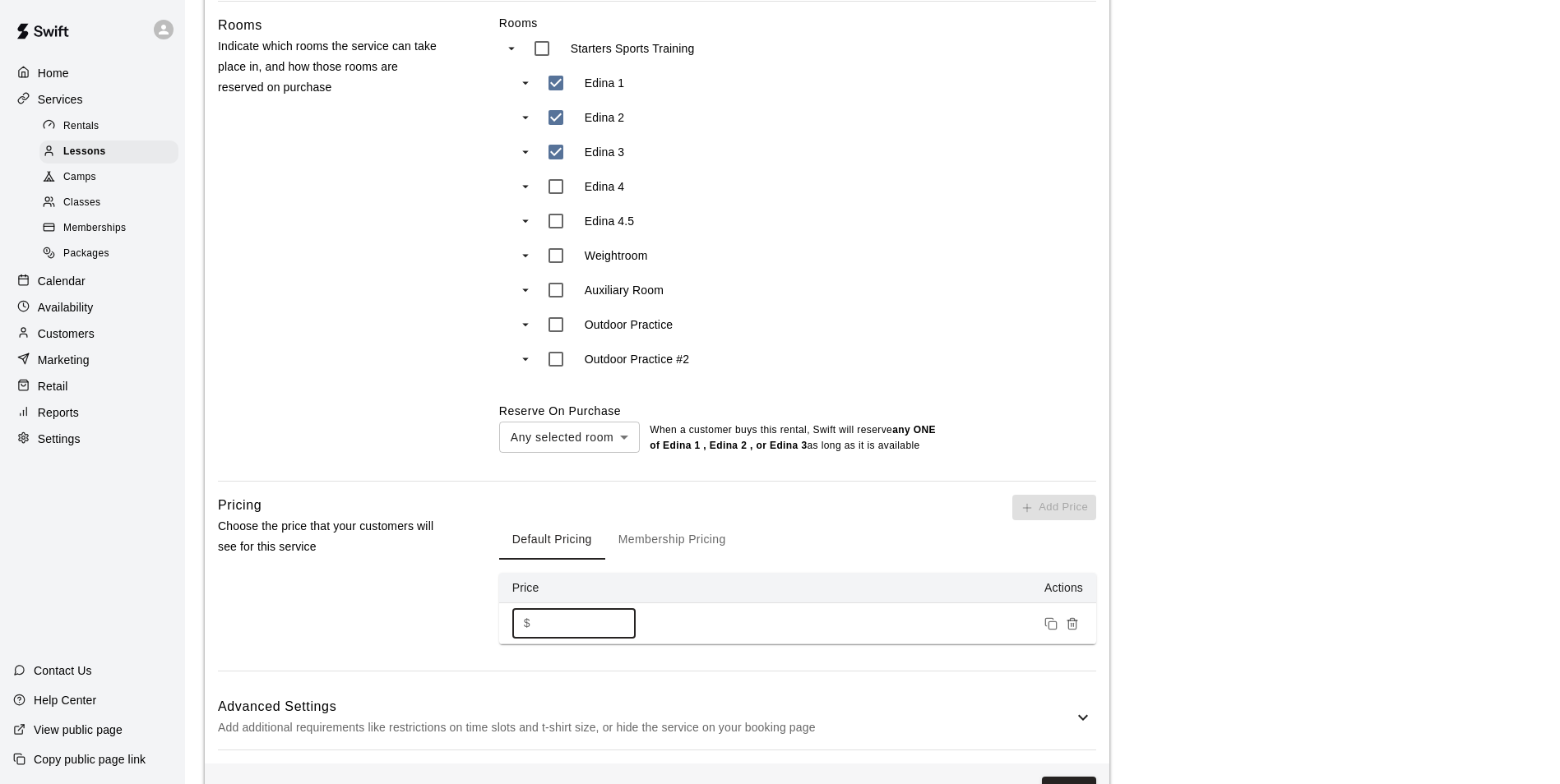
scroll to position [770, 0]
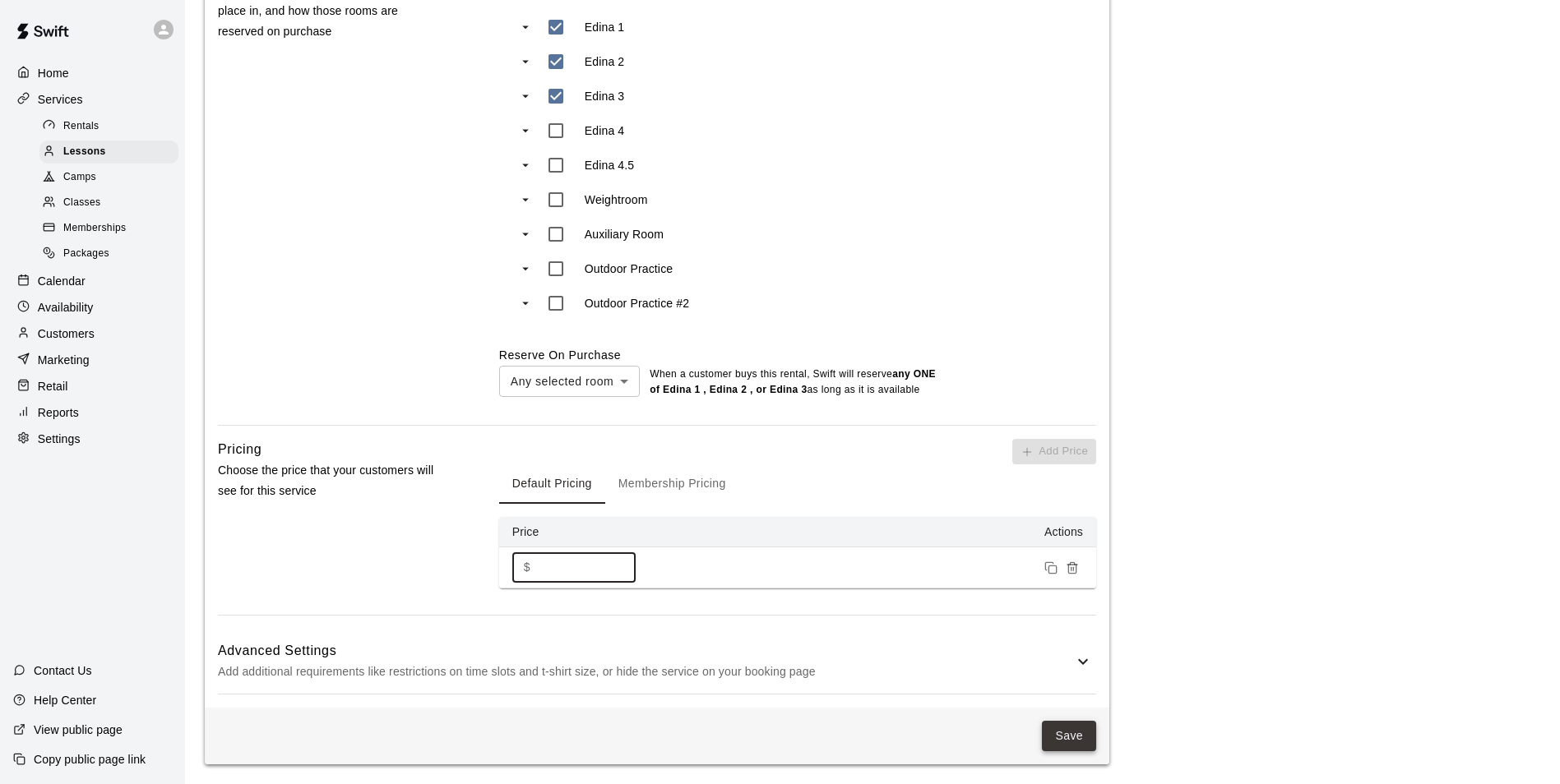
type input "***"
click at [1061, 725] on button "Save" at bounding box center [1068, 737] width 54 height 30
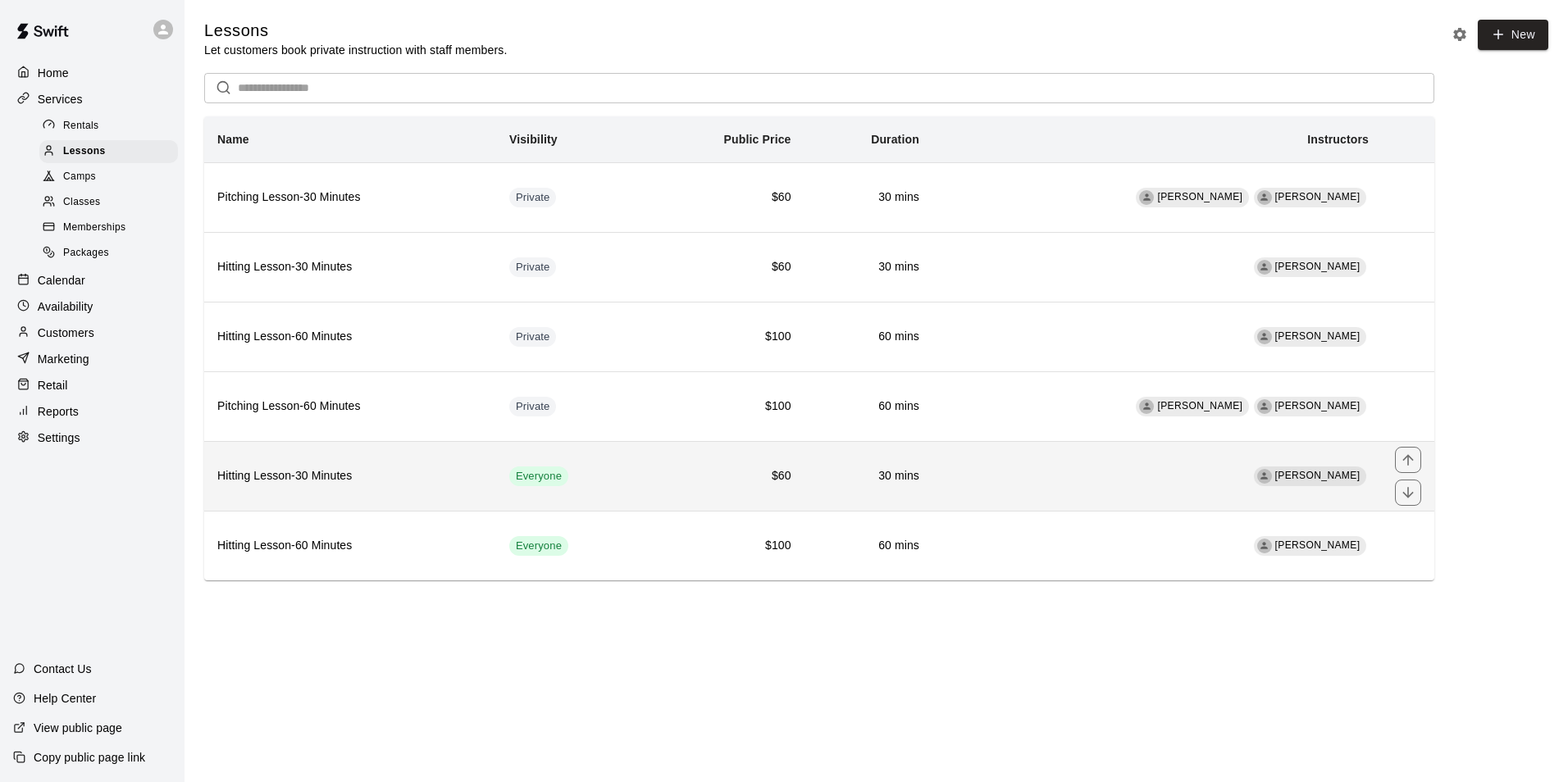
click at [619, 493] on td "Everyone" at bounding box center [569, 476] width 147 height 70
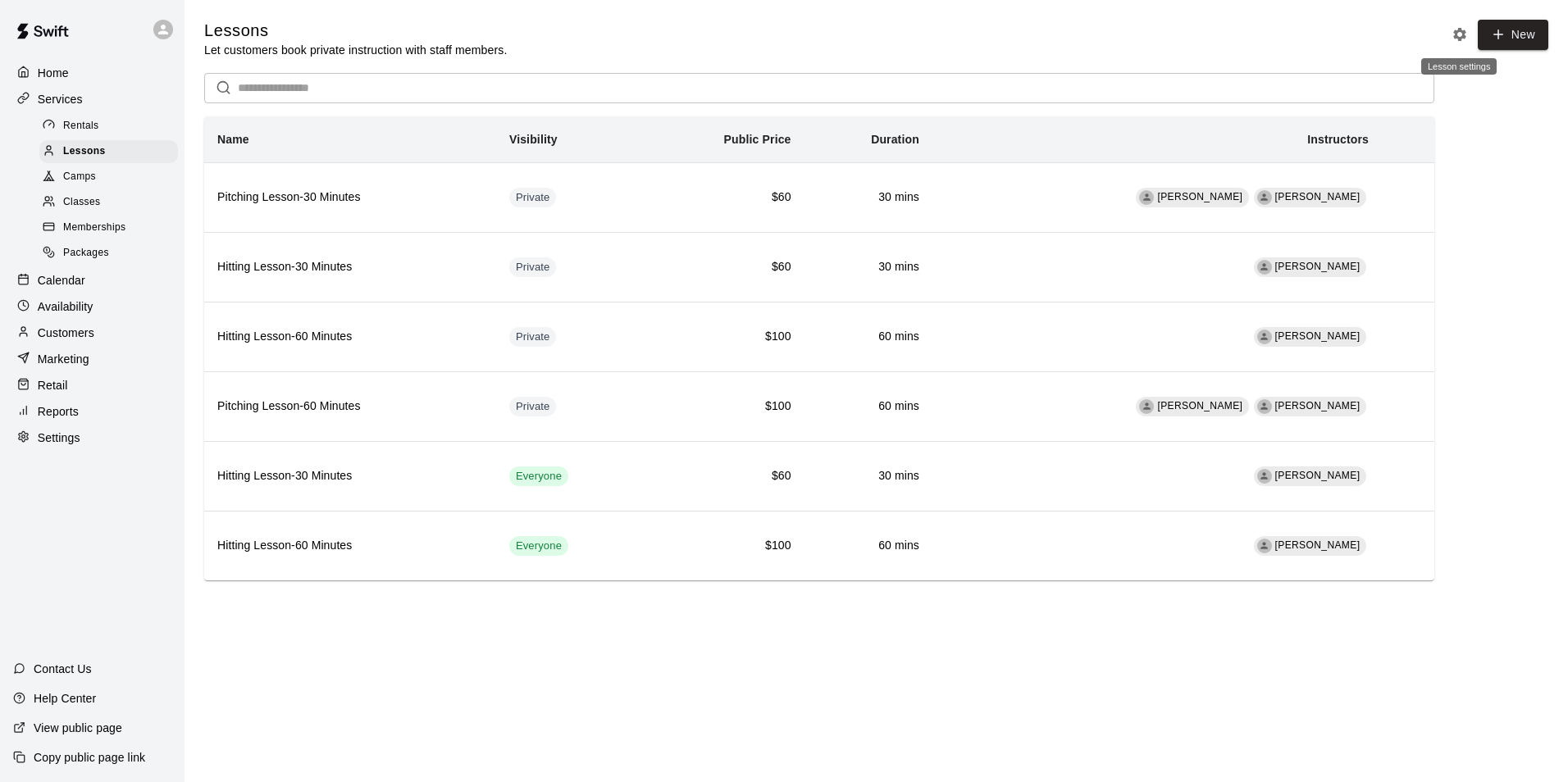
click at [1466, 39] on icon "Lesson settings" at bounding box center [1459, 34] width 16 height 16
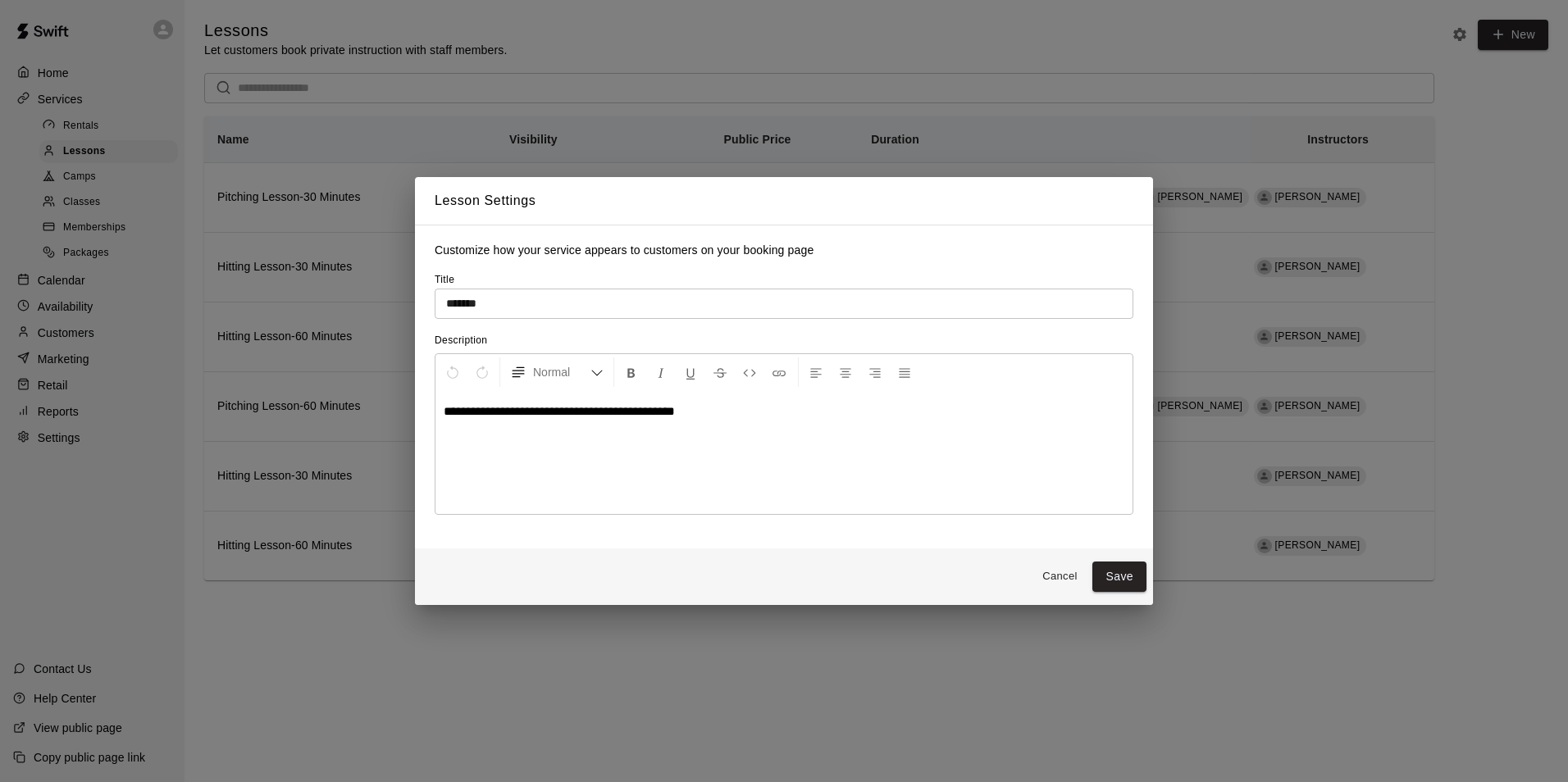
click at [1466, 39] on div "**********" at bounding box center [784, 391] width 1568 height 782
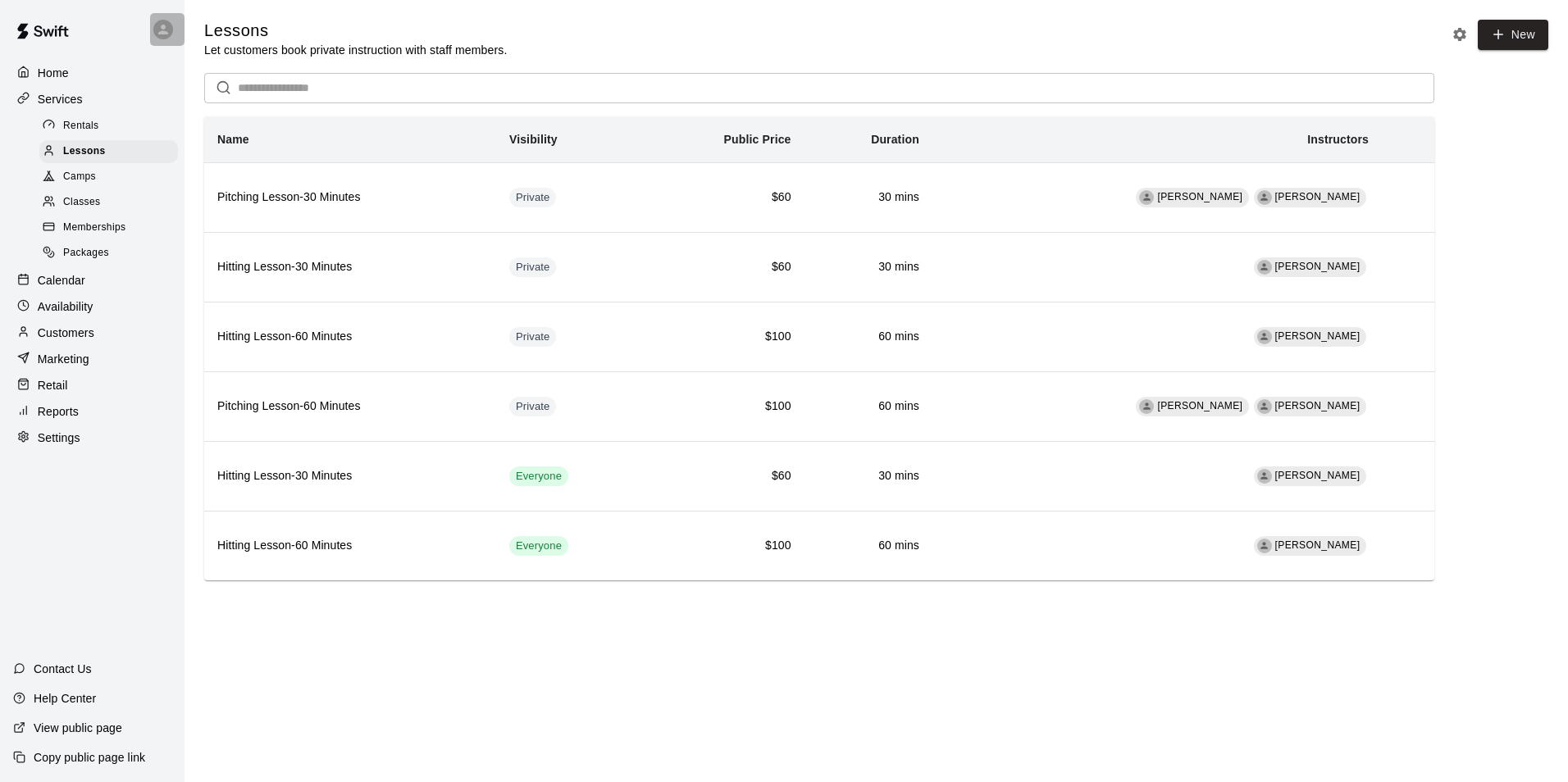
click at [174, 27] on div at bounding box center [167, 29] width 34 height 33
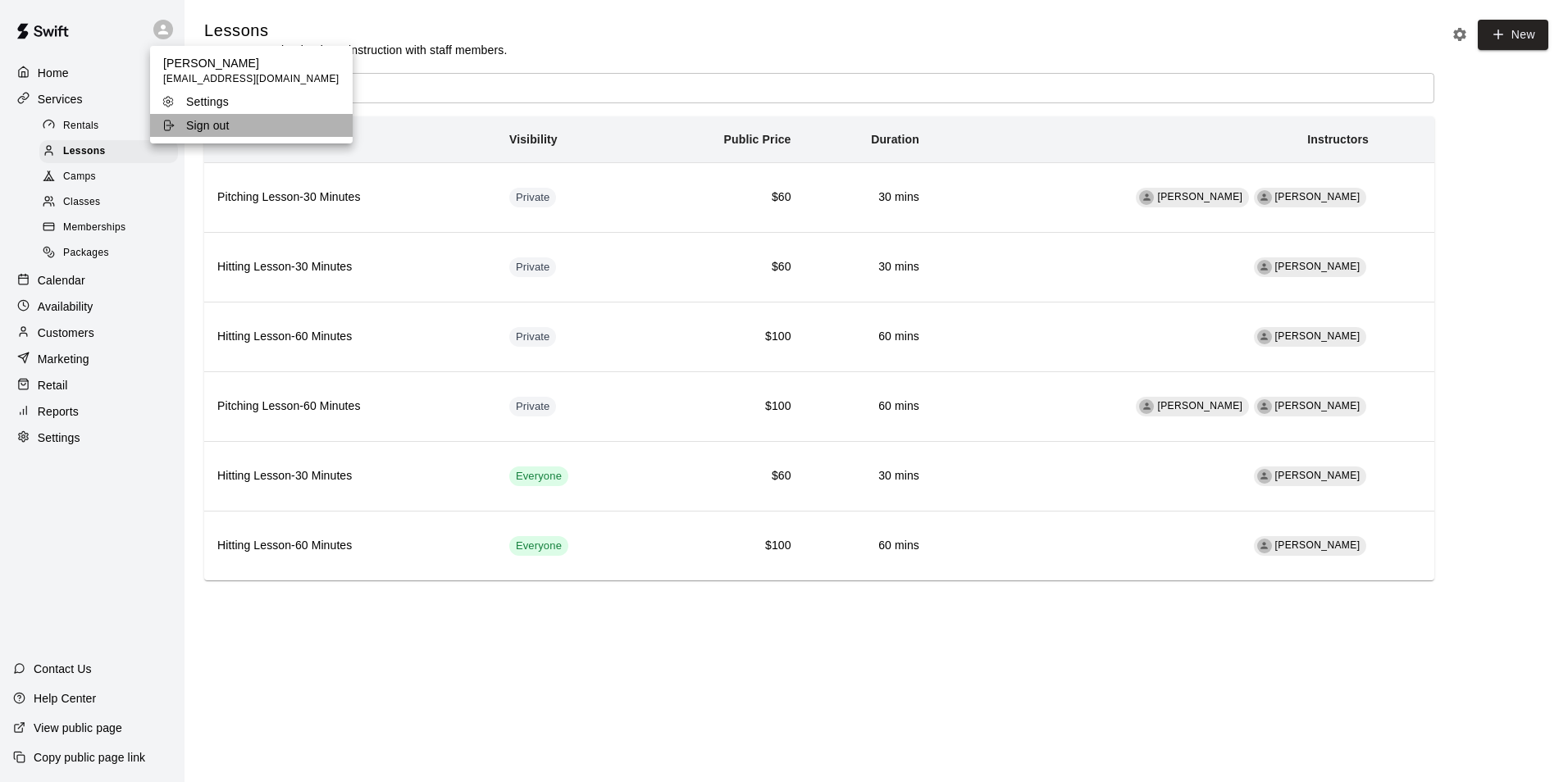
click at [254, 130] on div "Sign out" at bounding box center [215, 125] width 107 height 16
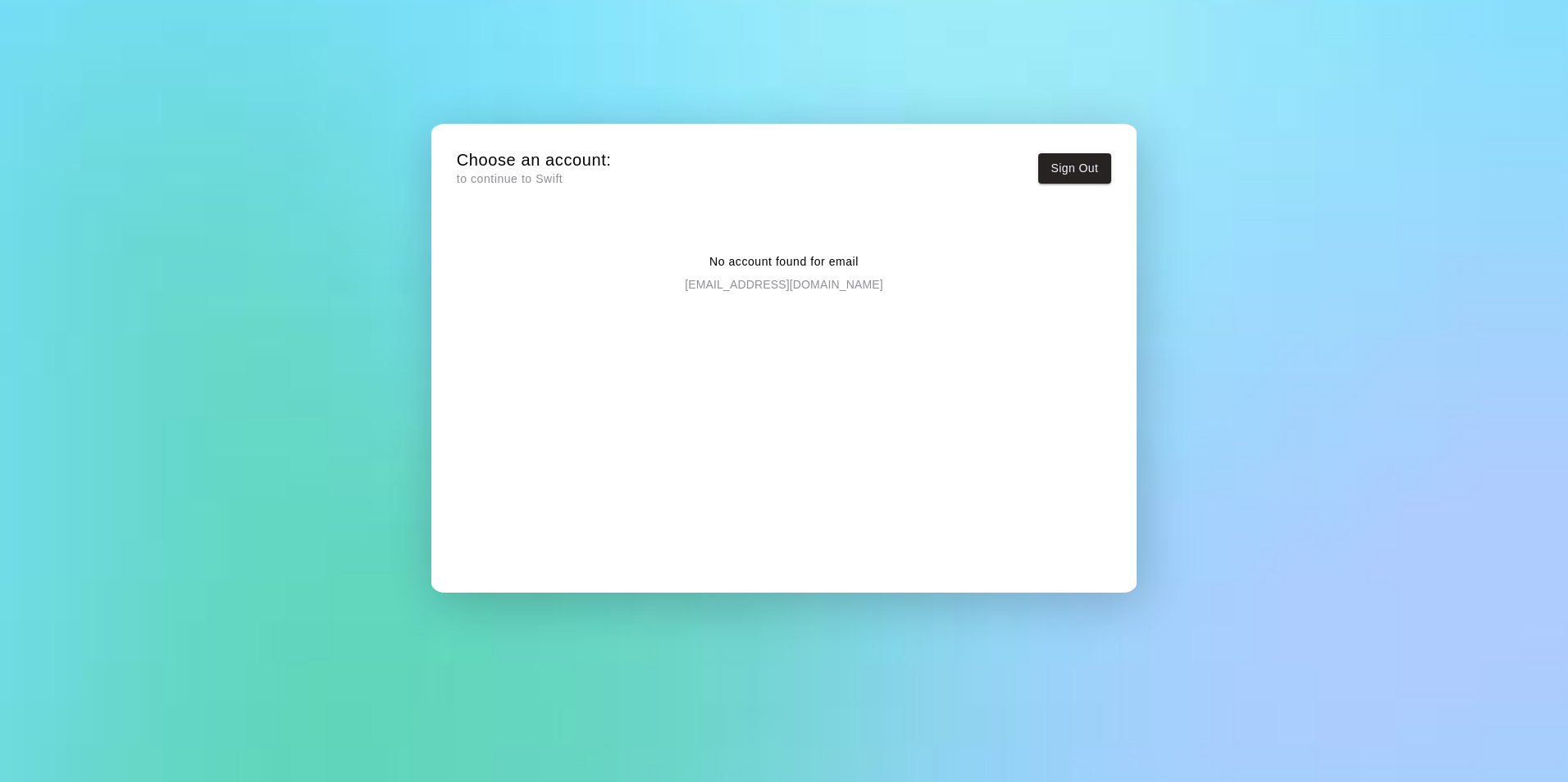
click at [481, 178] on p "to continue to Swift" at bounding box center [534, 179] width 155 height 17
click at [1094, 165] on button "Sign Out" at bounding box center [1075, 169] width 74 height 30
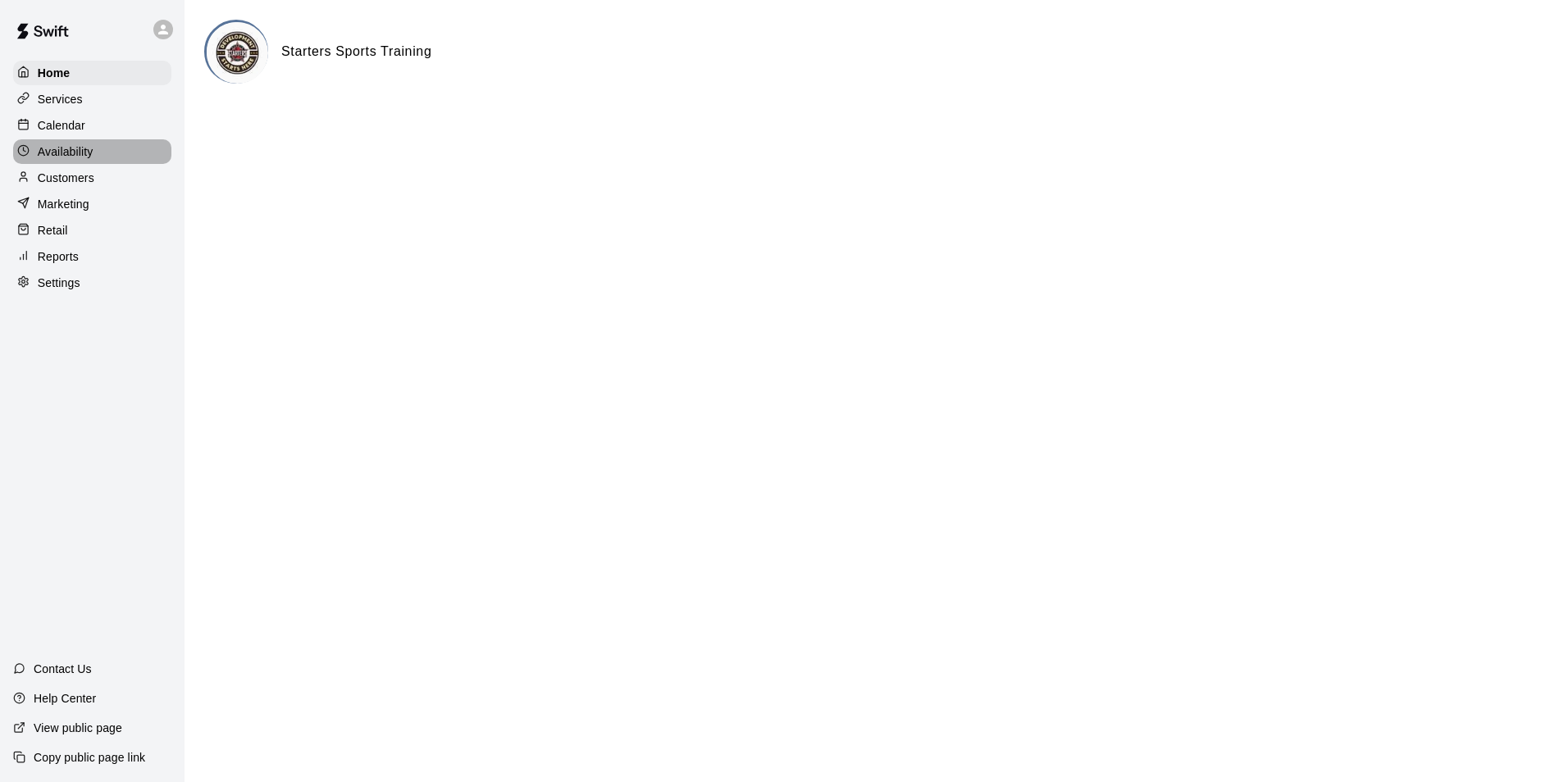
click at [62, 148] on p "Availability" at bounding box center [65, 151] width 56 height 16
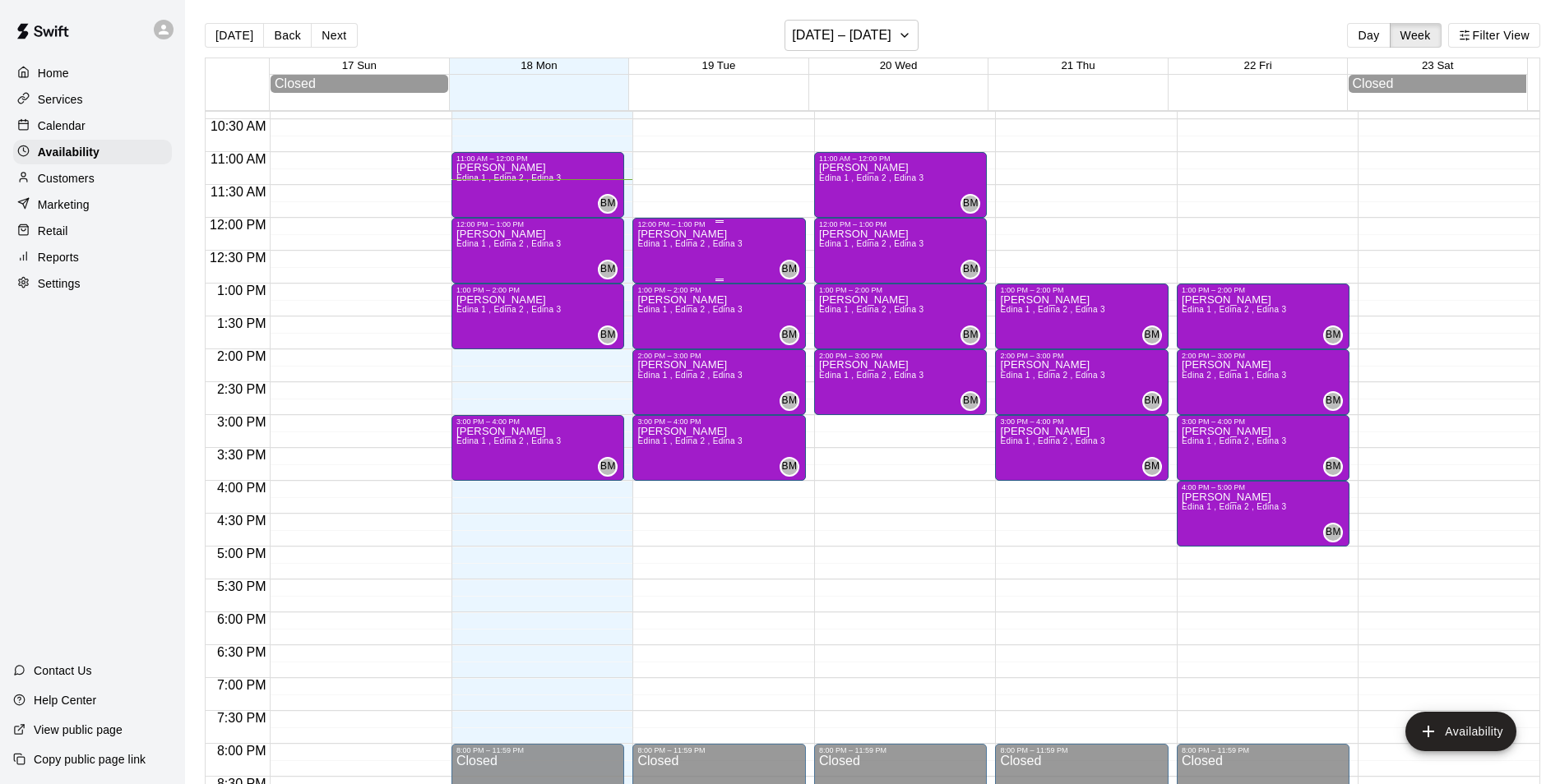
scroll to position [587, 0]
